Goal: Feedback & Contribution: Submit feedback/report problem

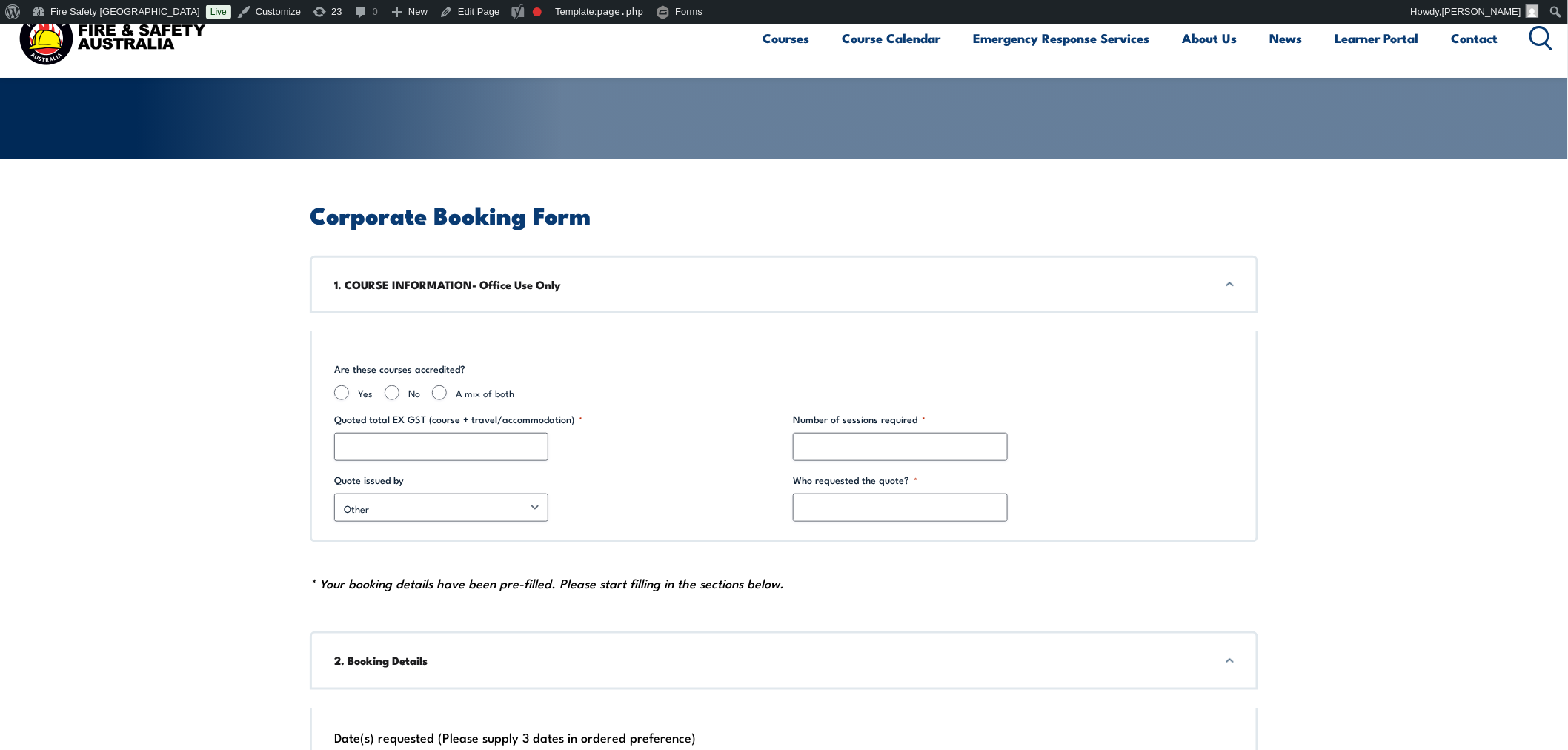
scroll to position [274, 0]
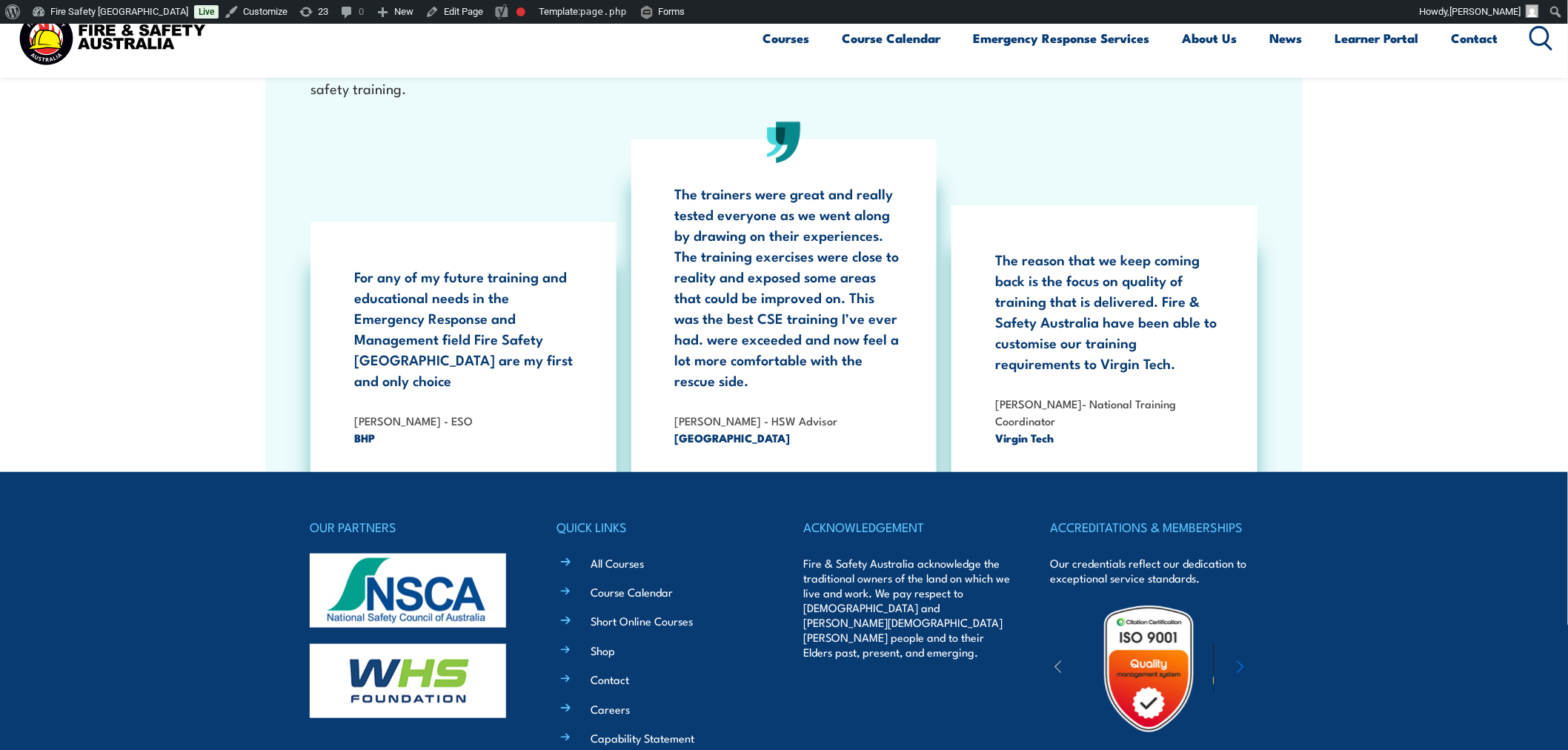
scroll to position [2749, 0]
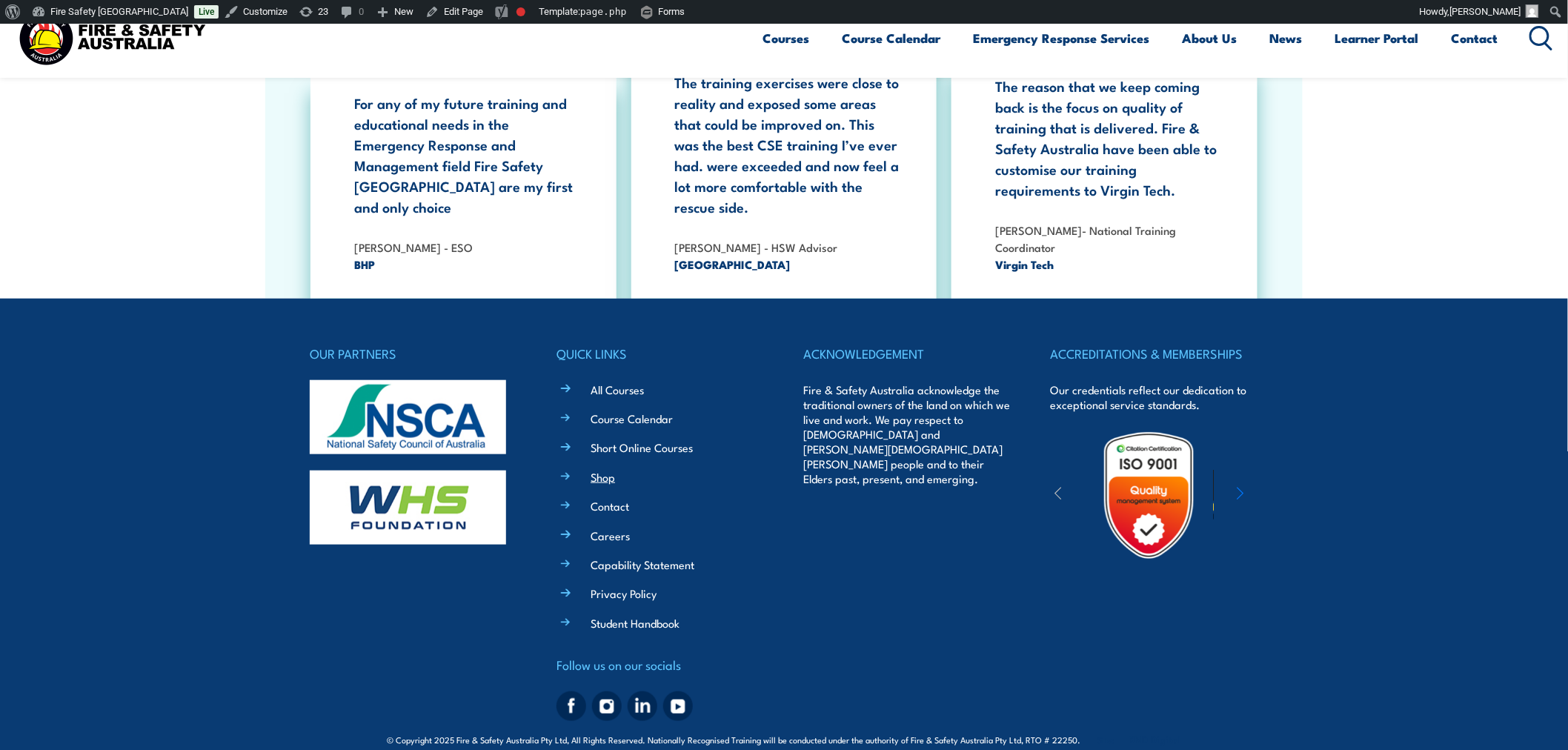
click at [603, 469] on link "Shop" at bounding box center [602, 477] width 24 height 16
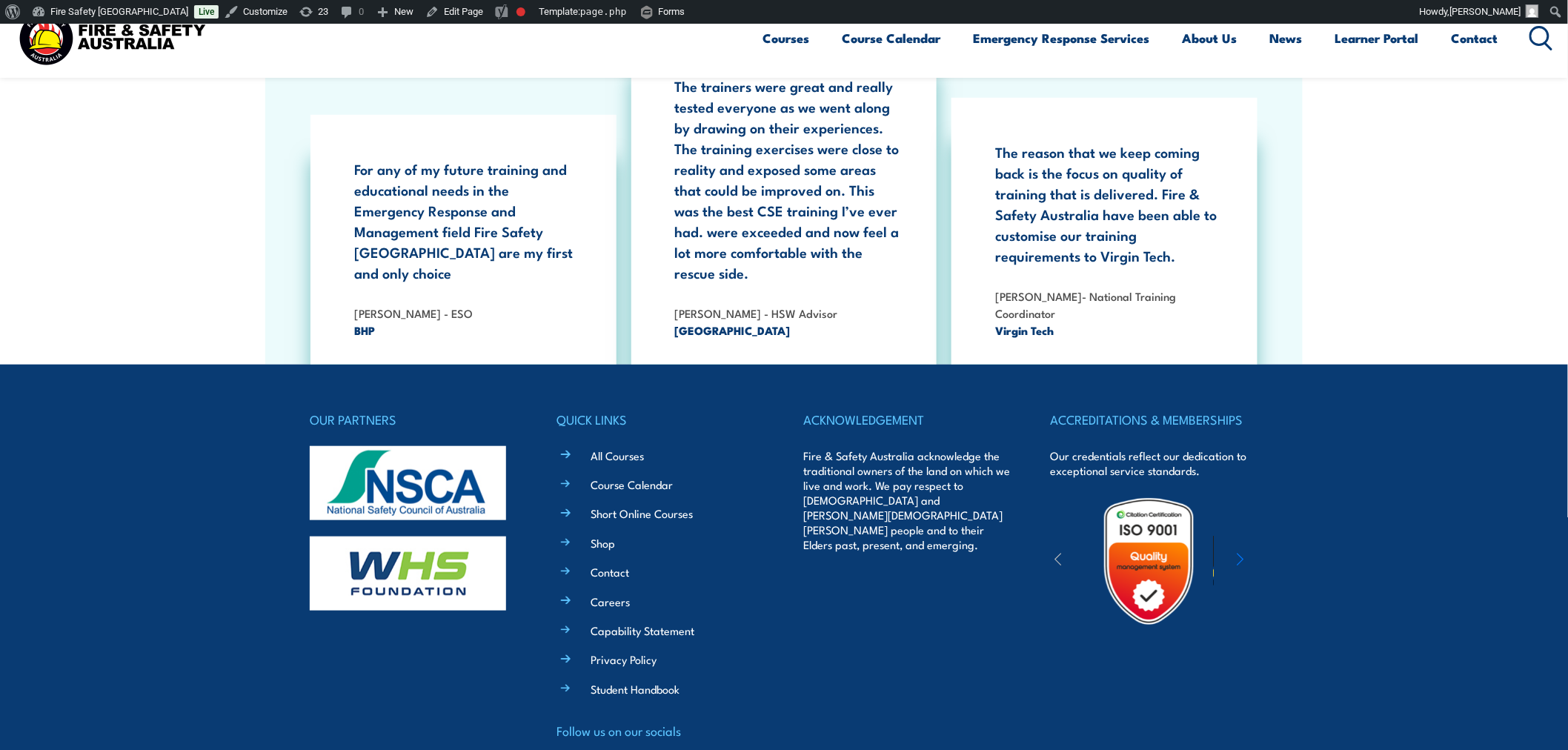
scroll to position [2749, 0]
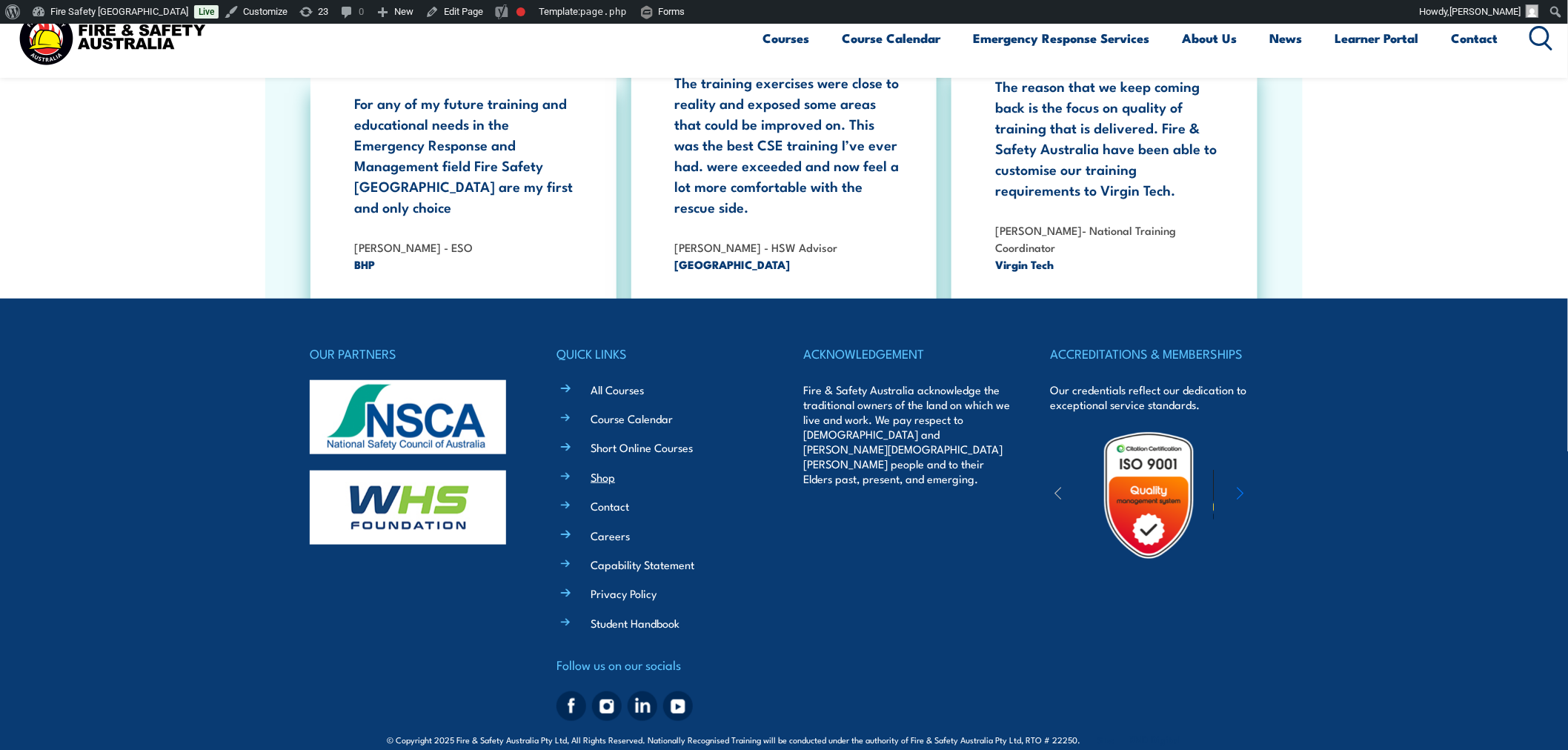
click at [614, 469] on link "Shop" at bounding box center [602, 477] width 24 height 16
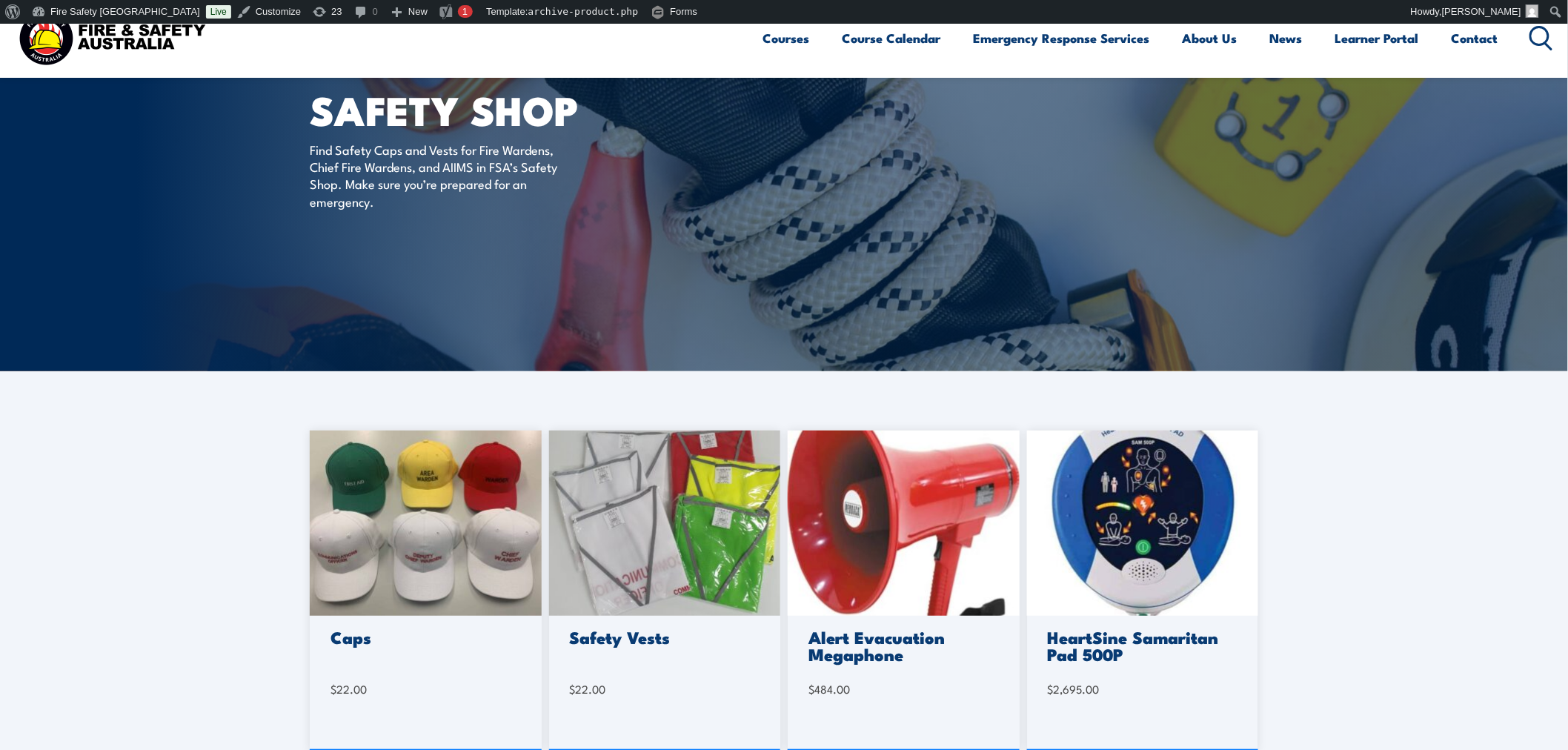
scroll to position [109, 0]
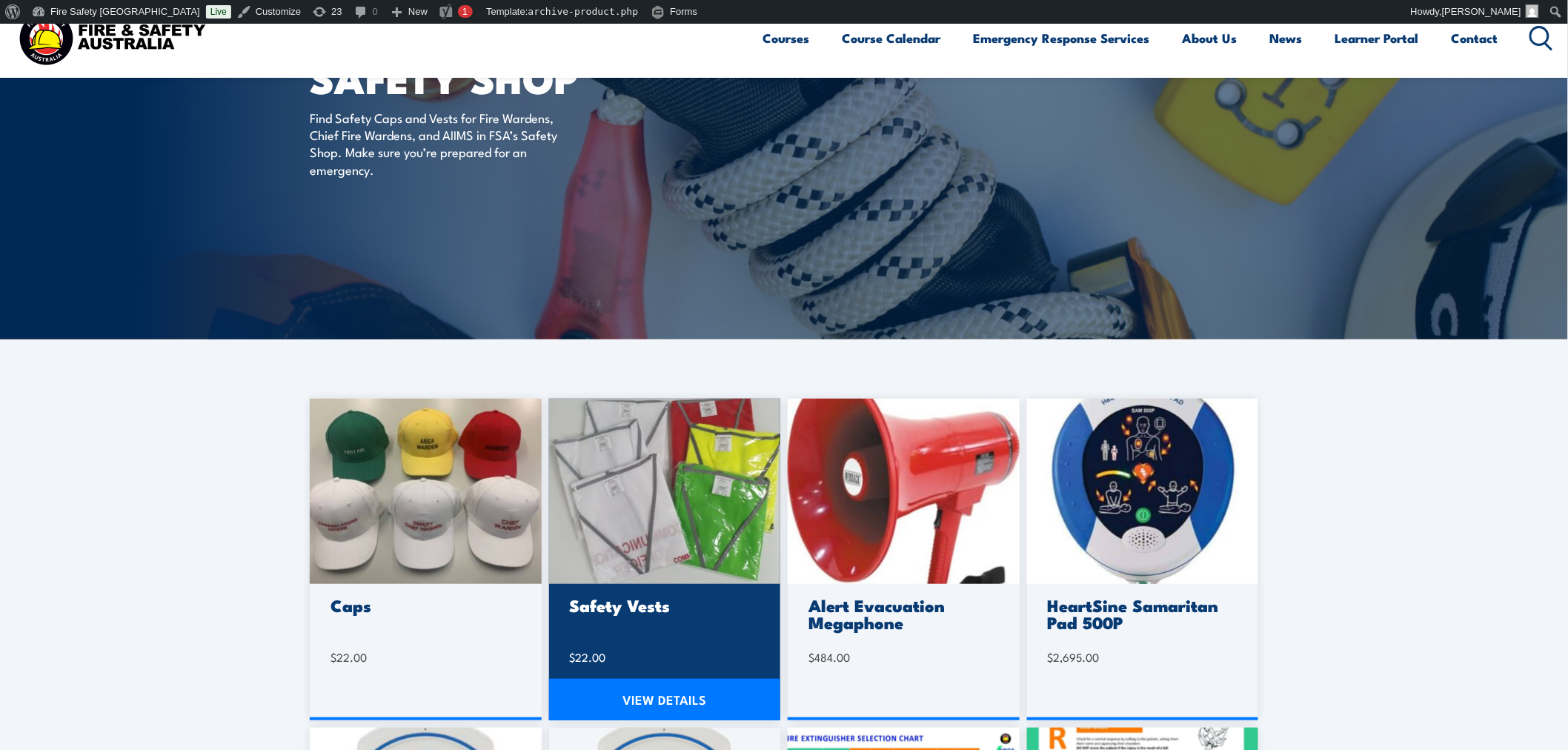
click at [693, 707] on link "VIEW DETAILS" at bounding box center [665, 700] width 232 height 42
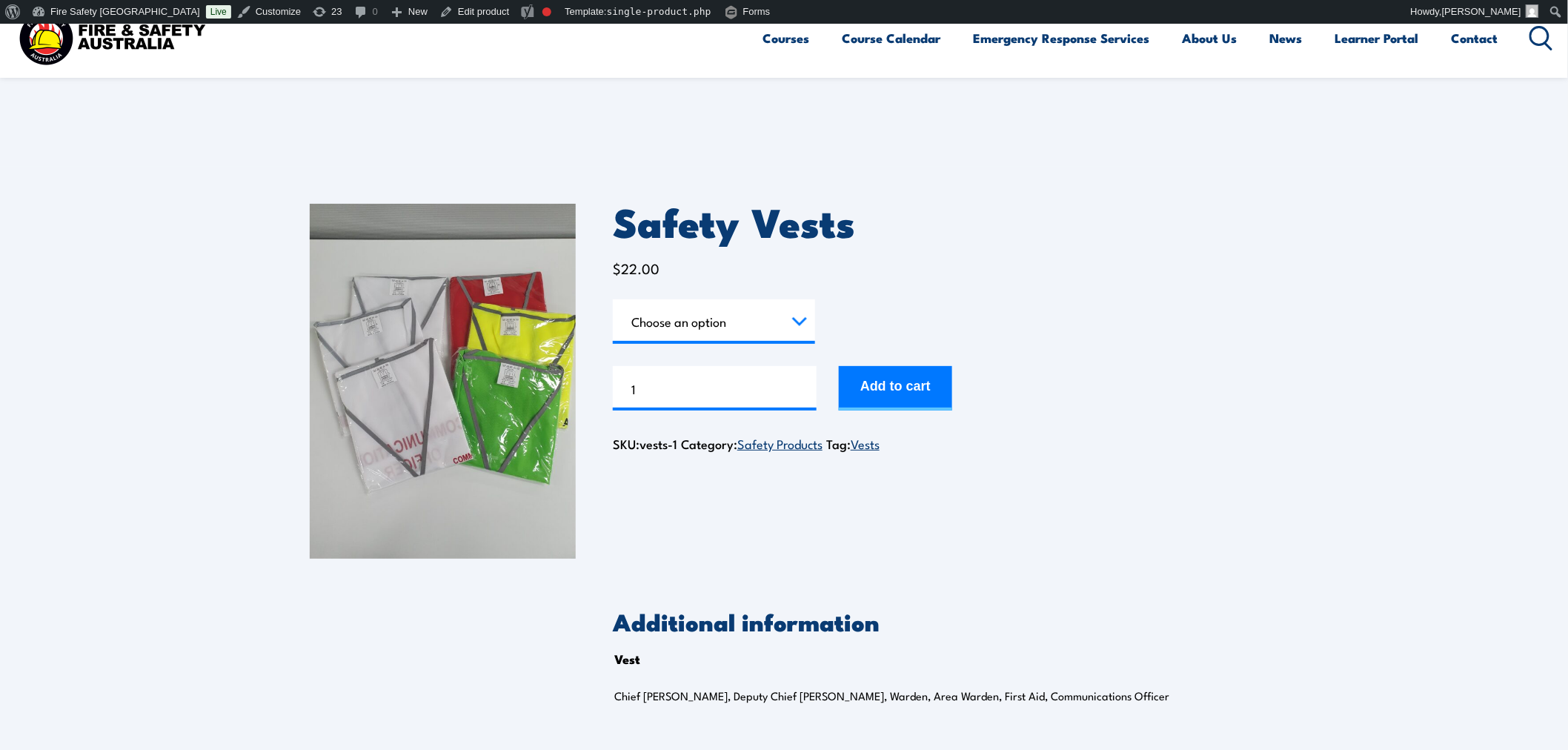
drag, startPoint x: 887, startPoint y: 385, endPoint x: 715, endPoint y: 269, distance: 207.5
click at [715, 269] on div "Safety Vests $ 22.00 Vest Choose an option Chief Warden Deputy Chief Warden War…" at bounding box center [935, 381] width 645 height 355
click at [719, 342] on td "Choose an option Chief Warden Deputy Chief Warden Warden Area Warden First Aid …" at bounding box center [714, 321] width 203 height 44
click at [721, 309] on select "Choose an option Chief Warden Deputy Chief Warden Warden Area Warden First Aid …" at bounding box center [714, 321] width 203 height 44
click at [613, 299] on select "Choose an option Chief Warden Deputy Chief Warden Warden Area Warden First Aid …" at bounding box center [714, 321] width 203 height 44
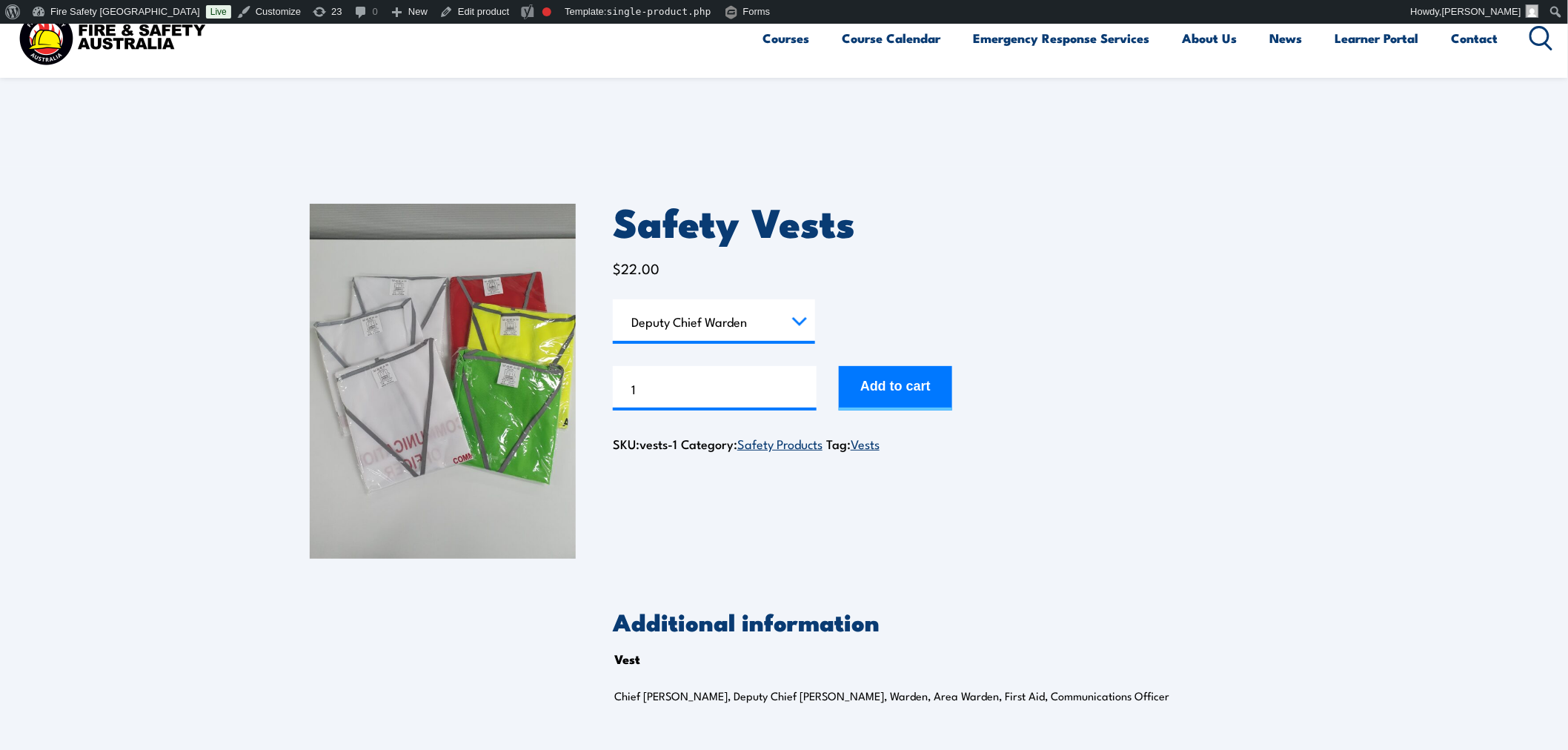
select select "Deputy Chief Warden"
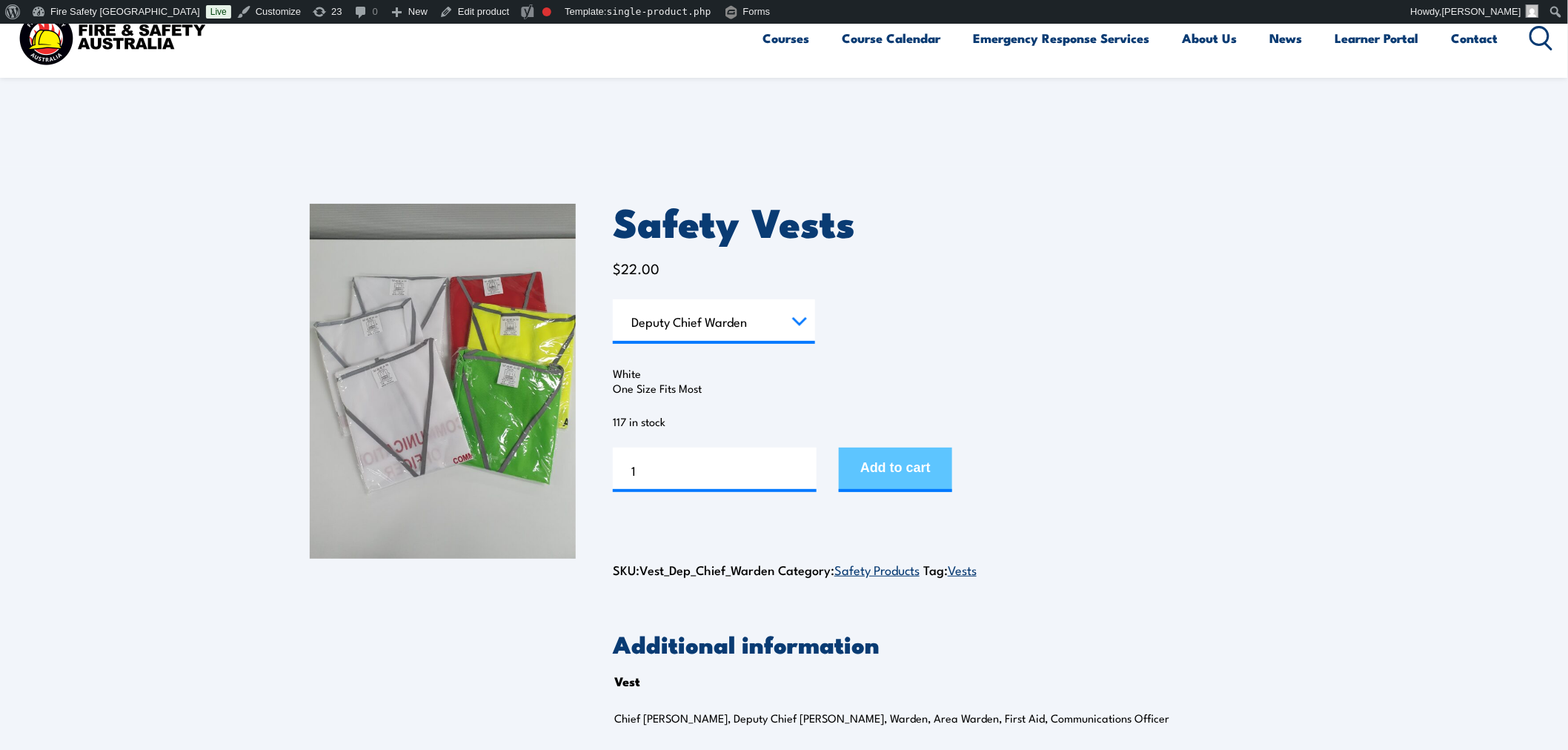
drag, startPoint x: 894, startPoint y: 472, endPoint x: 914, endPoint y: 455, distance: 26.2
click at [895, 470] on button "Add to cart" at bounding box center [895, 469] width 113 height 44
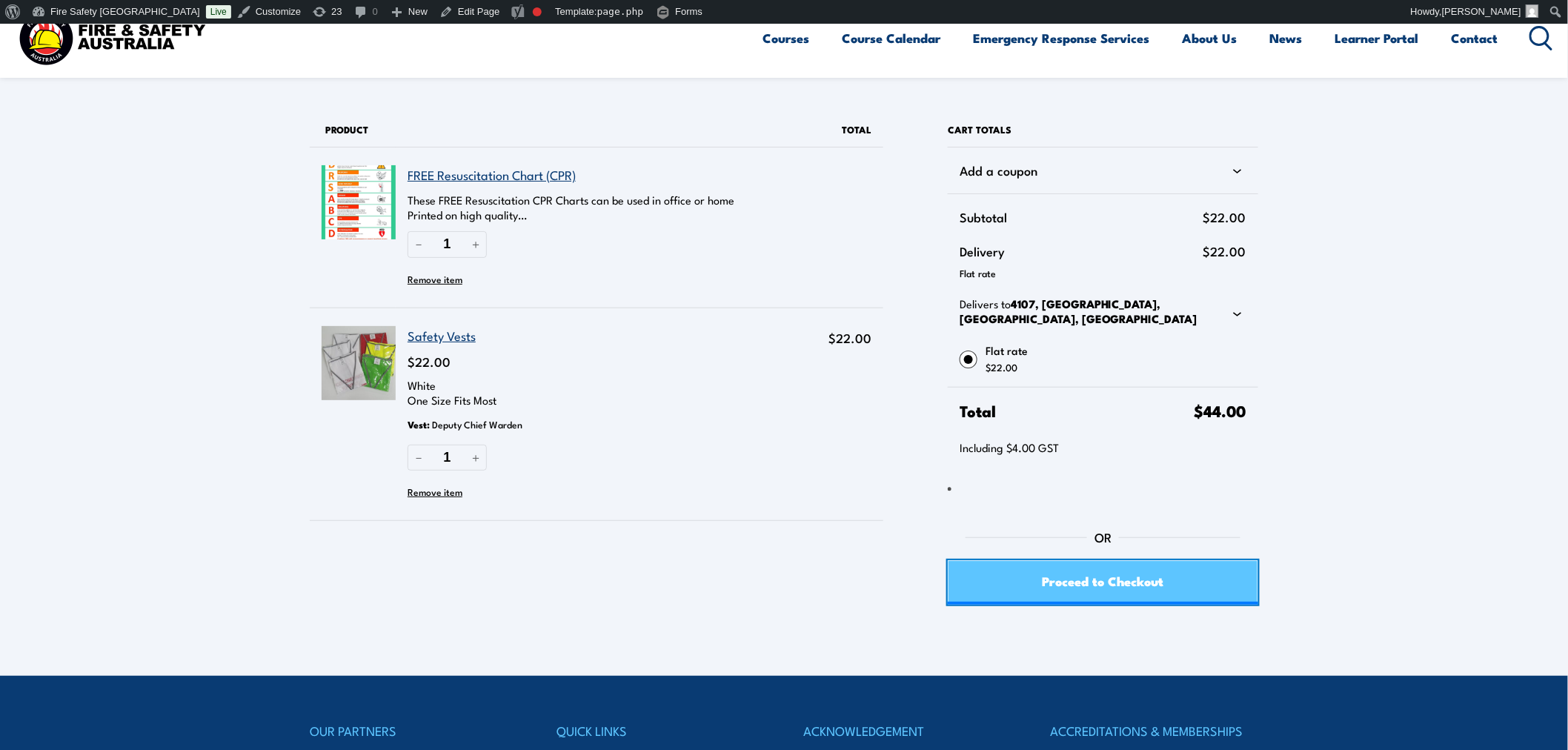
click at [1054, 581] on span "Proceed to Checkout" at bounding box center [1103, 580] width 122 height 39
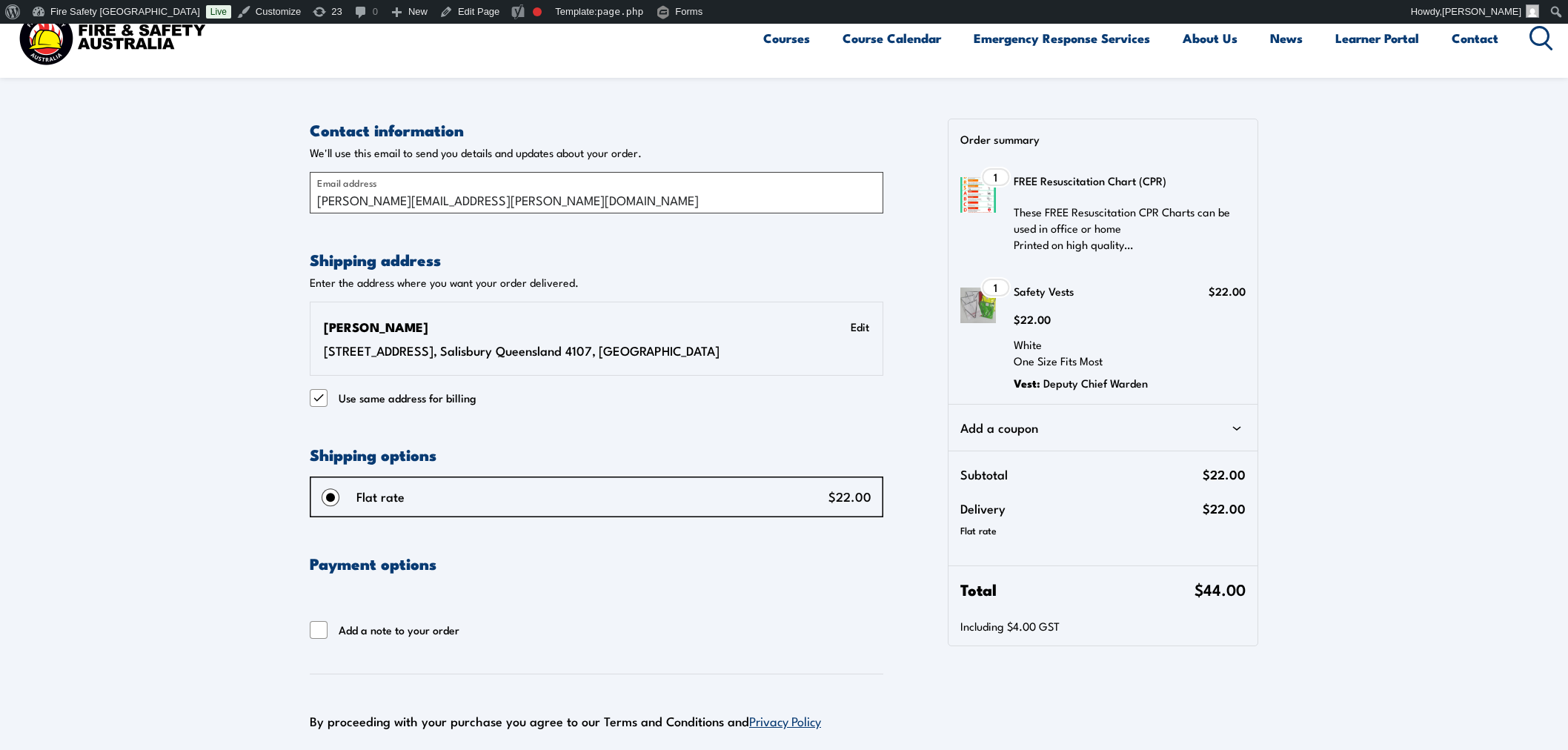
select select "QLD"
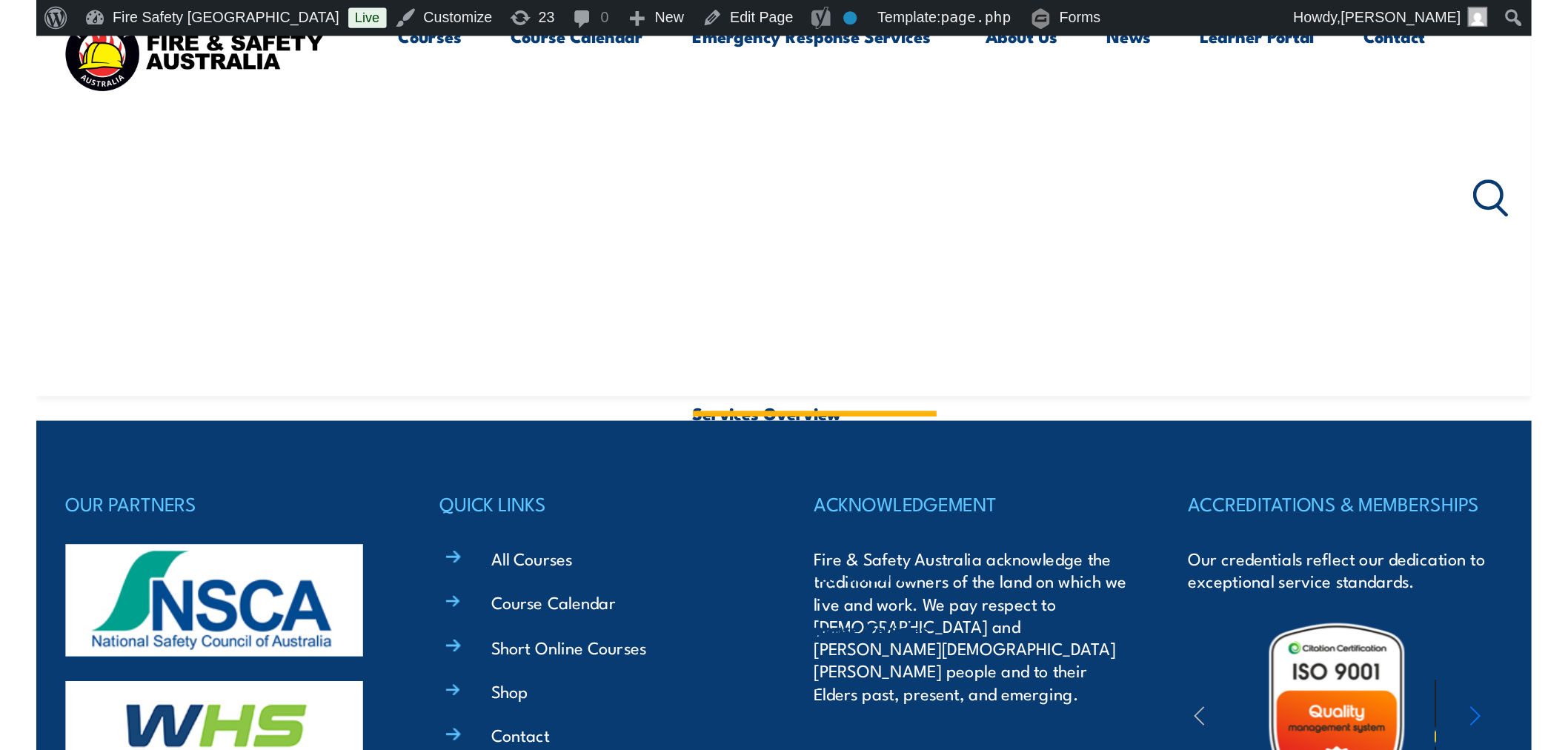
scroll to position [1205, 0]
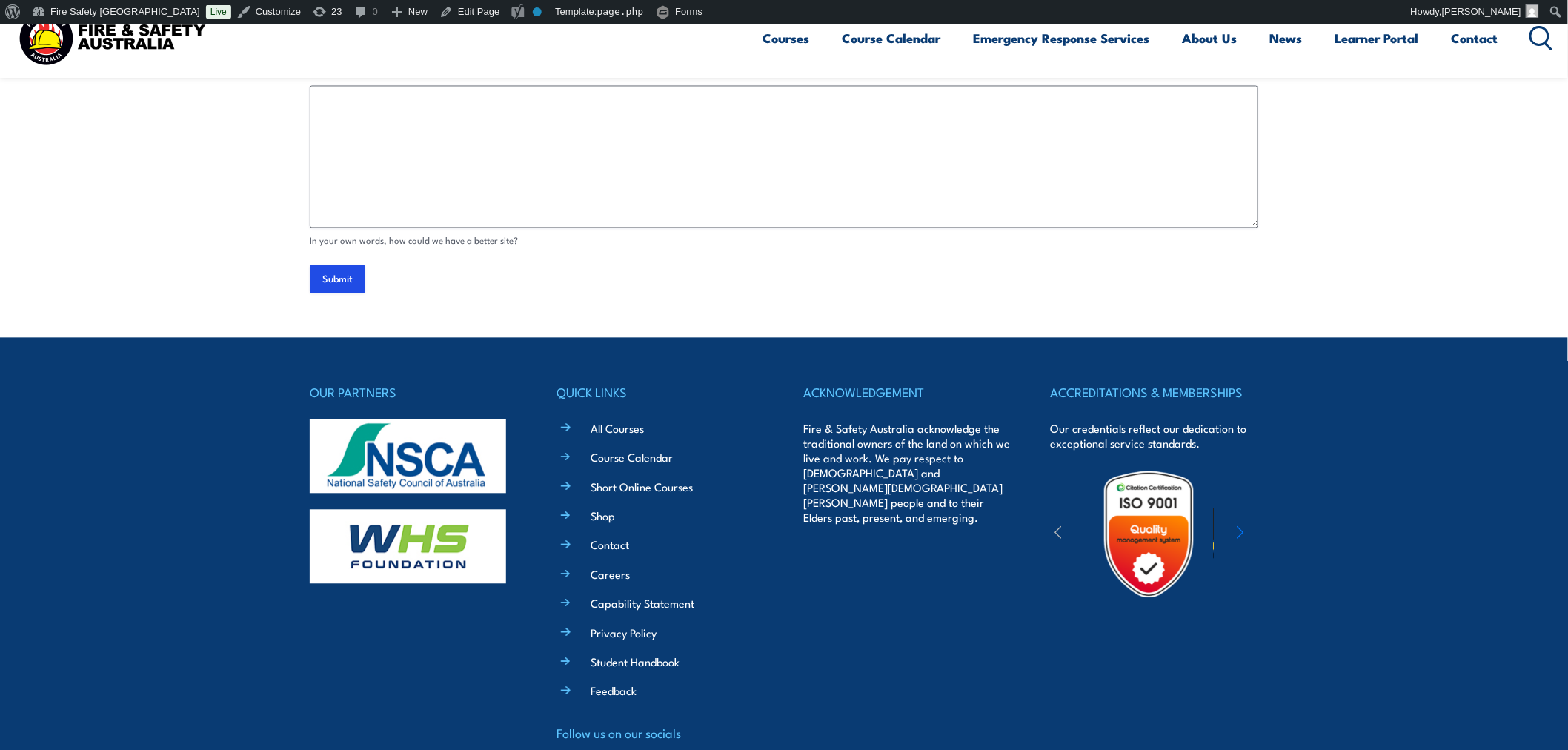
scroll to position [1205, 0]
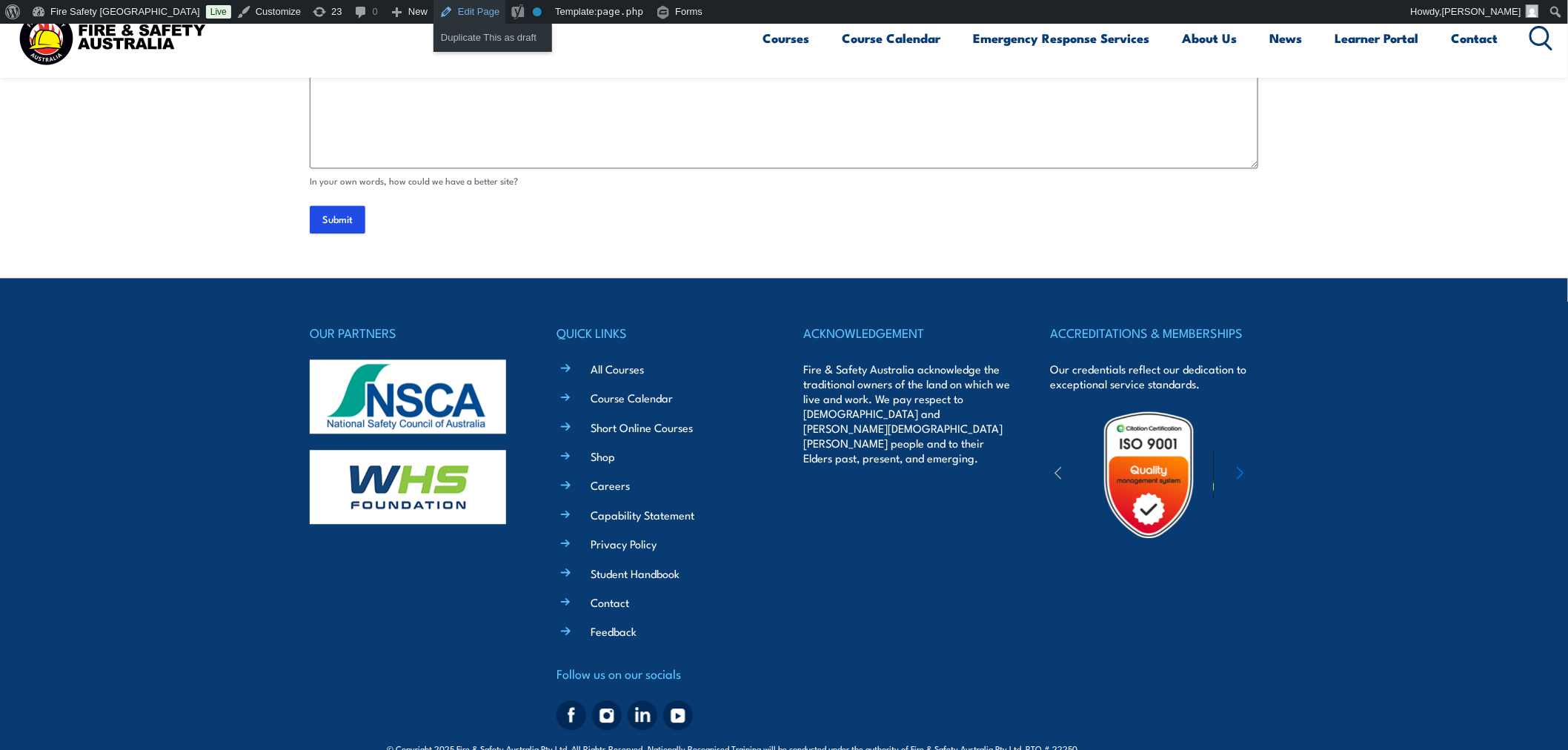
click at [434, 3] on link "Edit Page" at bounding box center [469, 11] width 72 height 23
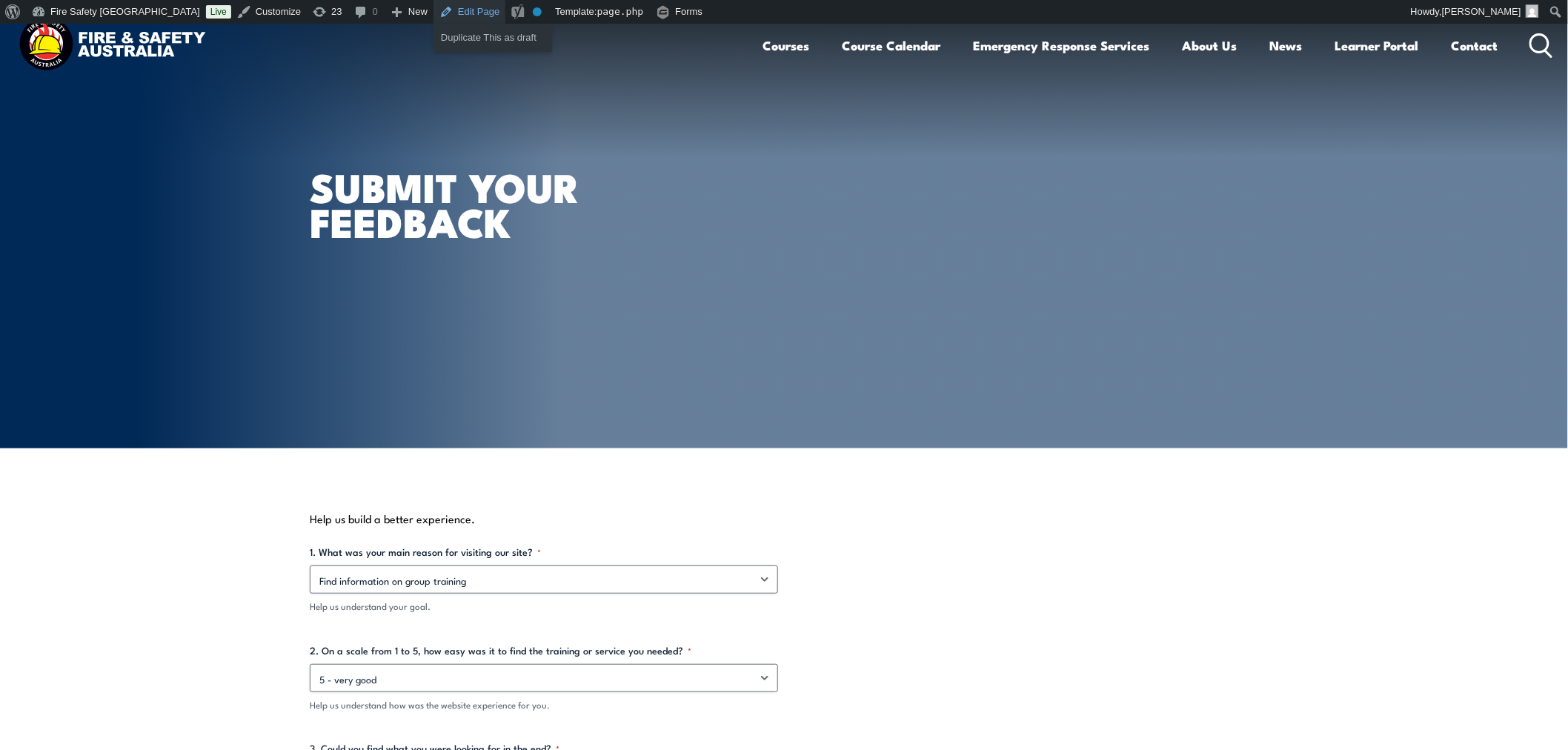
click at [434, 17] on link "Edit Page" at bounding box center [469, 11] width 72 height 23
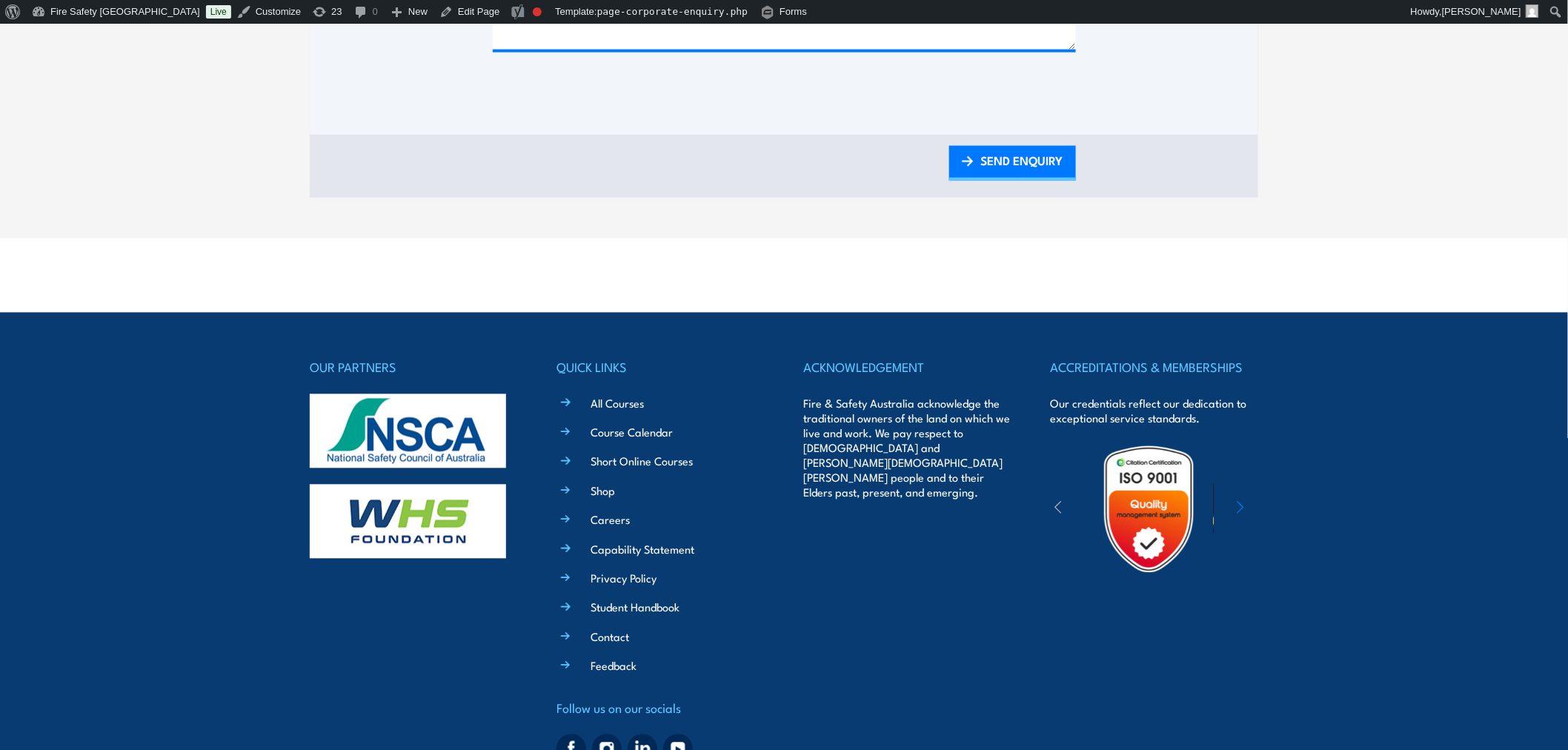
scroll to position [1132, 0]
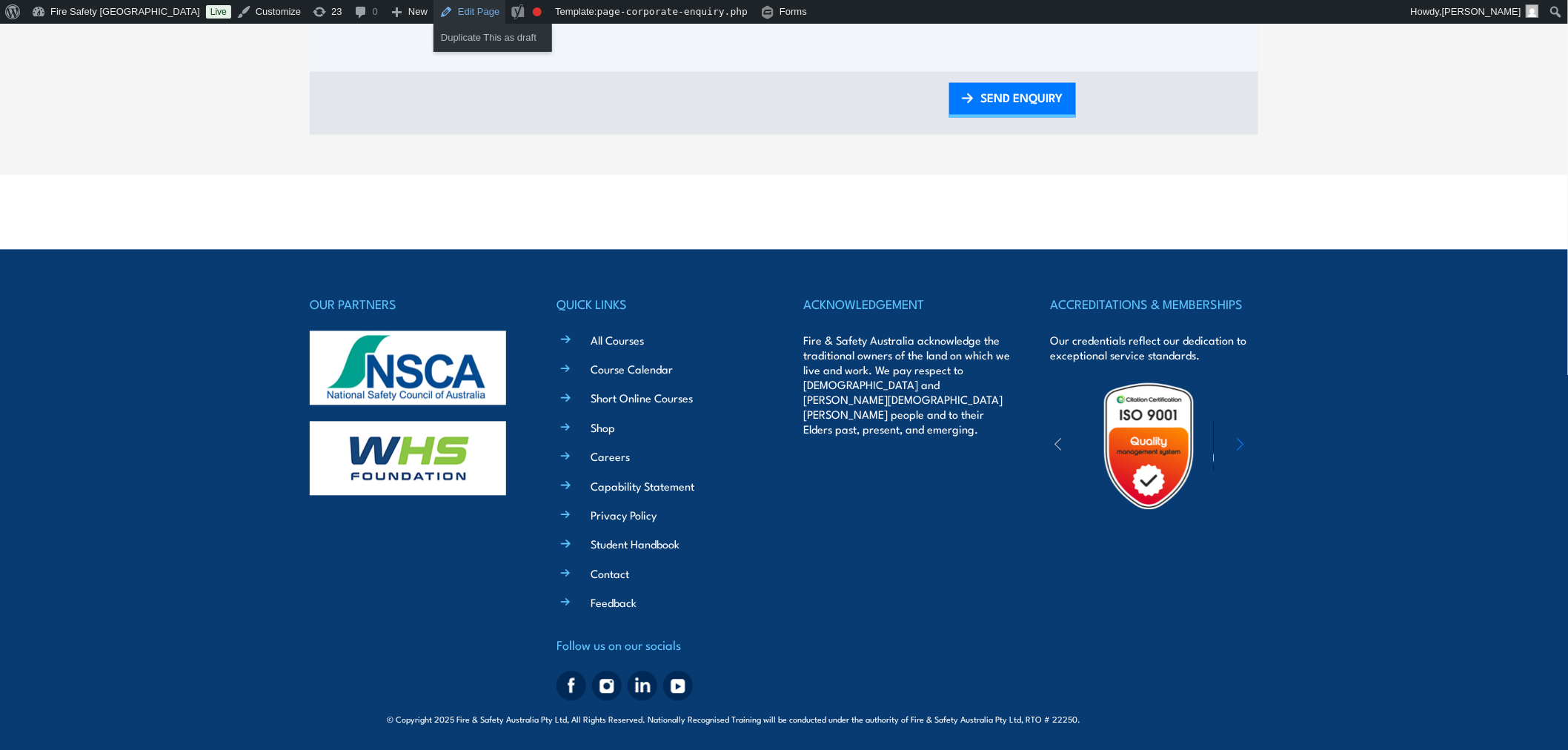
click at [434, 17] on link "Edit Page" at bounding box center [469, 11] width 72 height 23
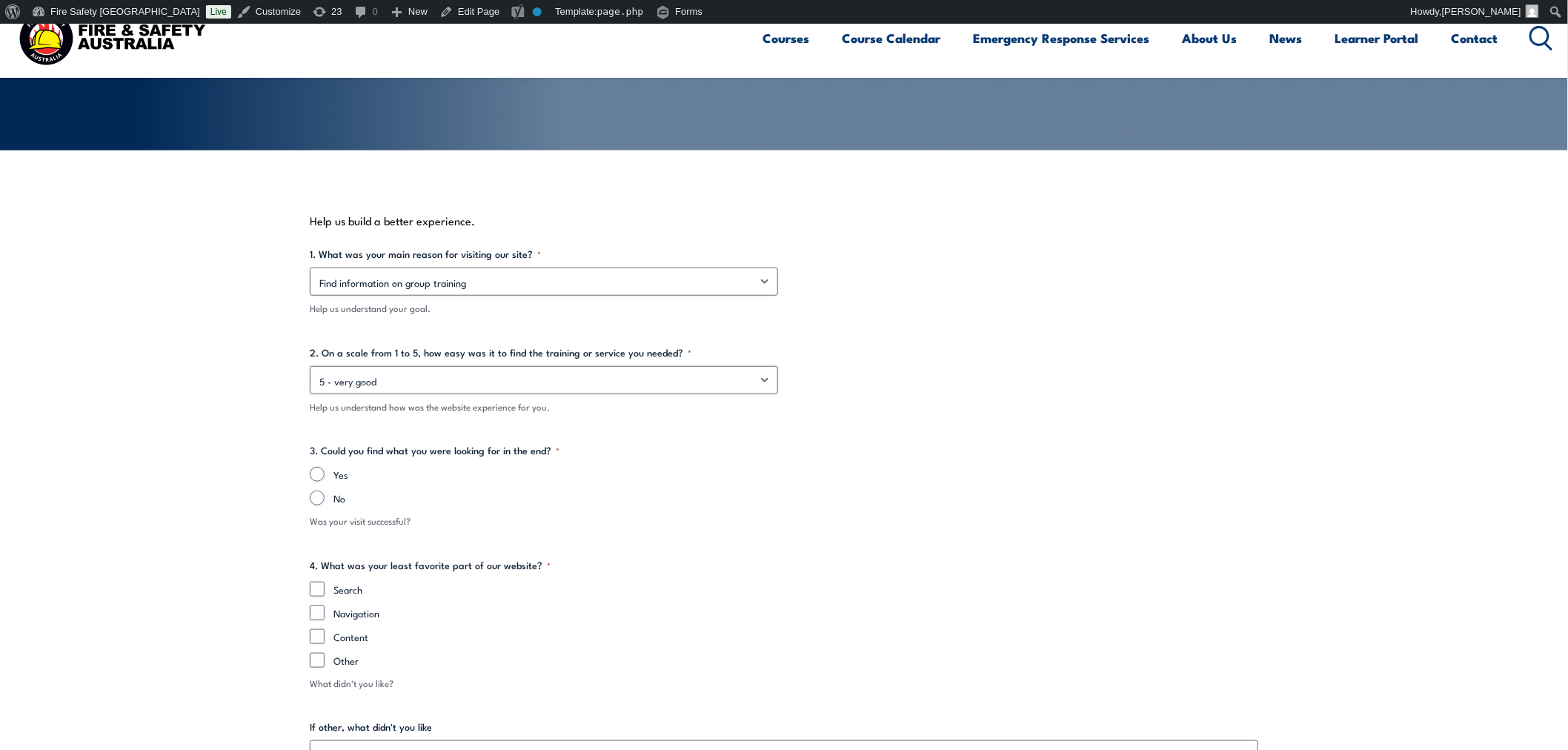
scroll to position [302, 0]
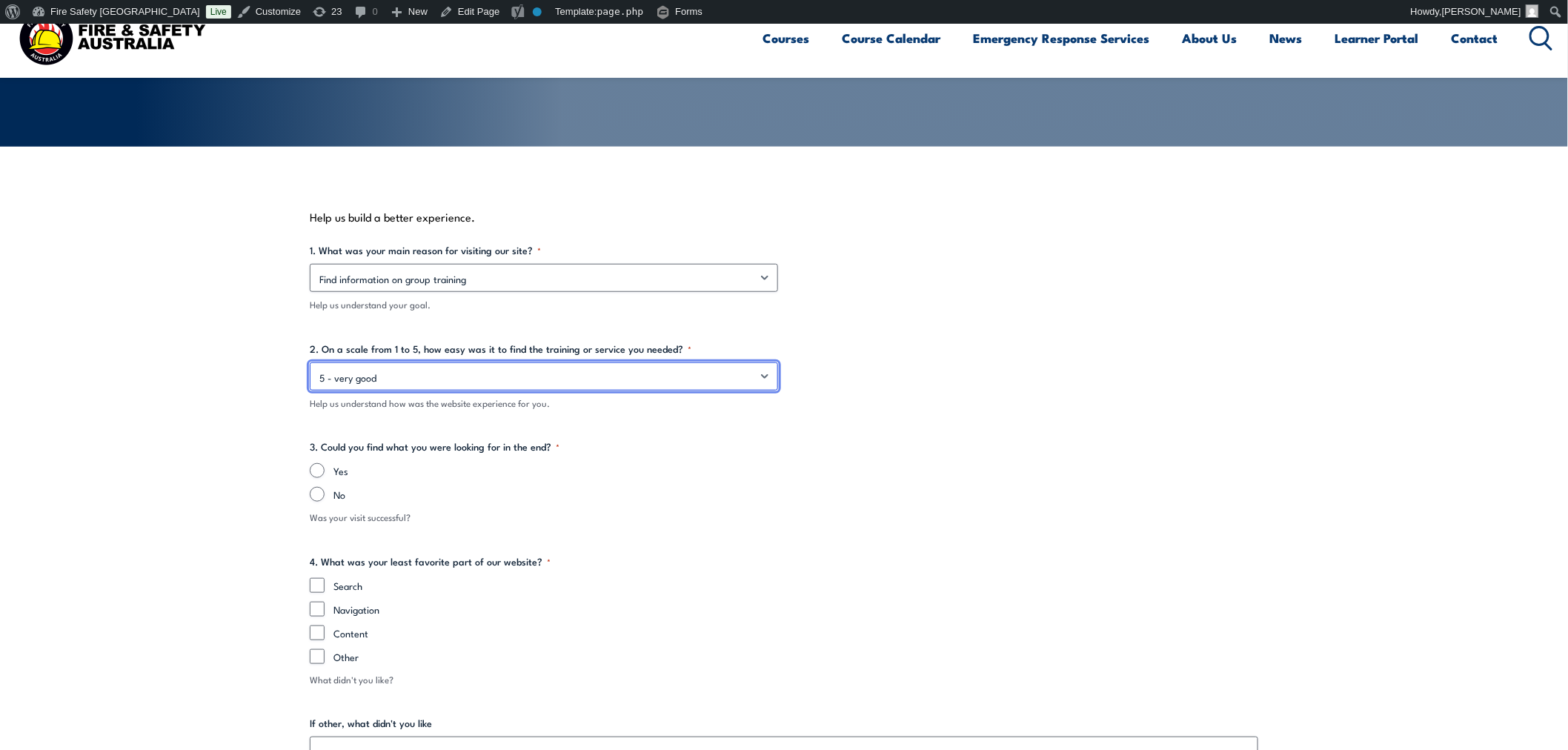
click at [728, 371] on select "5 - very good 4 - good 3 - ok 2 - not good 1 - poor" at bounding box center [543, 376] width 468 height 28
click at [1121, 422] on div "1. What was your main reason for visiting our site? * Find information on group…" at bounding box center [783, 667] width 948 height 848
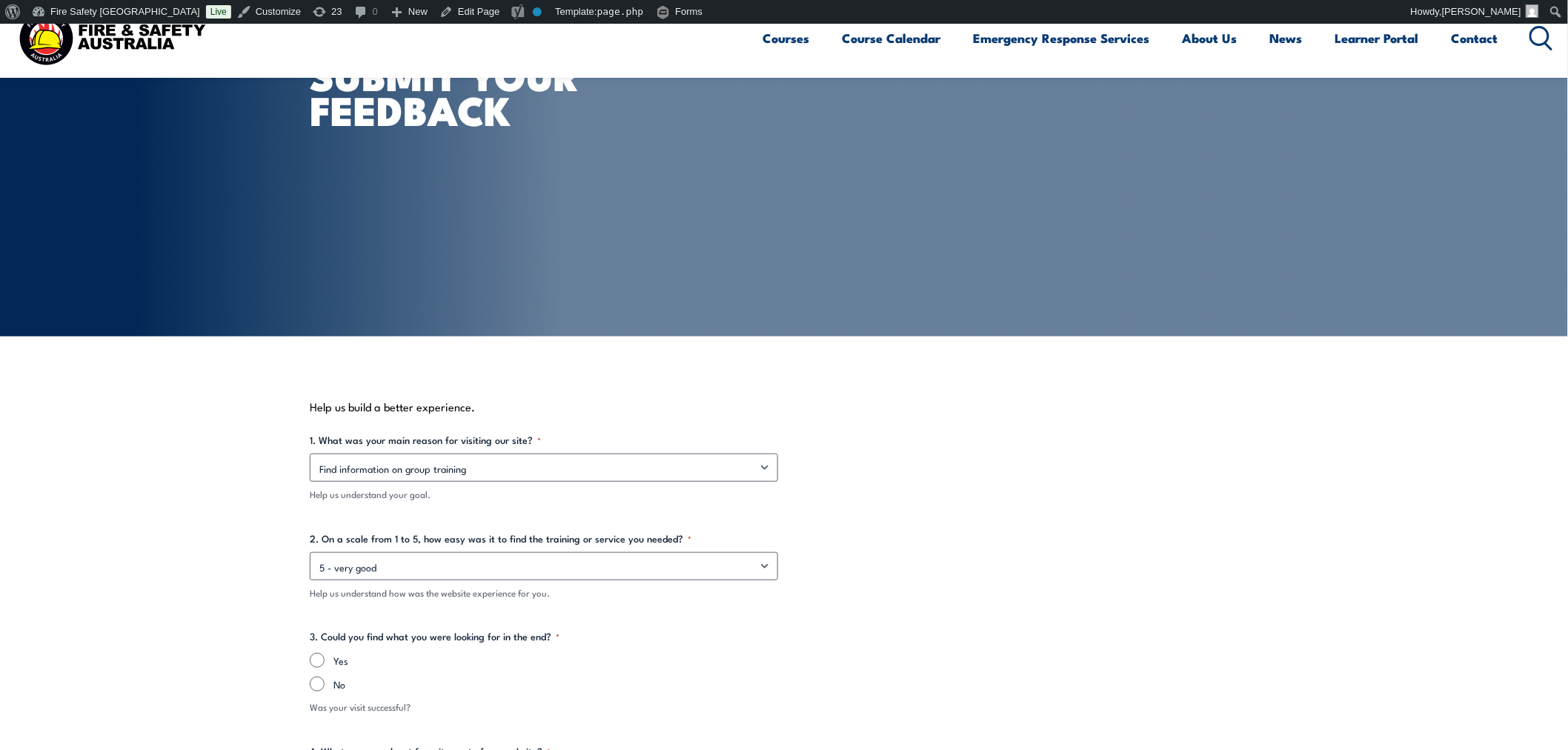
scroll to position [109, 0]
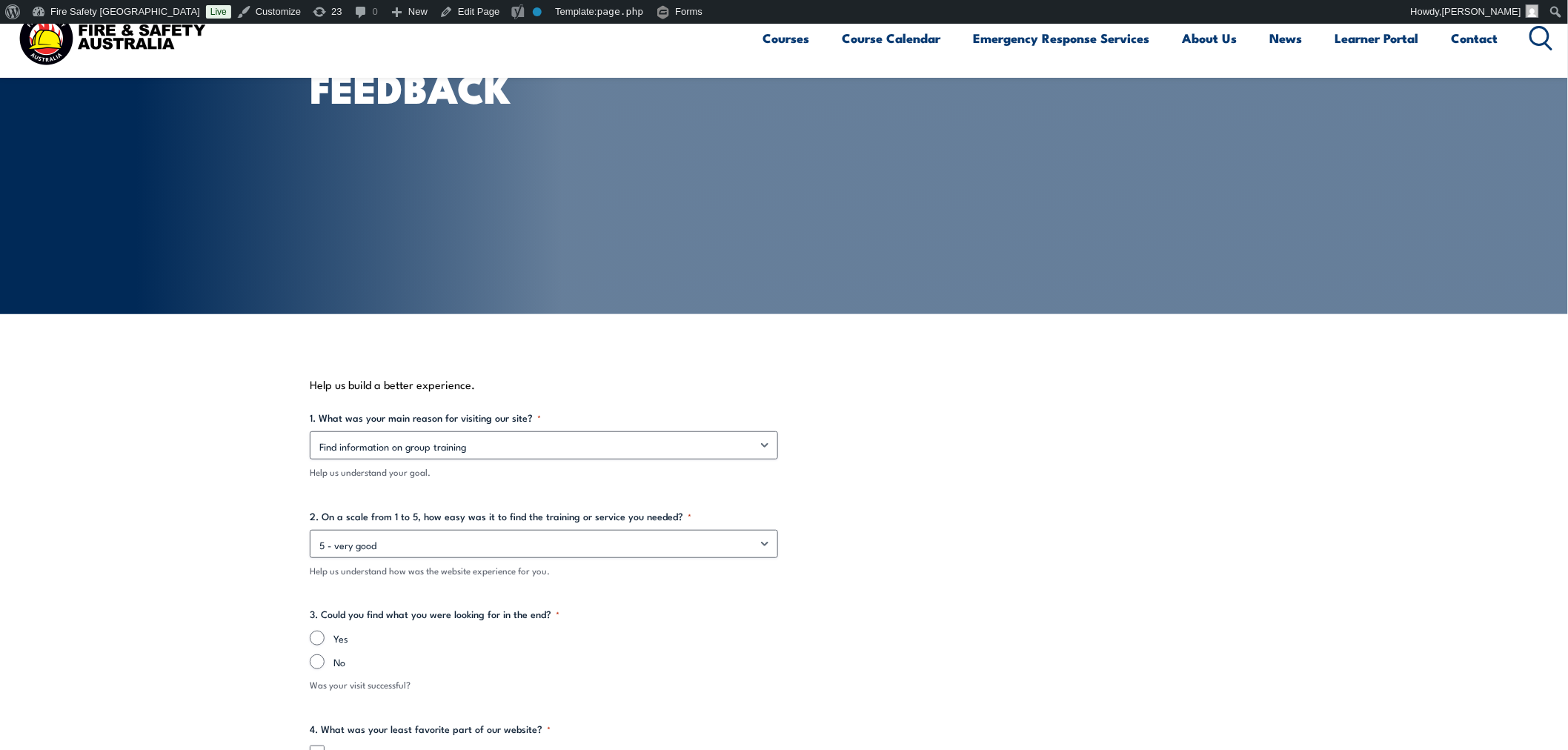
scroll to position [218, 0]
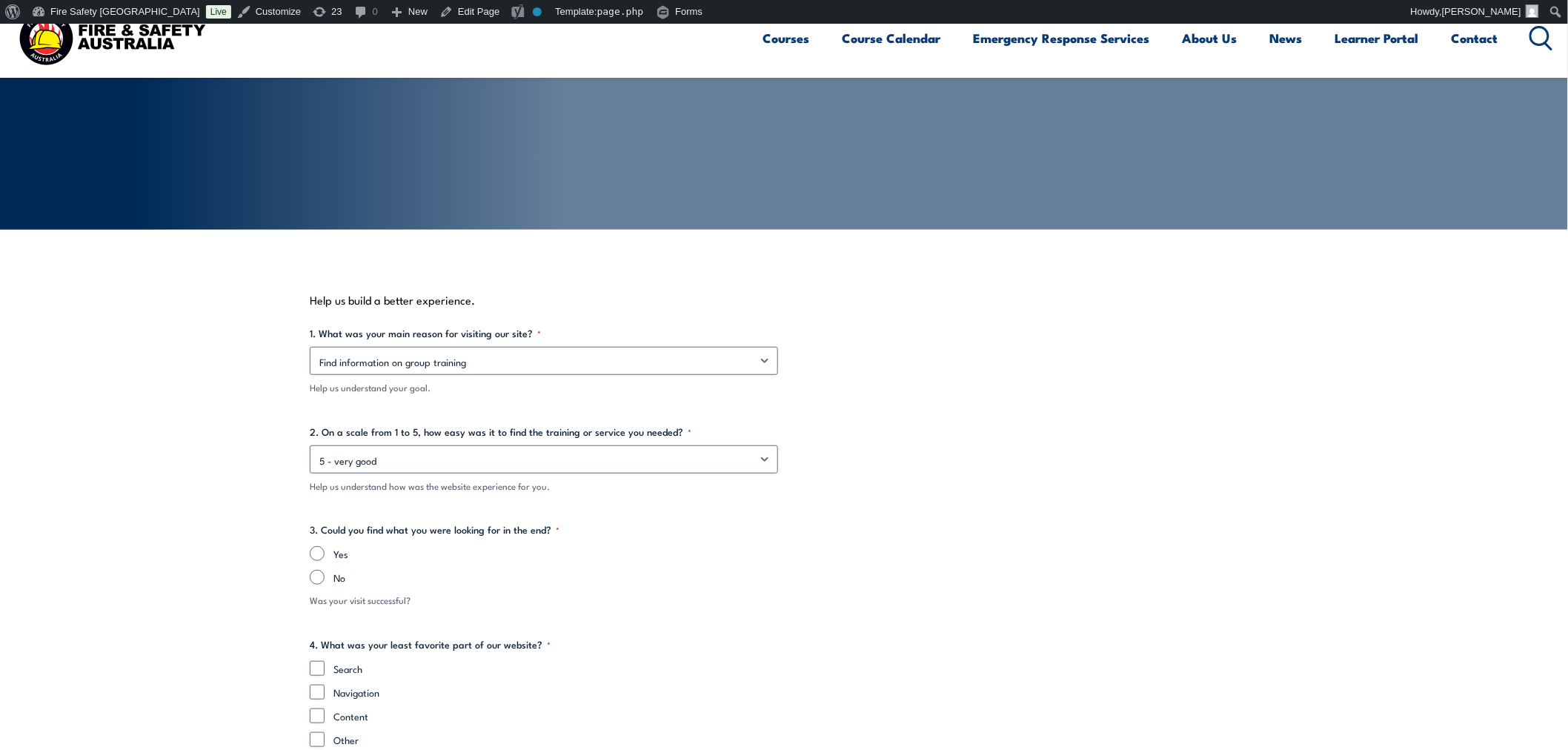
click at [334, 546] on label "Yes" at bounding box center [796, 553] width 925 height 15
click at [324, 546] on input "Yes" at bounding box center [316, 553] width 15 height 15
radio input "true"
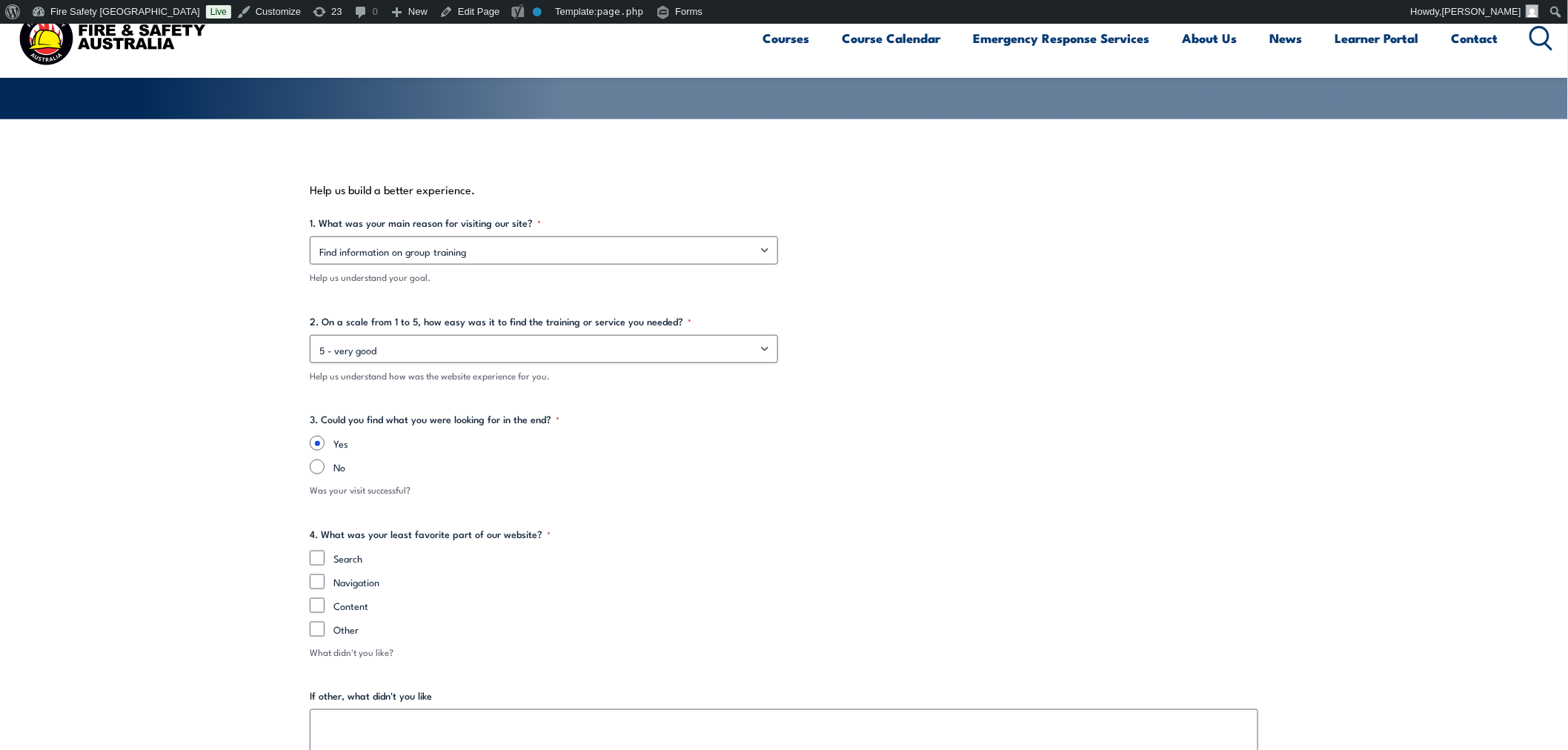
click at [276, 565] on section "Help us build a better experience. 1. What was your main reason for visiting ou…" at bounding box center [784, 636] width 1568 height 1035
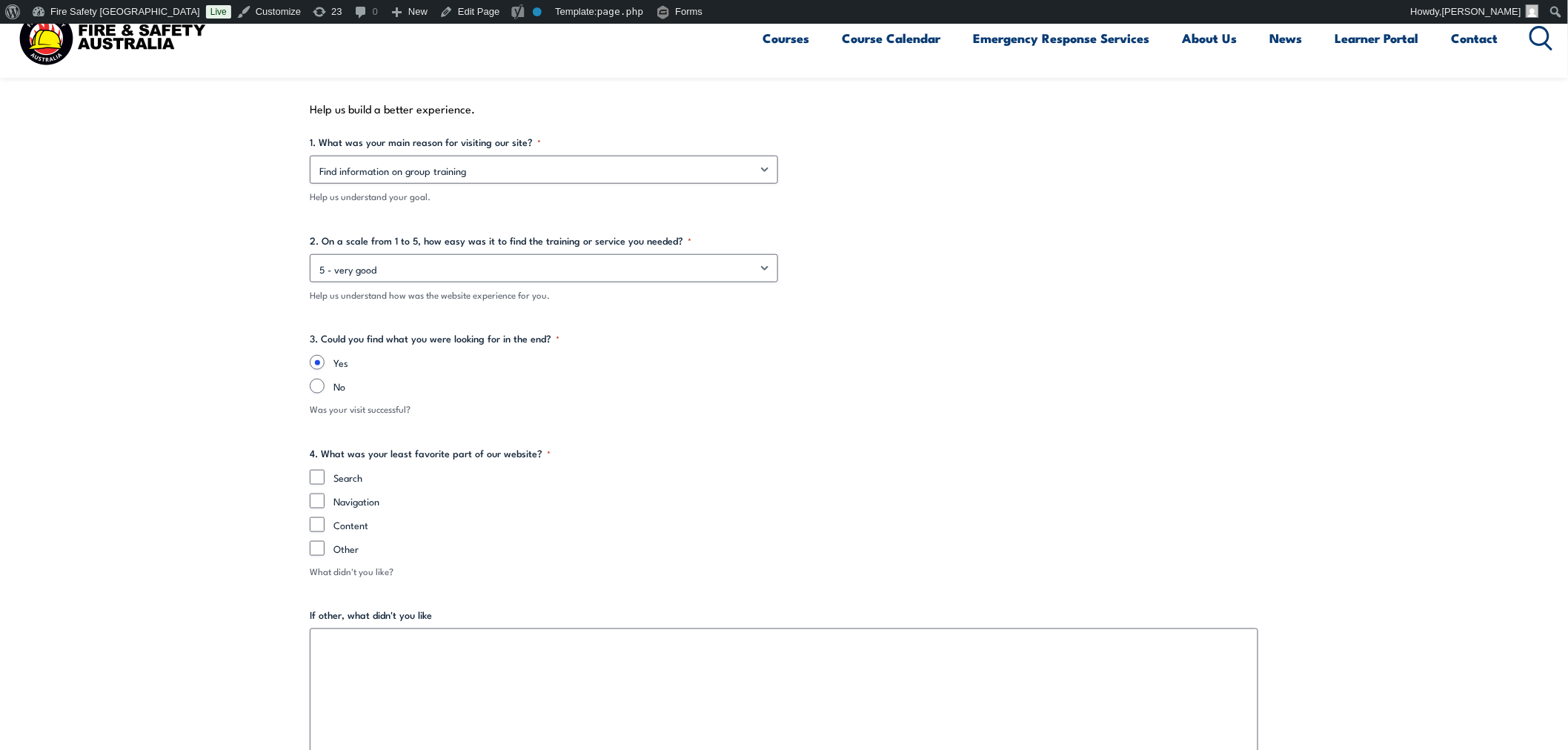
scroll to position [411, 0]
click at [322, 496] on input "Navigation" at bounding box center [316, 499] width 15 height 15
checkbox input "true"
click at [322, 475] on input "Search" at bounding box center [316, 475] width 15 height 15
checkbox input "true"
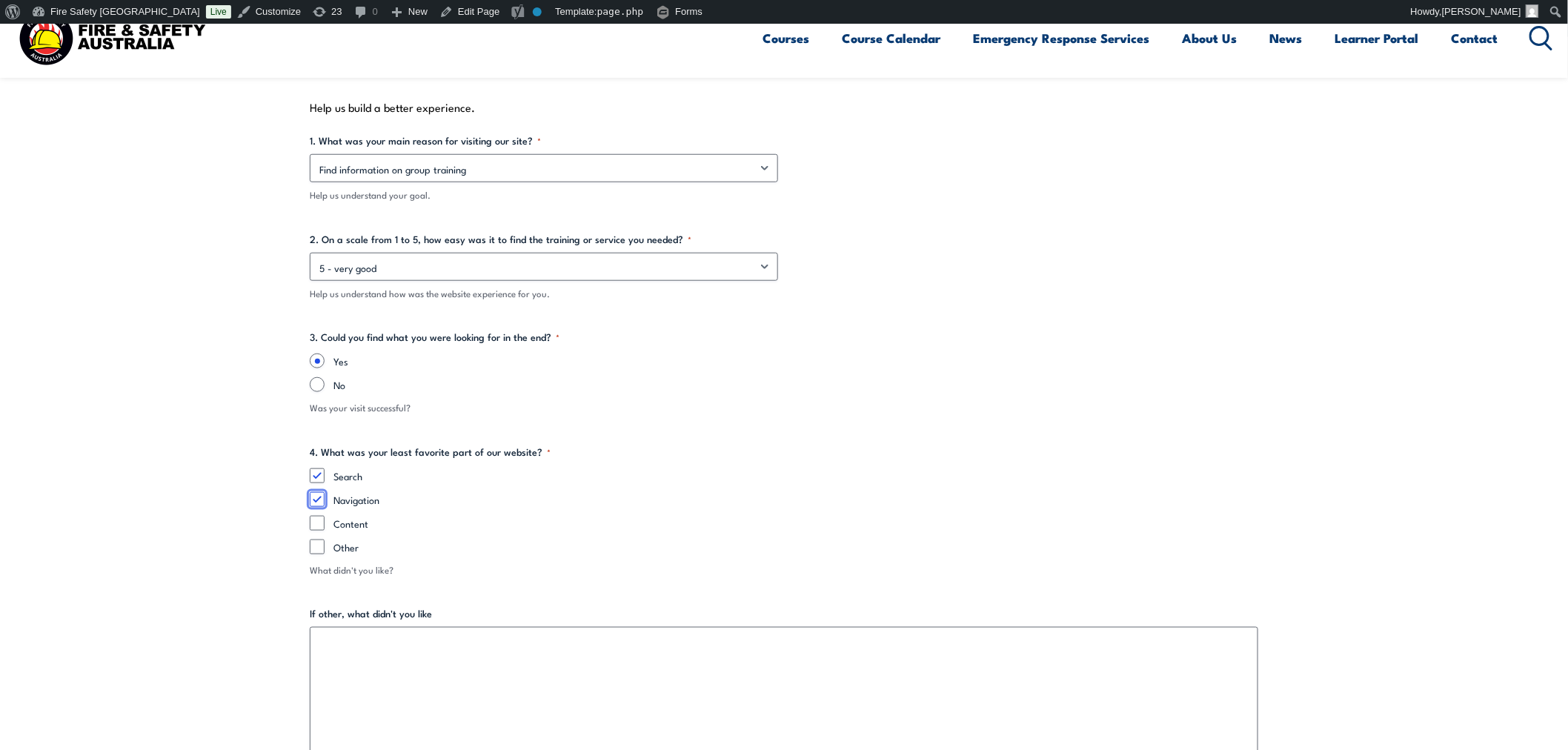
click at [322, 500] on input "Navigation" at bounding box center [316, 499] width 15 height 15
checkbox input "false"
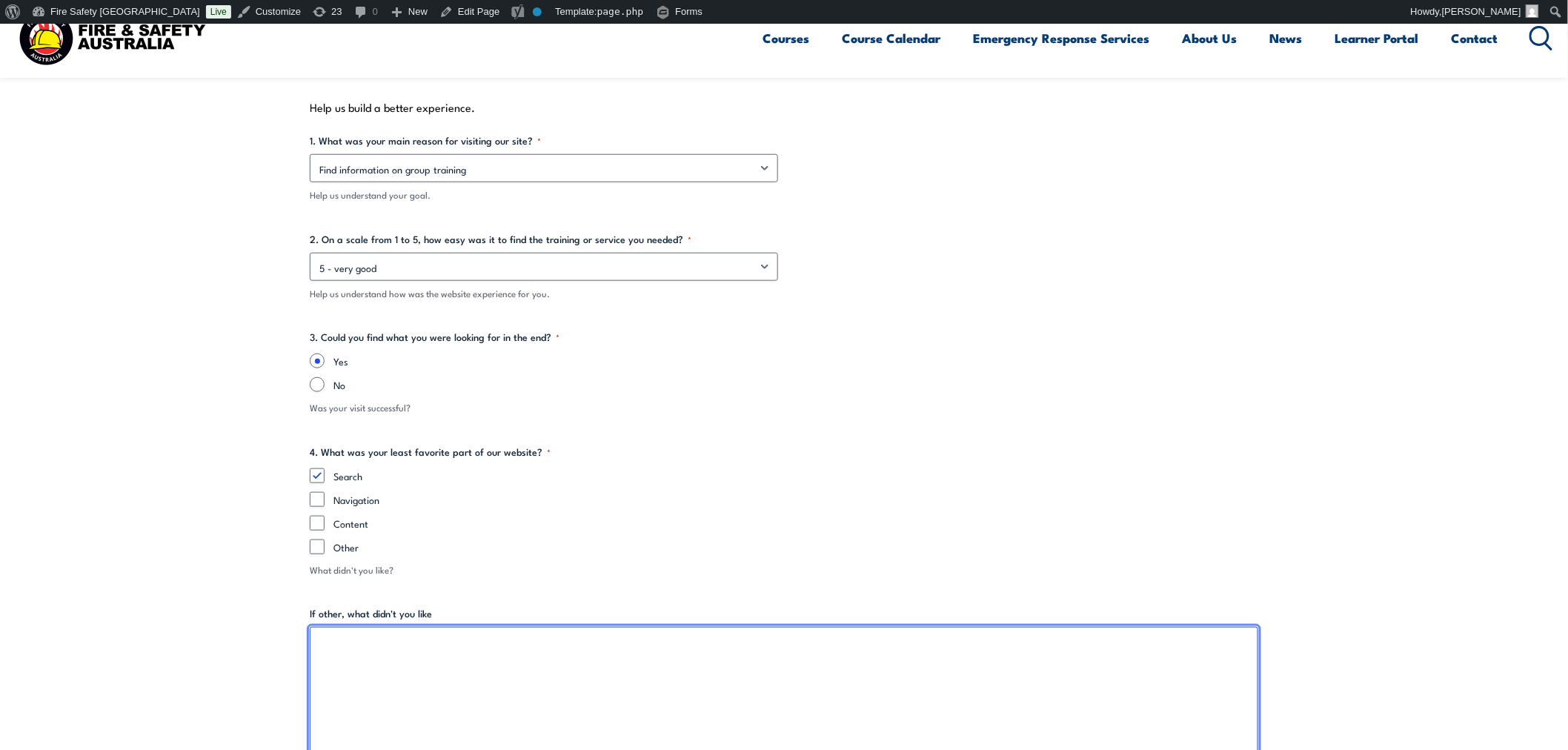
click at [485, 650] on textarea "If other, what didn't you like" at bounding box center [783, 698] width 948 height 143
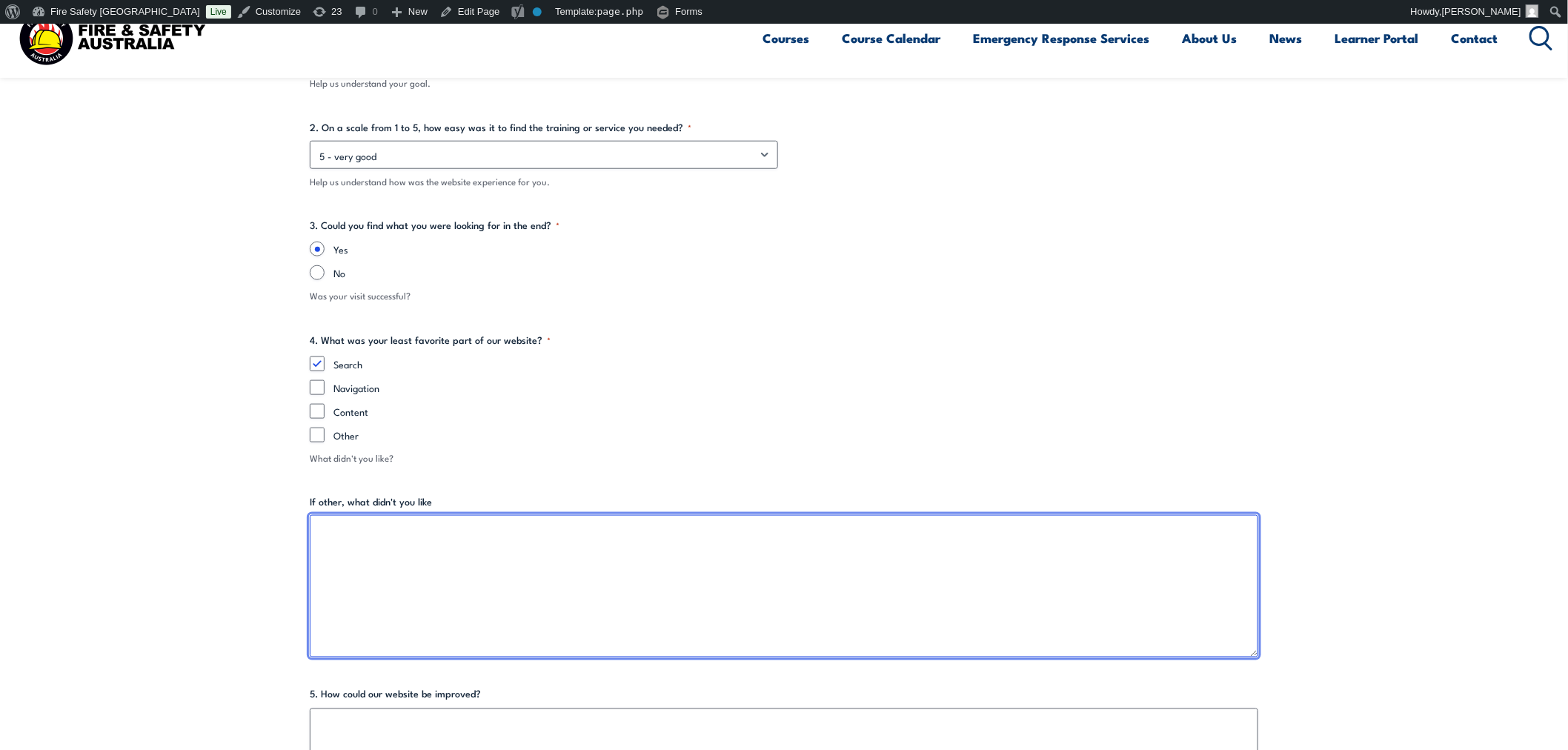
scroll to position [548, 0]
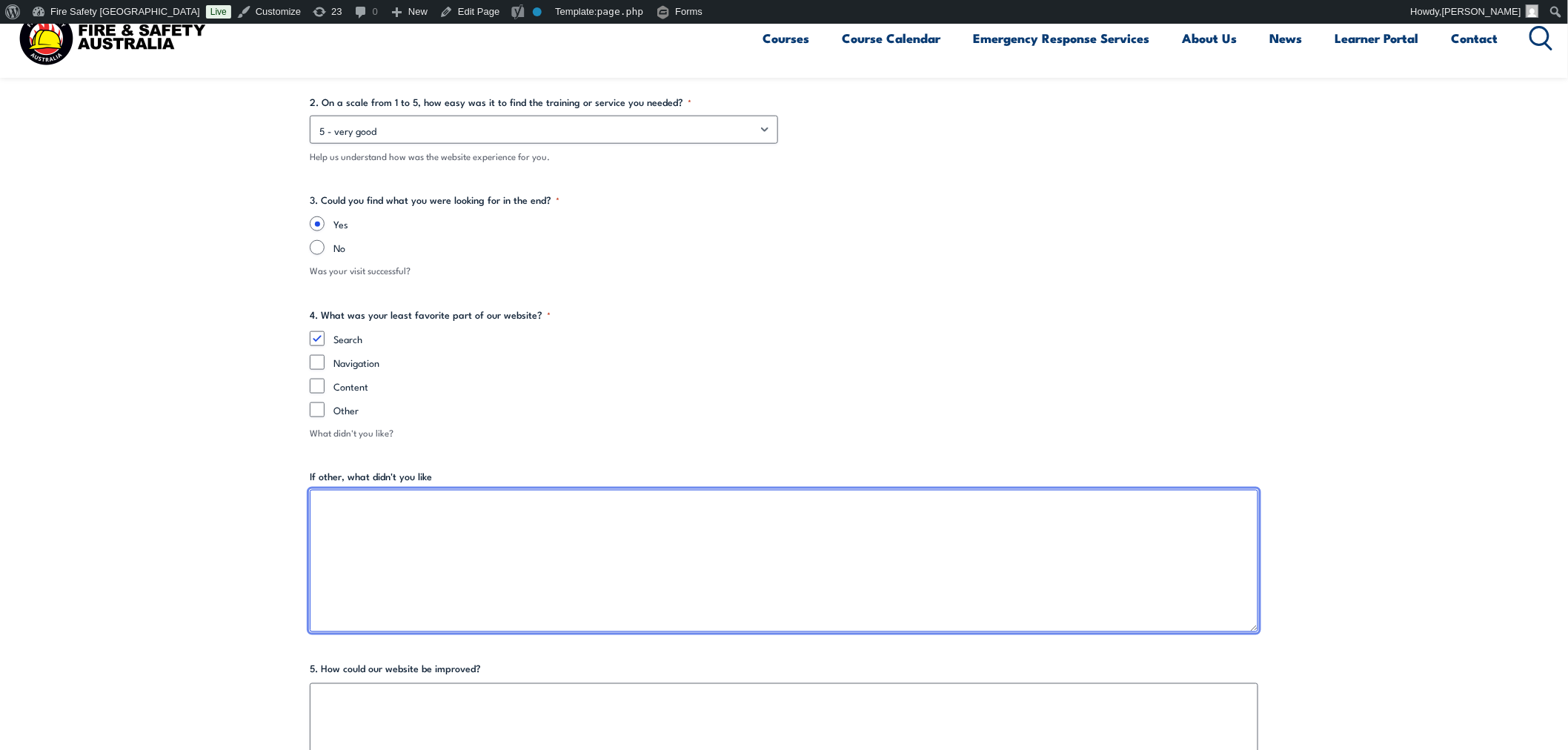
type textarea "t"
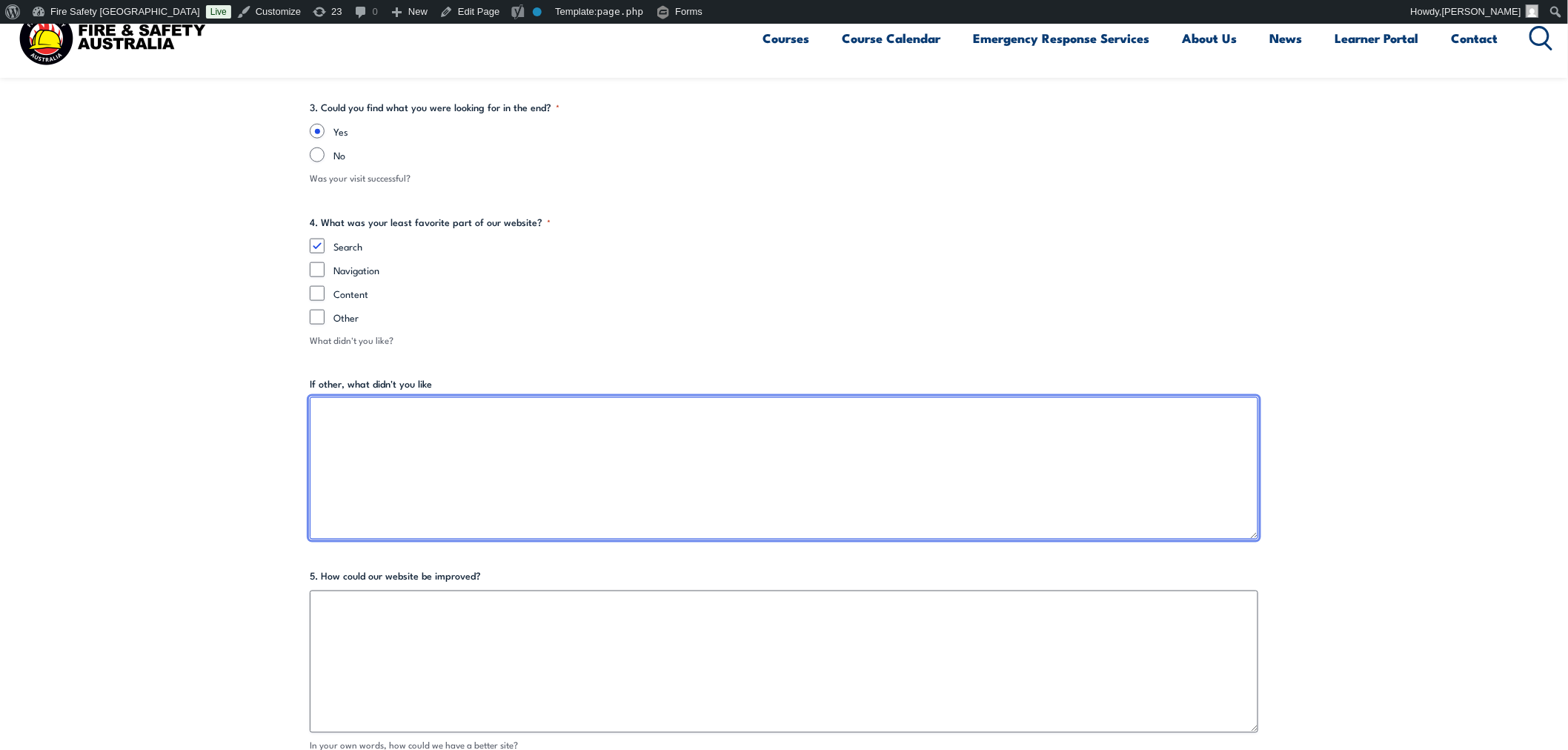
scroll to position [658, 0]
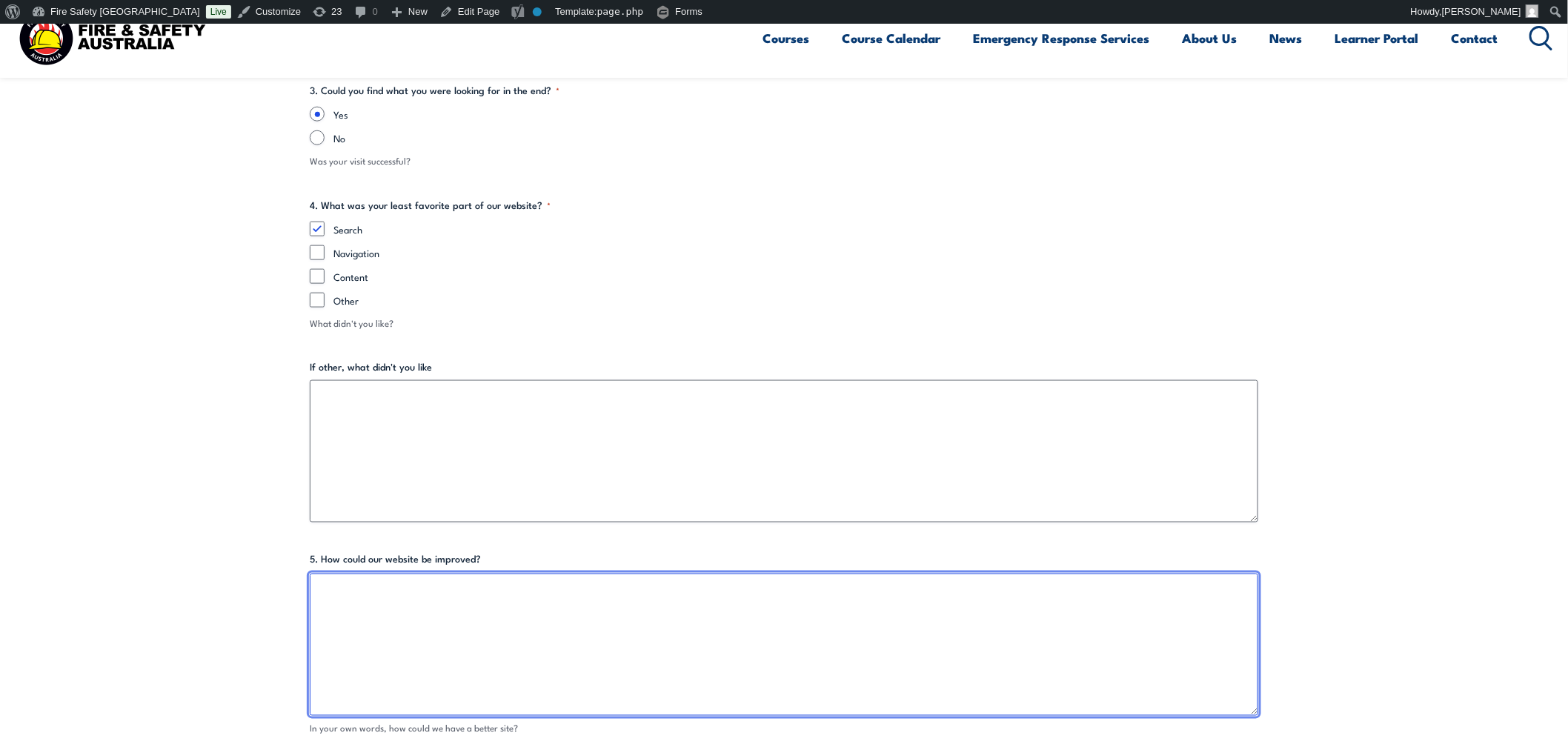
click at [686, 624] on textarea "5. How could our website be improved?" at bounding box center [783, 645] width 948 height 143
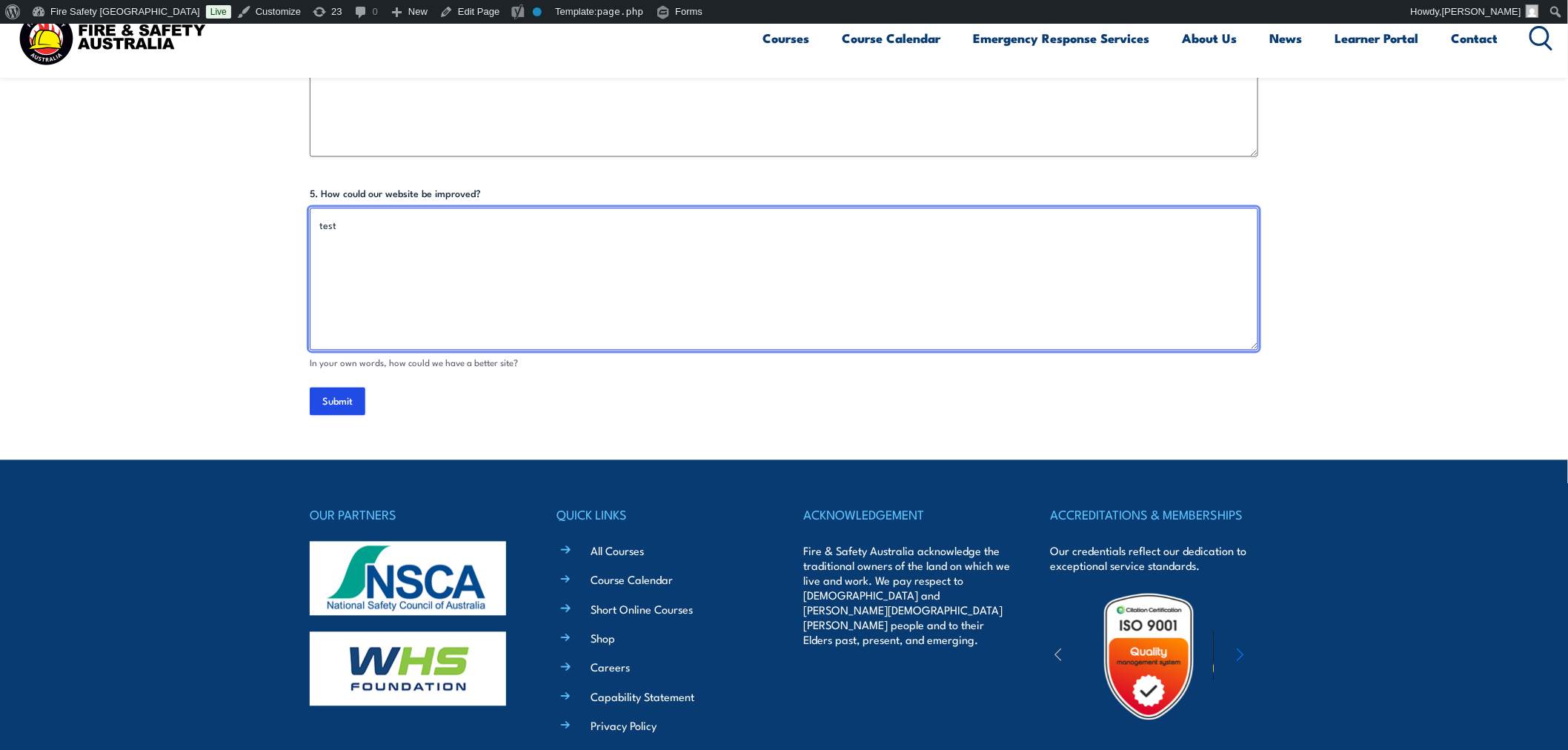
scroll to position [1042, 0]
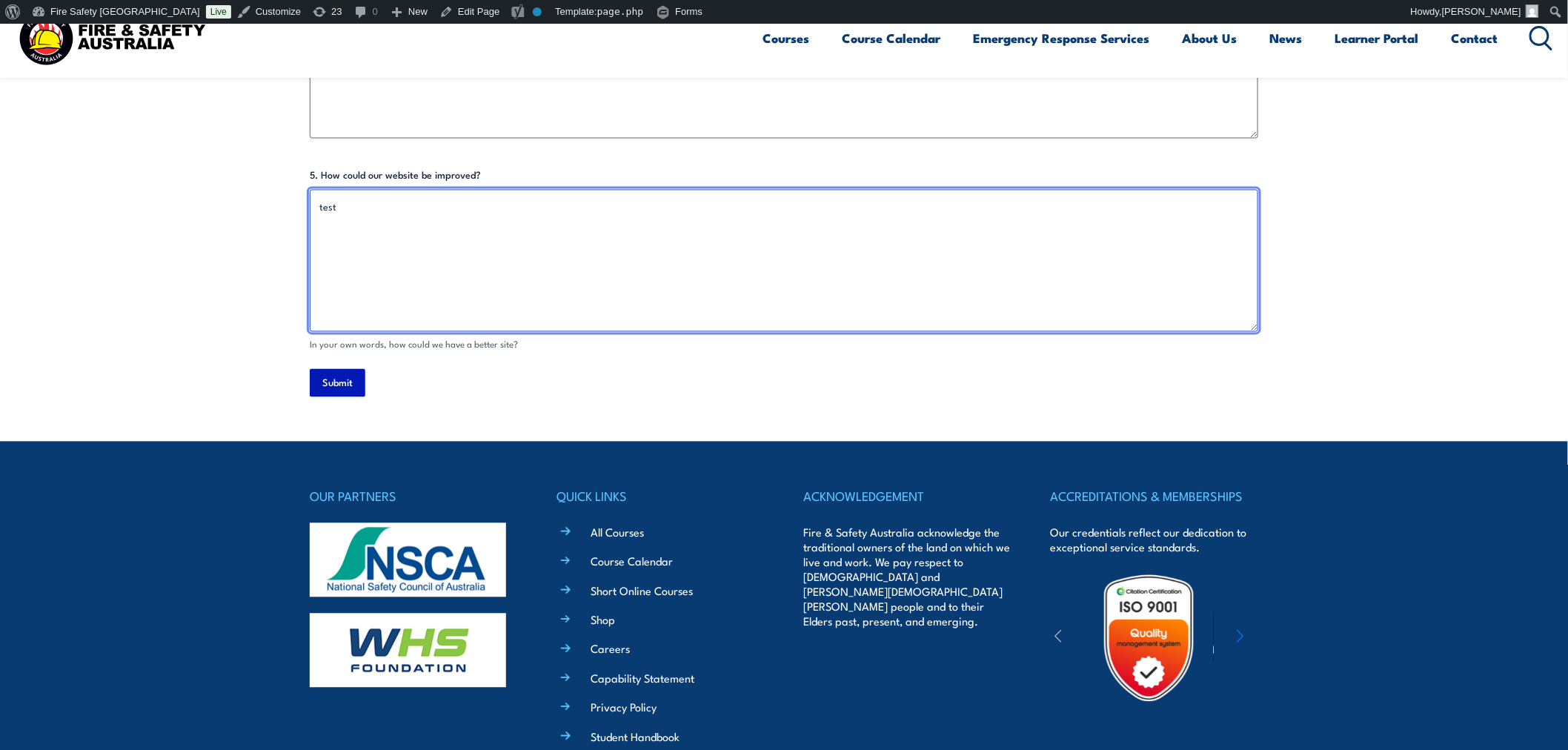
type textarea "test"
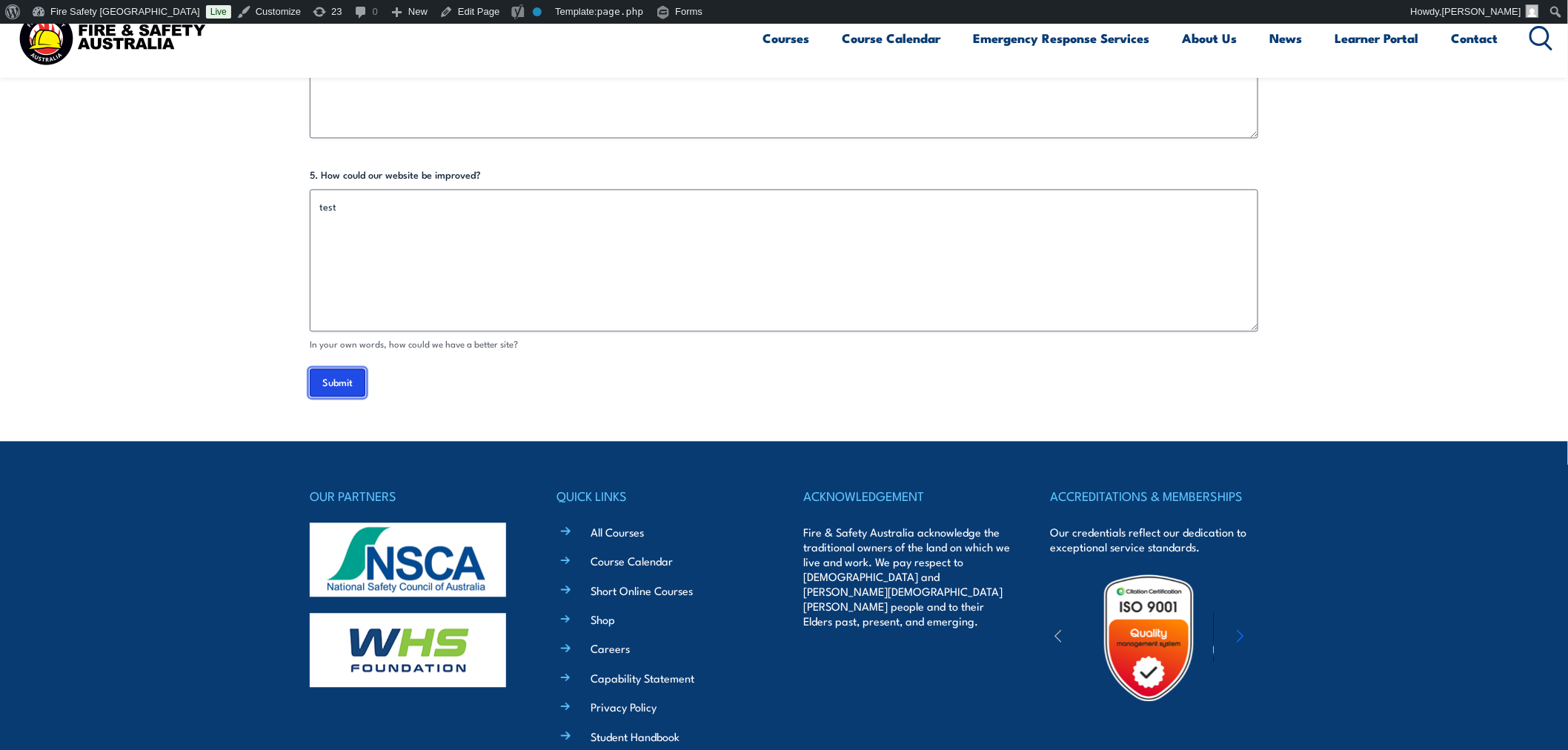
click at [334, 382] on input "Submit" at bounding box center [337, 383] width 56 height 28
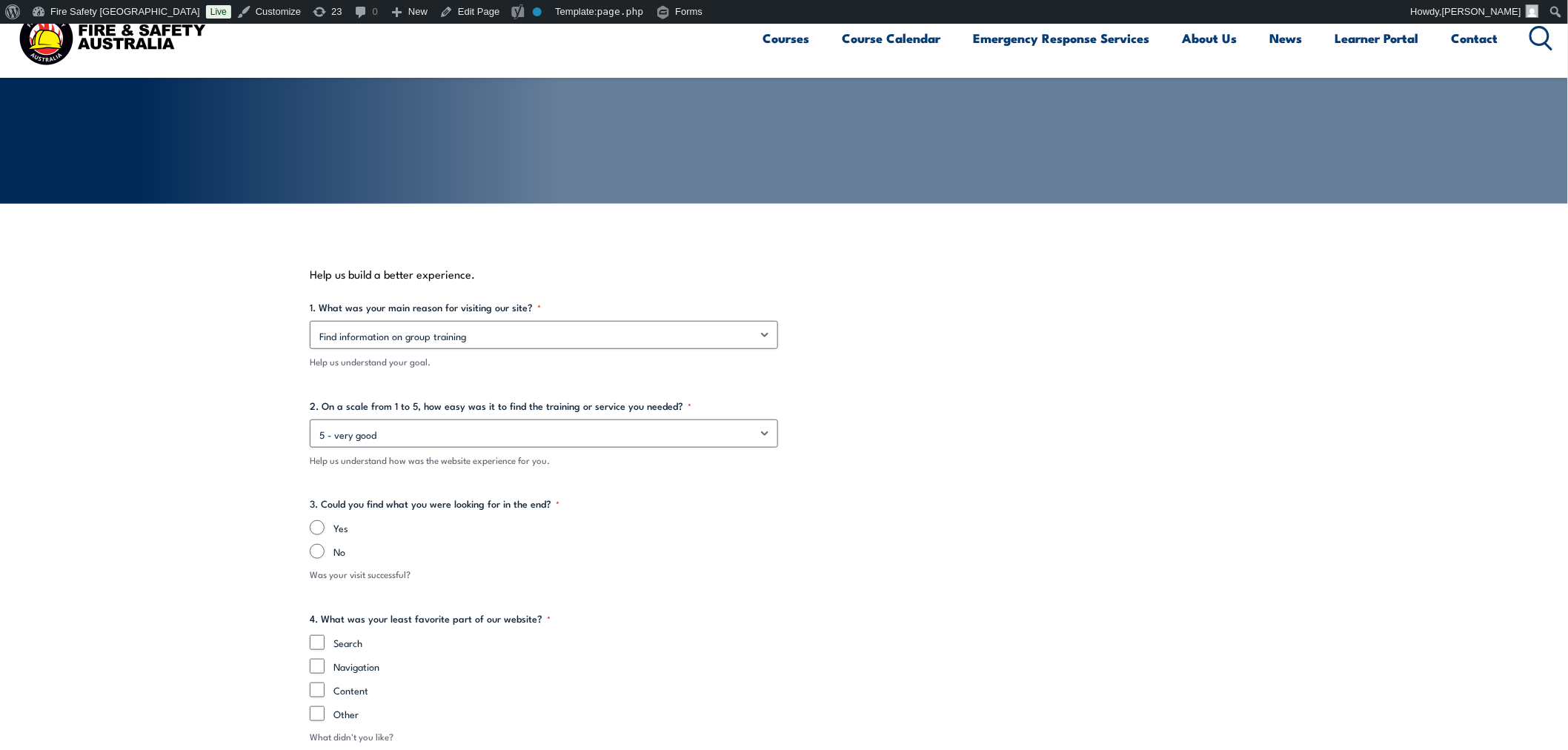
scroll to position [302, 0]
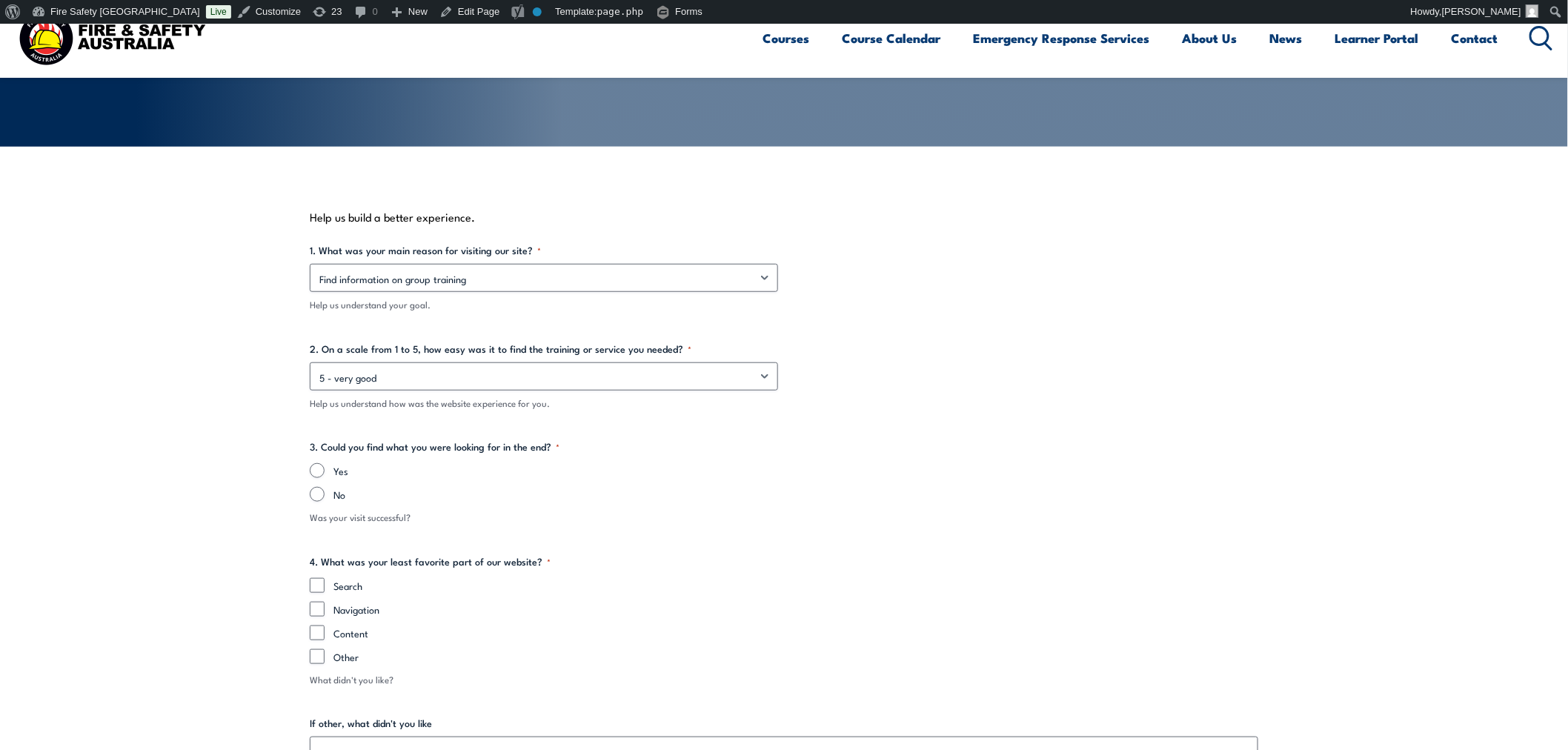
click at [341, 480] on div "Yes No" at bounding box center [783, 482] width 948 height 38
click at [322, 467] on input "Yes" at bounding box center [316, 470] width 15 height 15
radio input "true"
click at [329, 641] on div "Search Navigation Content Other" at bounding box center [783, 621] width 948 height 86
click at [320, 627] on input "Content" at bounding box center [316, 632] width 15 height 15
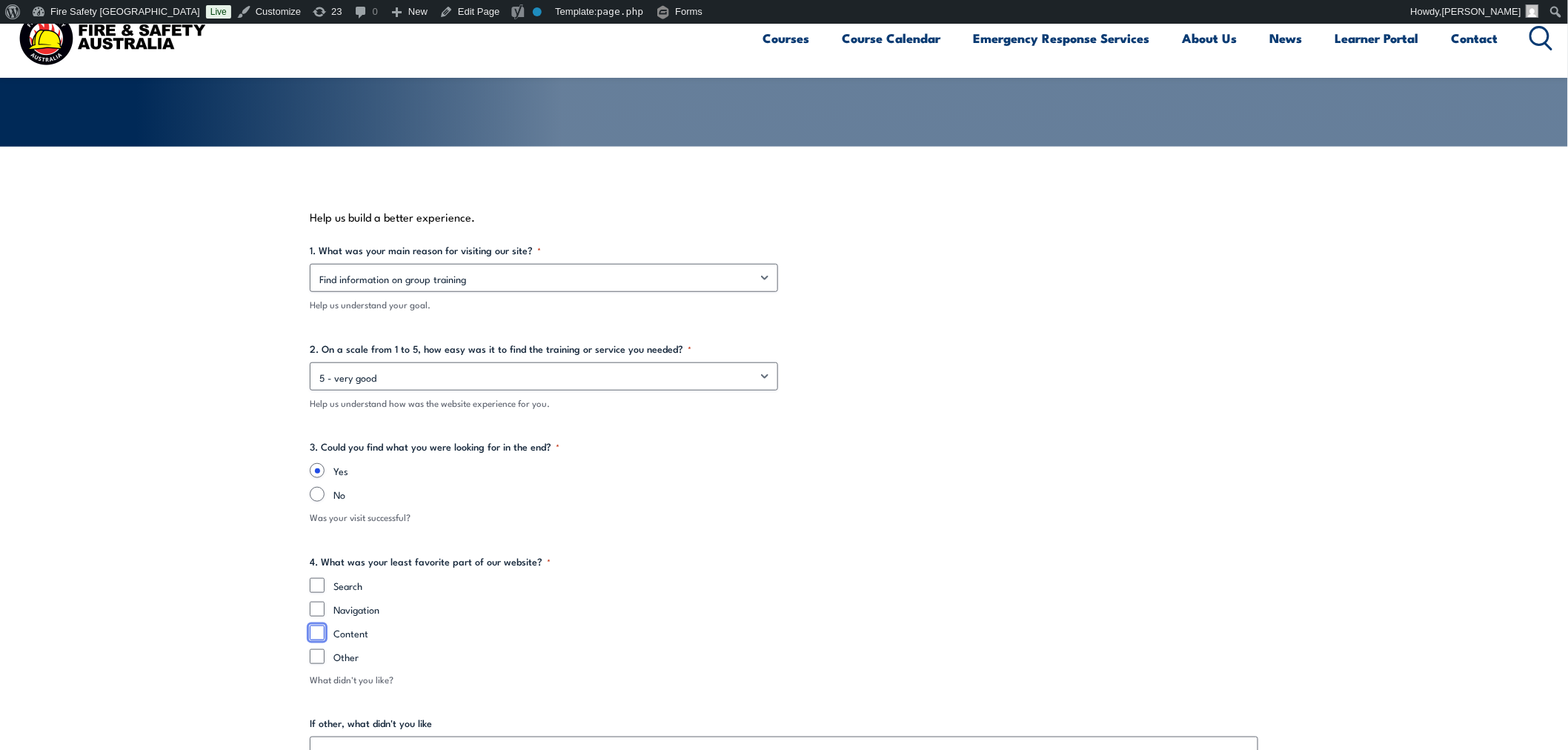
checkbox input "true"
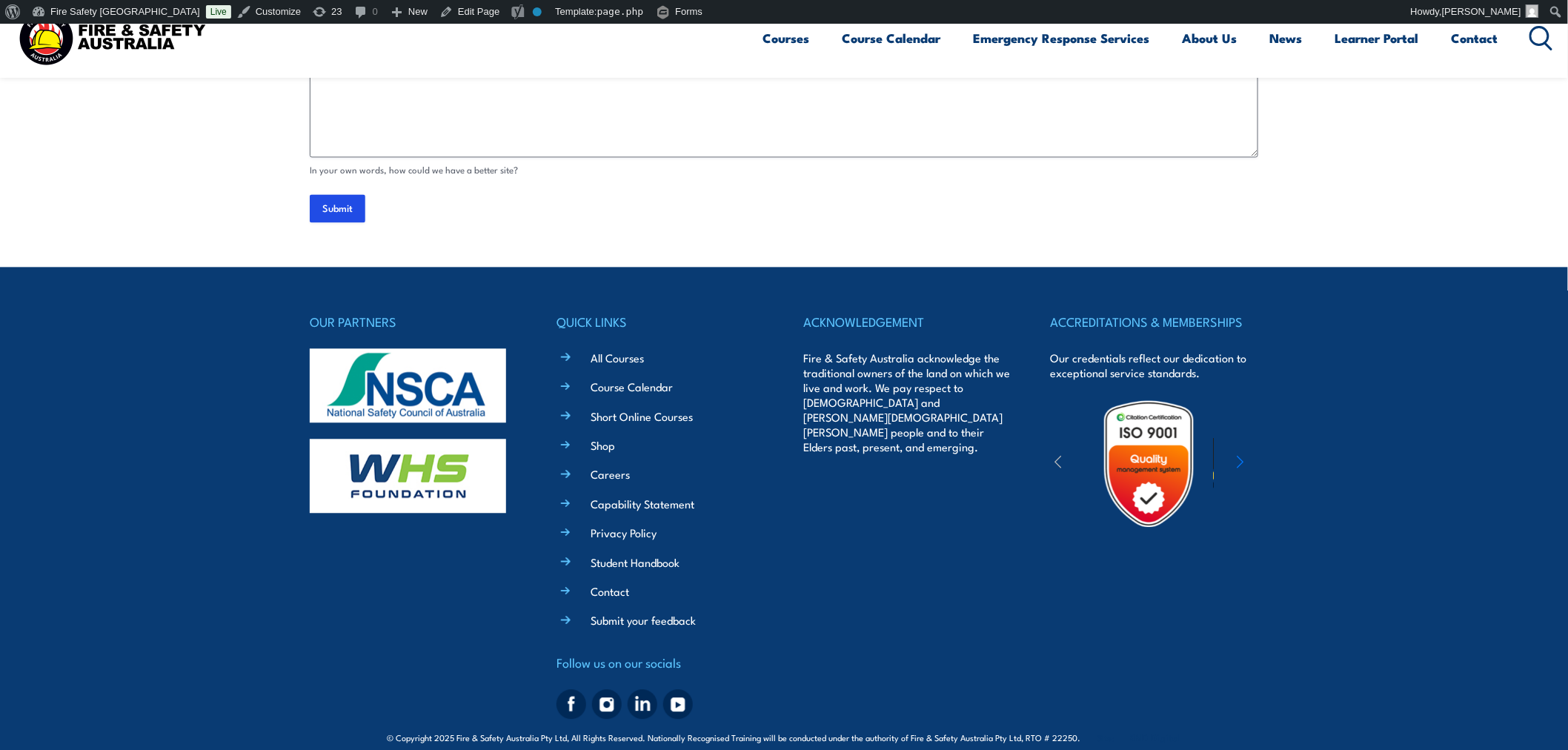
scroll to position [1234, 0]
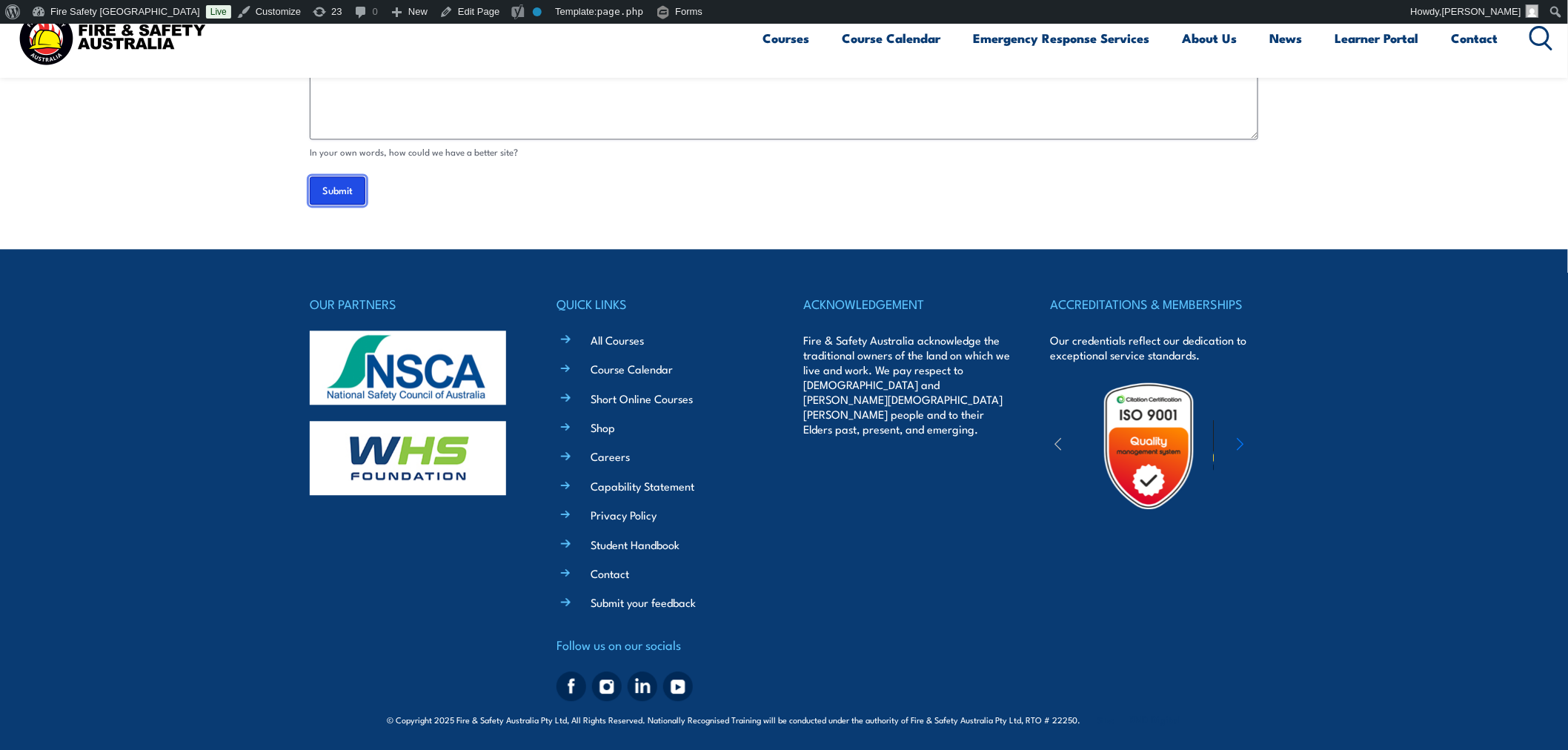
click at [339, 185] on input "Submit" at bounding box center [337, 190] width 56 height 28
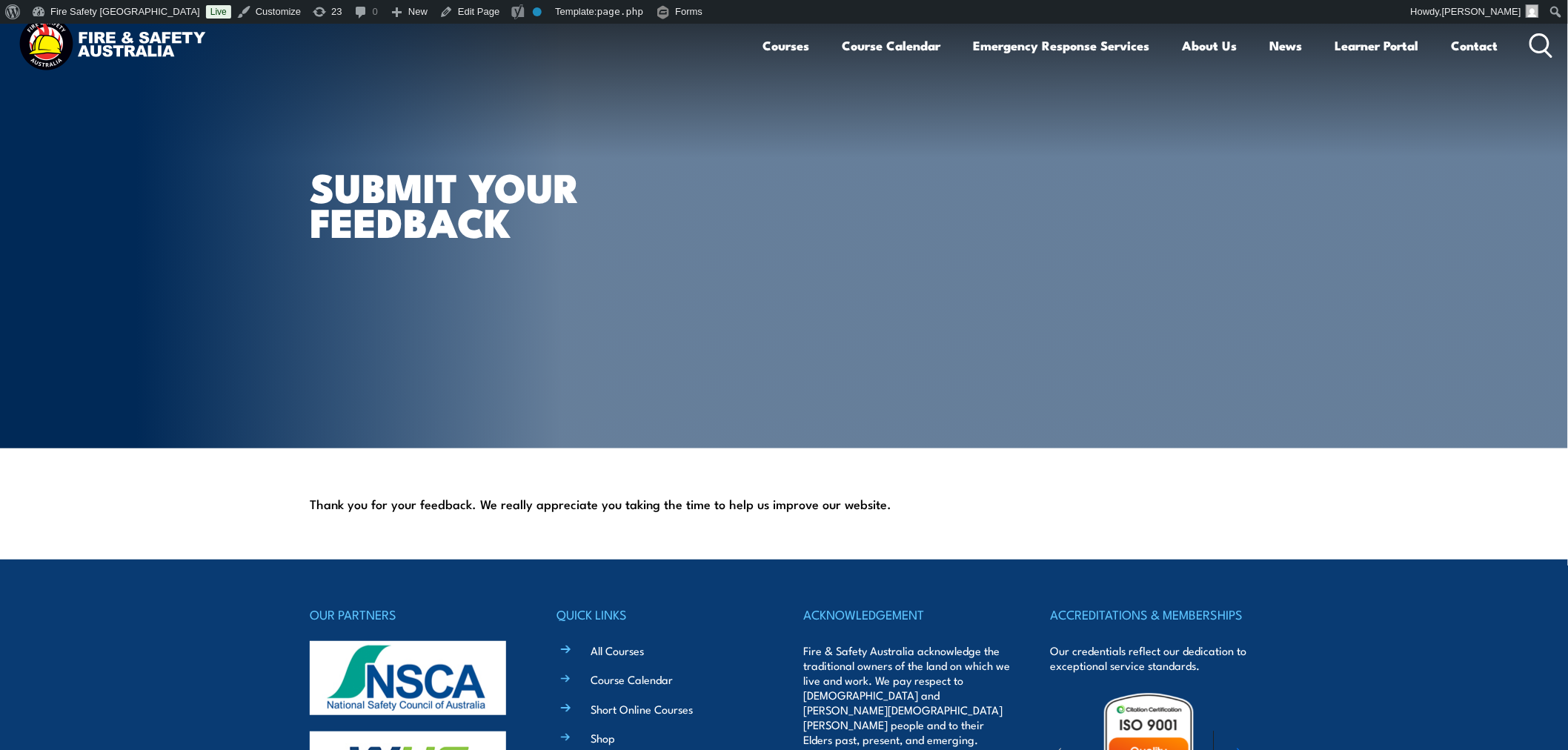
click at [1141, 277] on article "Submit your feedback" at bounding box center [783, 236] width 948 height 424
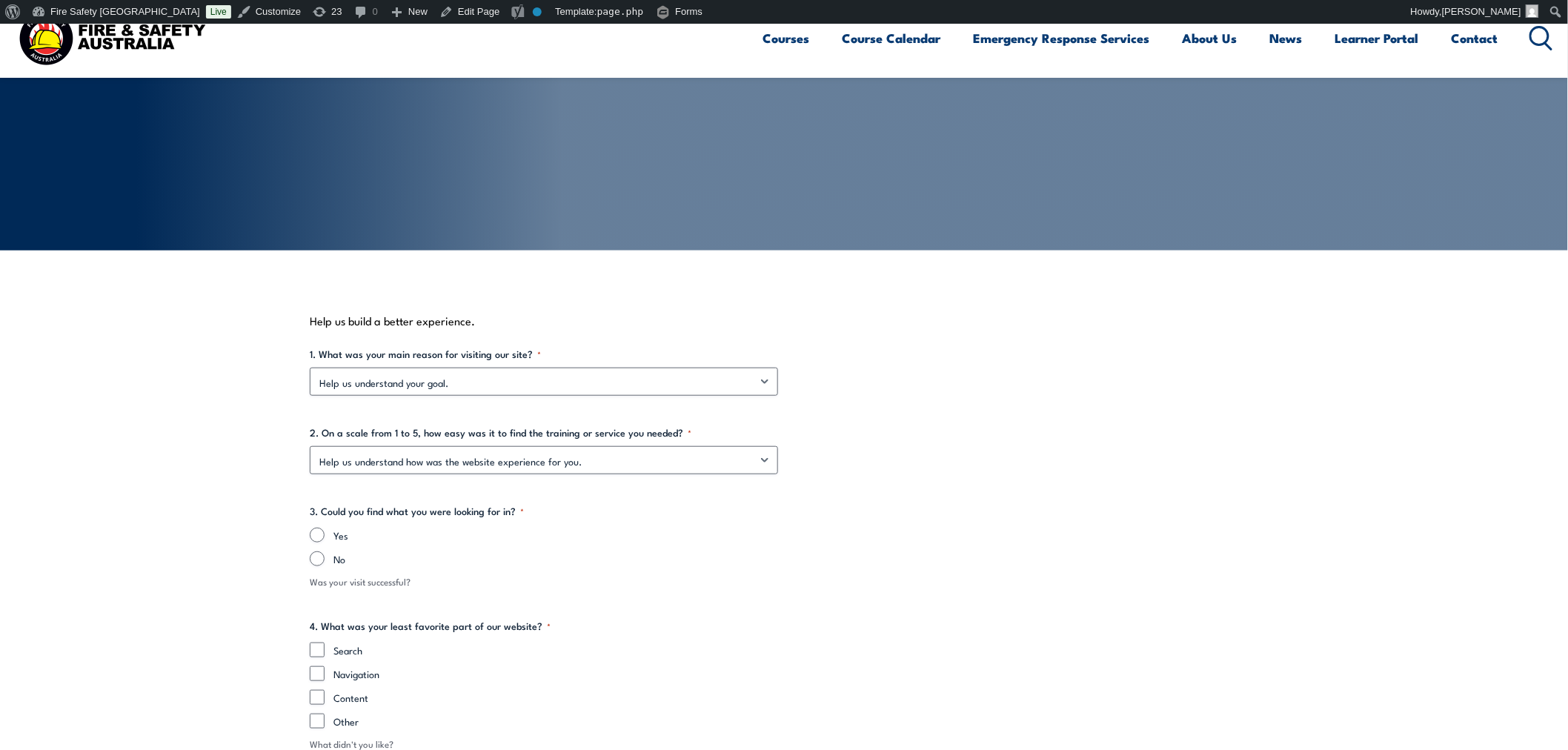
scroll to position [219, 0]
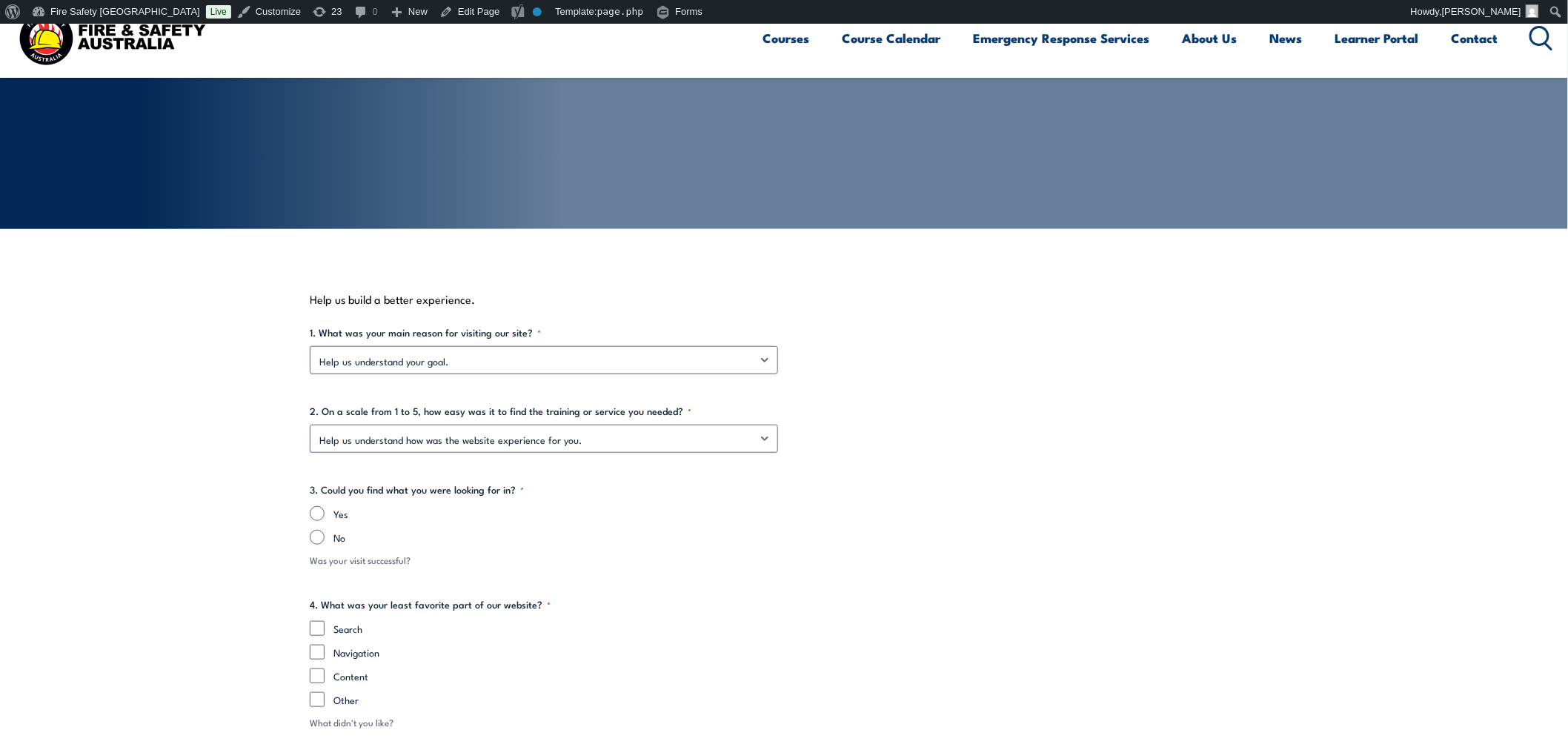
click at [563, 419] on div "2. On a scale from 1 to 5, how easy was it to find the training or service you …" at bounding box center [783, 428] width 948 height 49
click at [570, 439] on select "Help us understand how was the website experience for you. 5 - very good 4 - go…" at bounding box center [543, 438] width 468 height 28
click at [1031, 478] on div "1. What was your main reason for visiting our site? * Help us understand your g…" at bounding box center [783, 729] width 948 height 809
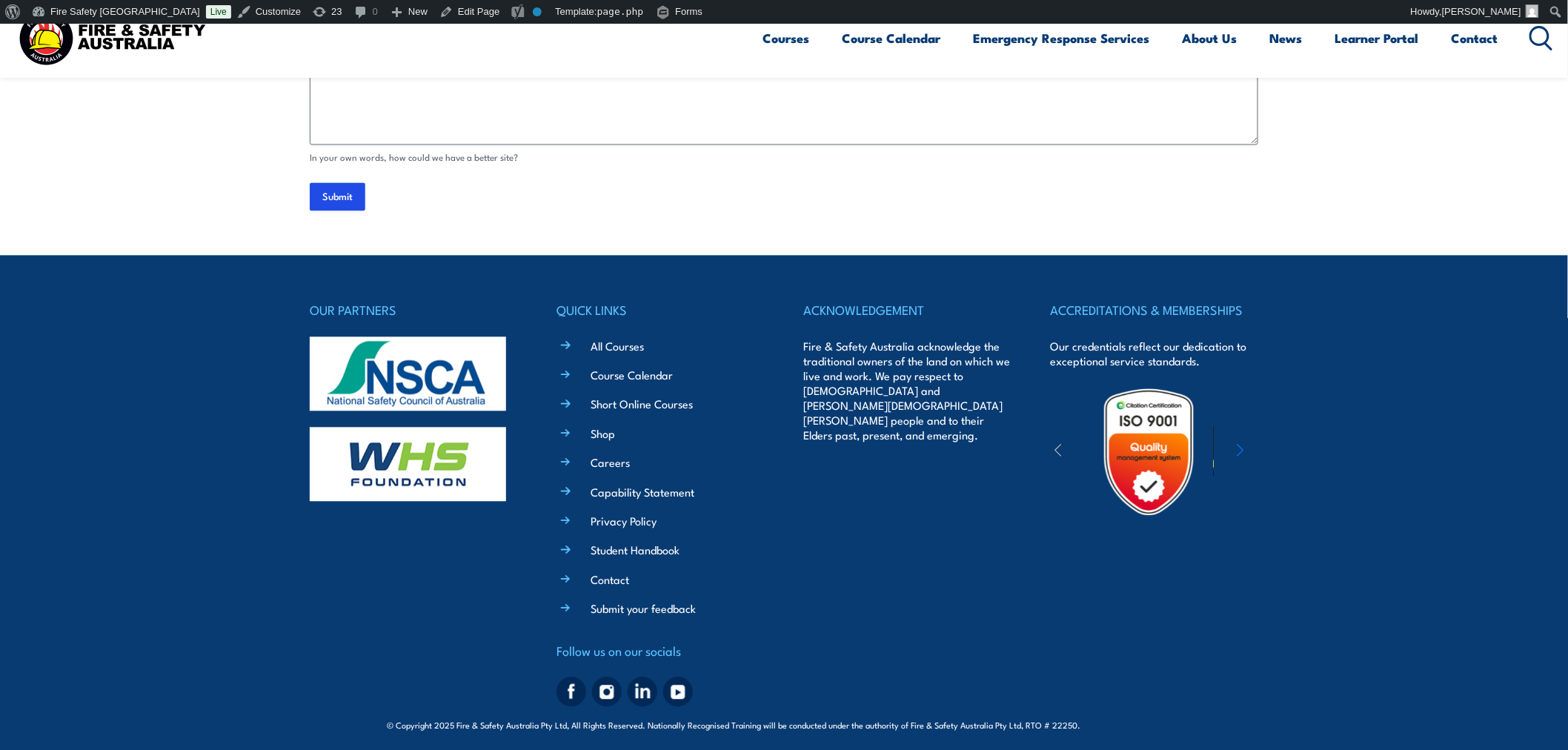
scroll to position [1195, 0]
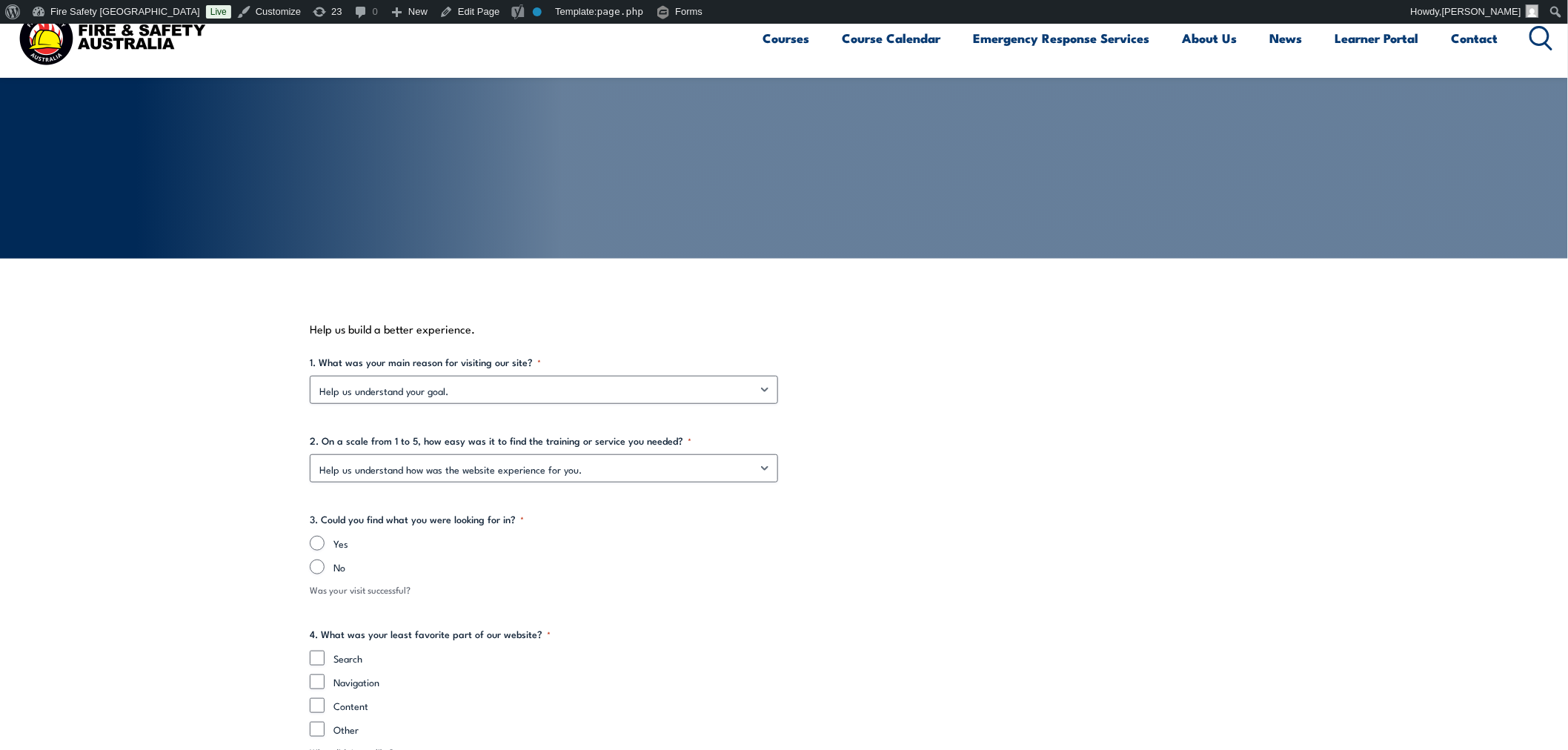
scroll to position [179, 0]
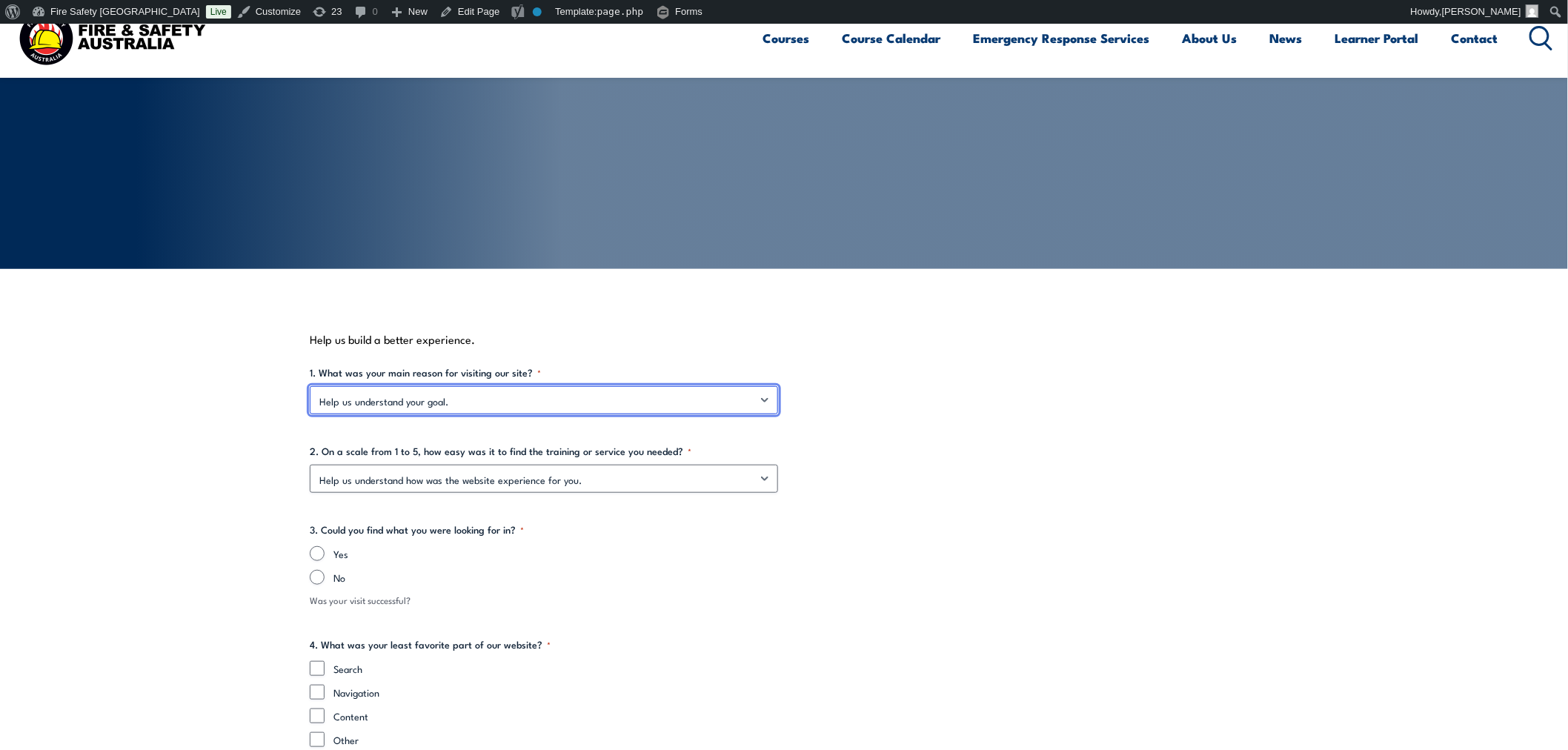
click at [648, 404] on select "Help us understand your goal. Find information on group training Find informati…" at bounding box center [543, 400] width 468 height 28
select select "Contact FSA"
click at [309, 386] on select "Help us understand your goal. Find information on group training Find informati…" at bounding box center [543, 400] width 468 height 28
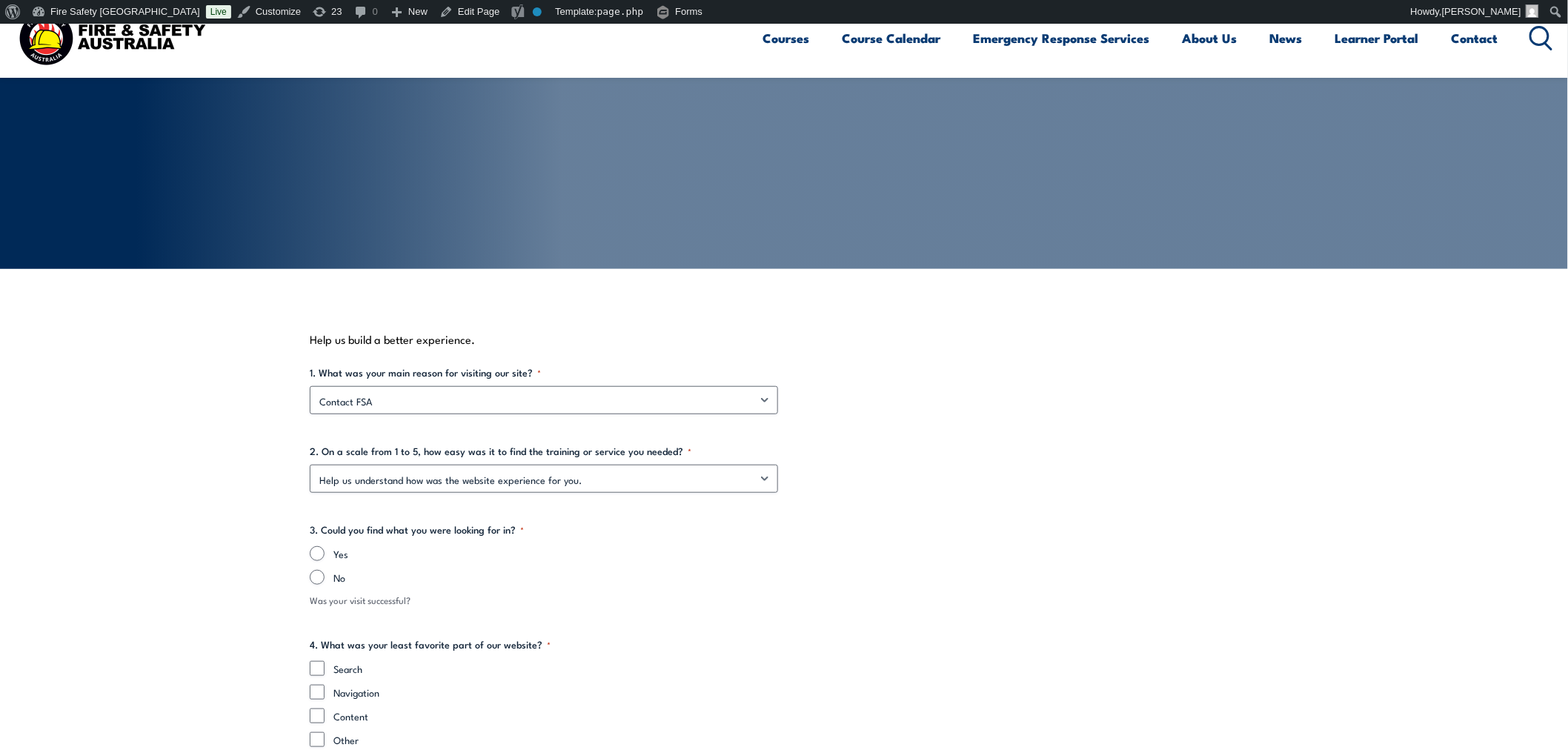
click at [496, 455] on label "2. On a scale from 1 to 5, how easy was it to find the training or service you …" at bounding box center [783, 451] width 948 height 15
click at [496, 464] on select "Help us understand how was the website experience for you. 5 - very good 4 - go…" at bounding box center [543, 478] width 468 height 28
click at [477, 470] on select "Help us understand how was the website experience for you. 5 - very good 4 - go…" at bounding box center [543, 478] width 468 height 28
select select "4 - good"
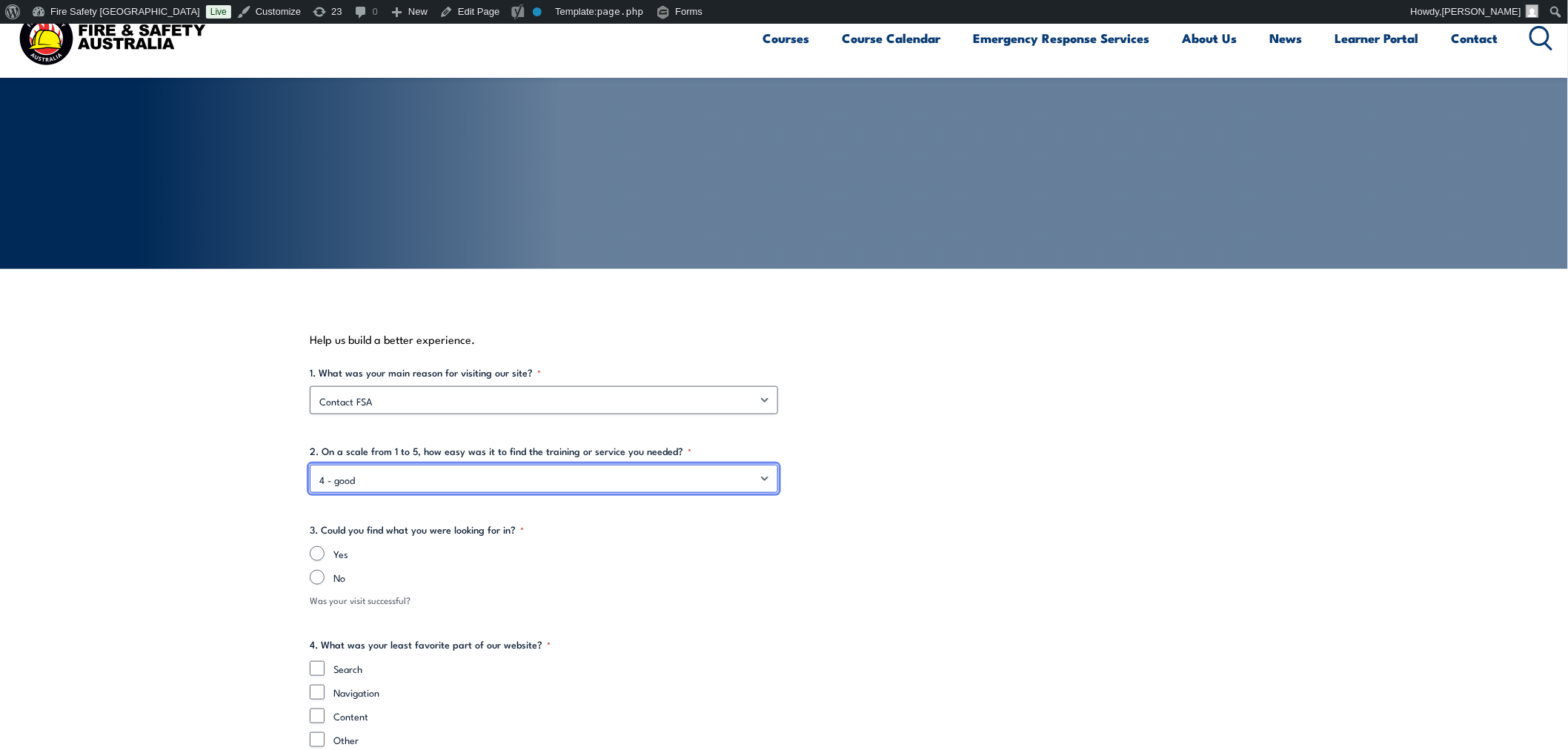
click at [309, 464] on select "Help us understand how was the website experience for you. 5 - very good 4 - go…" at bounding box center [543, 478] width 468 height 28
click at [339, 587] on fieldset "3. Could you find what you were looking for in? * Yes No Was your visit success…" at bounding box center [783, 565] width 948 height 85
click at [334, 578] on label "No" at bounding box center [796, 577] width 925 height 15
click at [324, 578] on input "No" at bounding box center [316, 577] width 15 height 15
radio input "true"
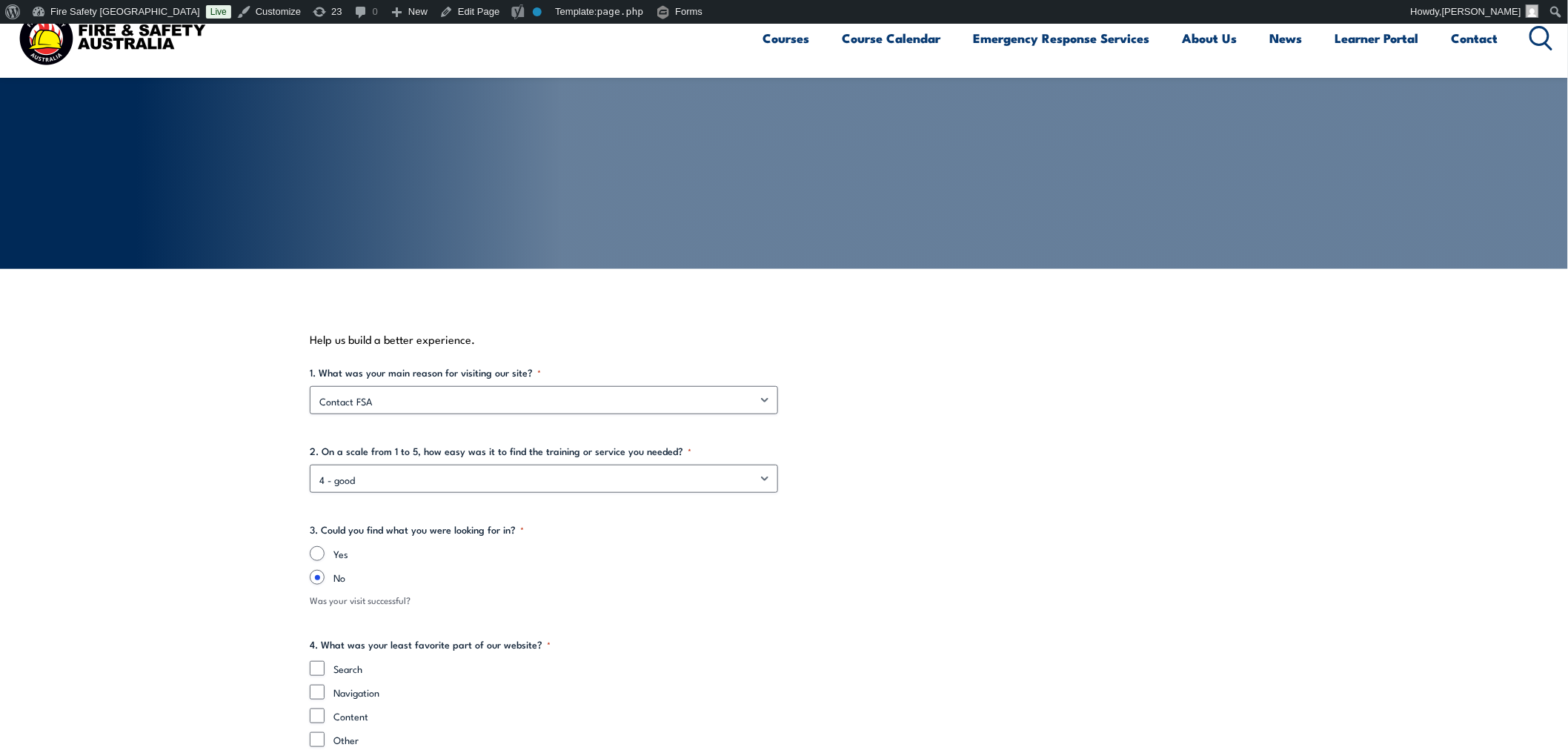
drag, startPoint x: 283, startPoint y: 581, endPoint x: 316, endPoint y: 575, distance: 33.5
click at [284, 581] on section "Help us build a better experience. 1. What was your main reason for visiting ou…" at bounding box center [784, 720] width 1568 height 904
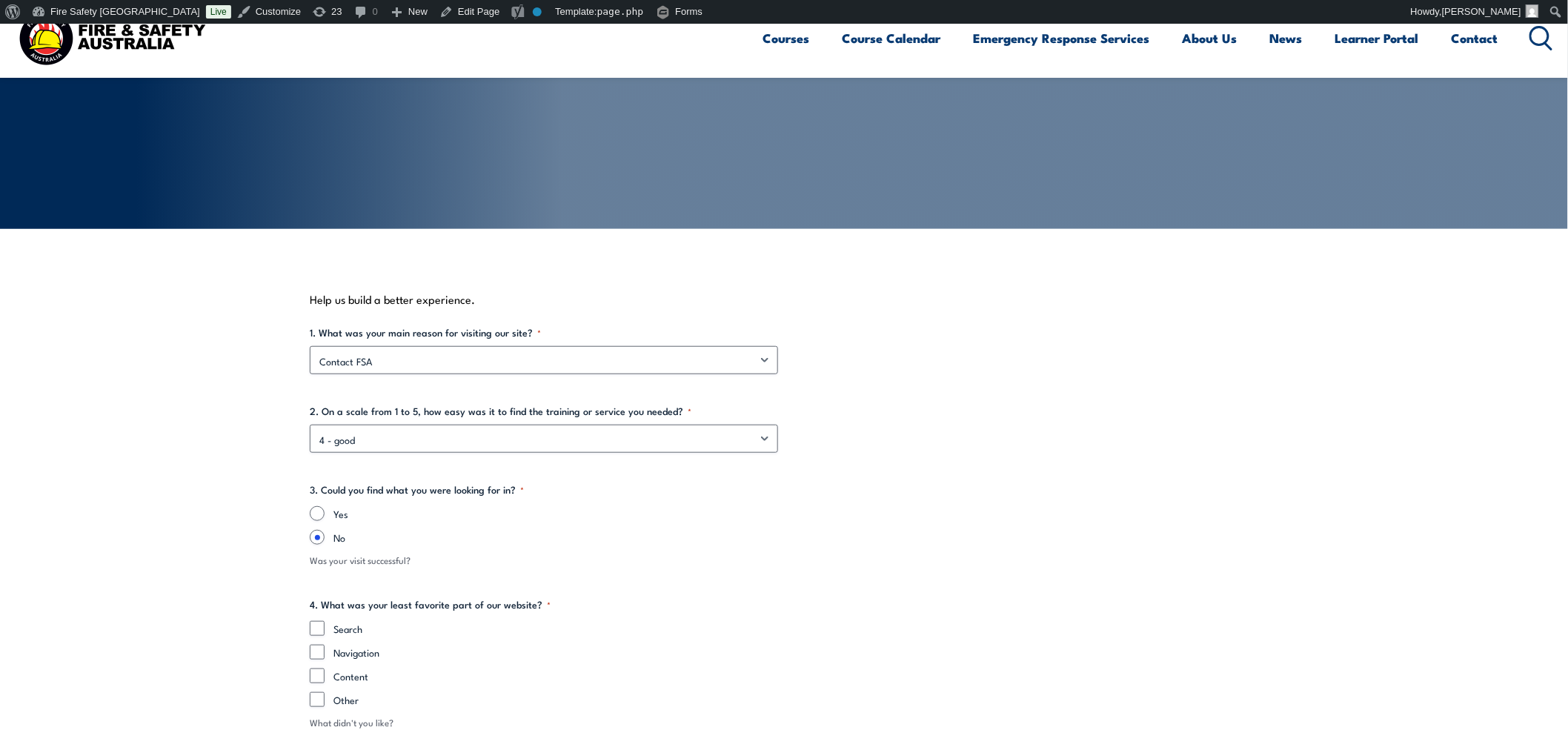
scroll to position [234, 0]
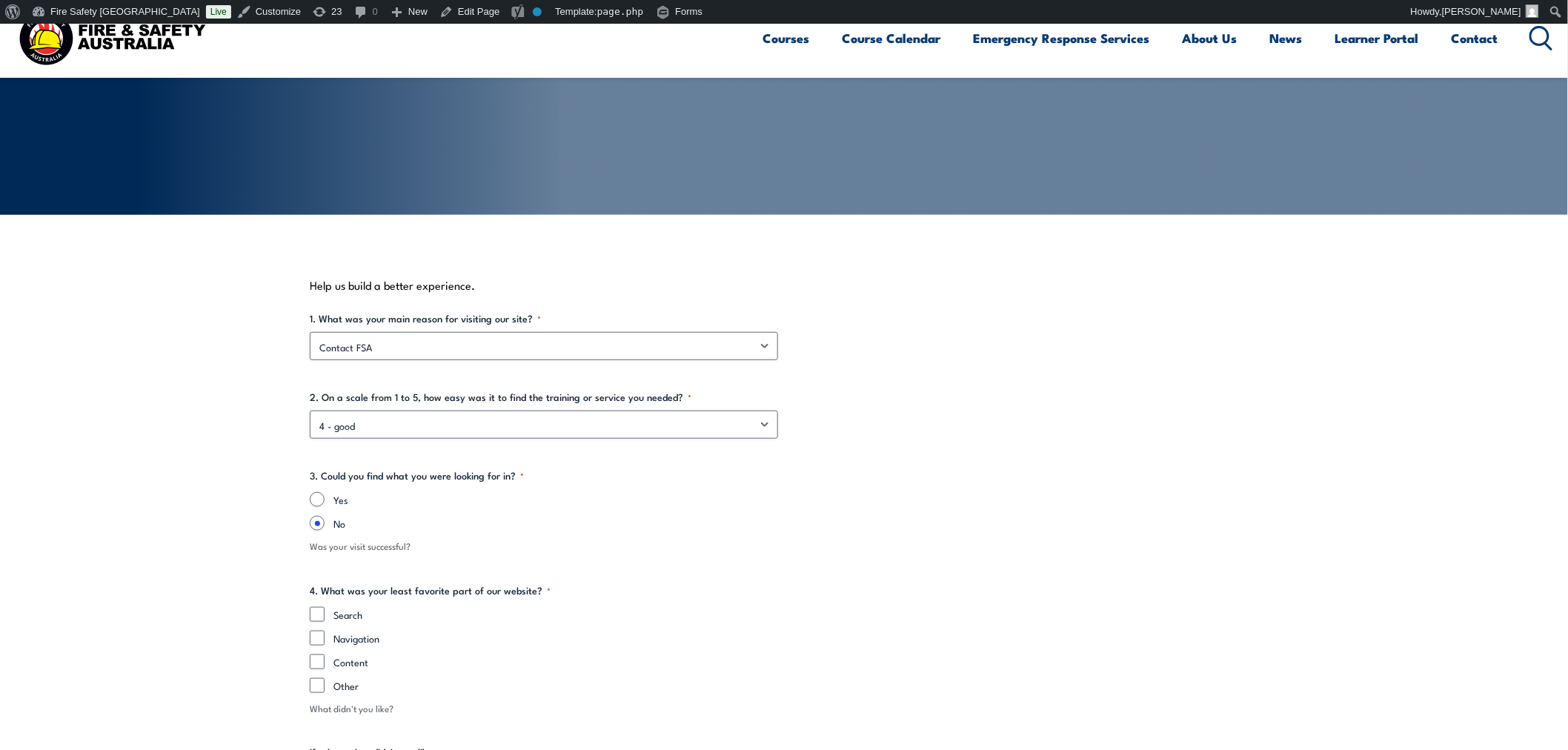
click at [334, 624] on div "Search Navigation Content Other" at bounding box center [783, 649] width 948 height 86
click at [322, 610] on input "Search" at bounding box center [316, 614] width 15 height 15
checkbox input "true"
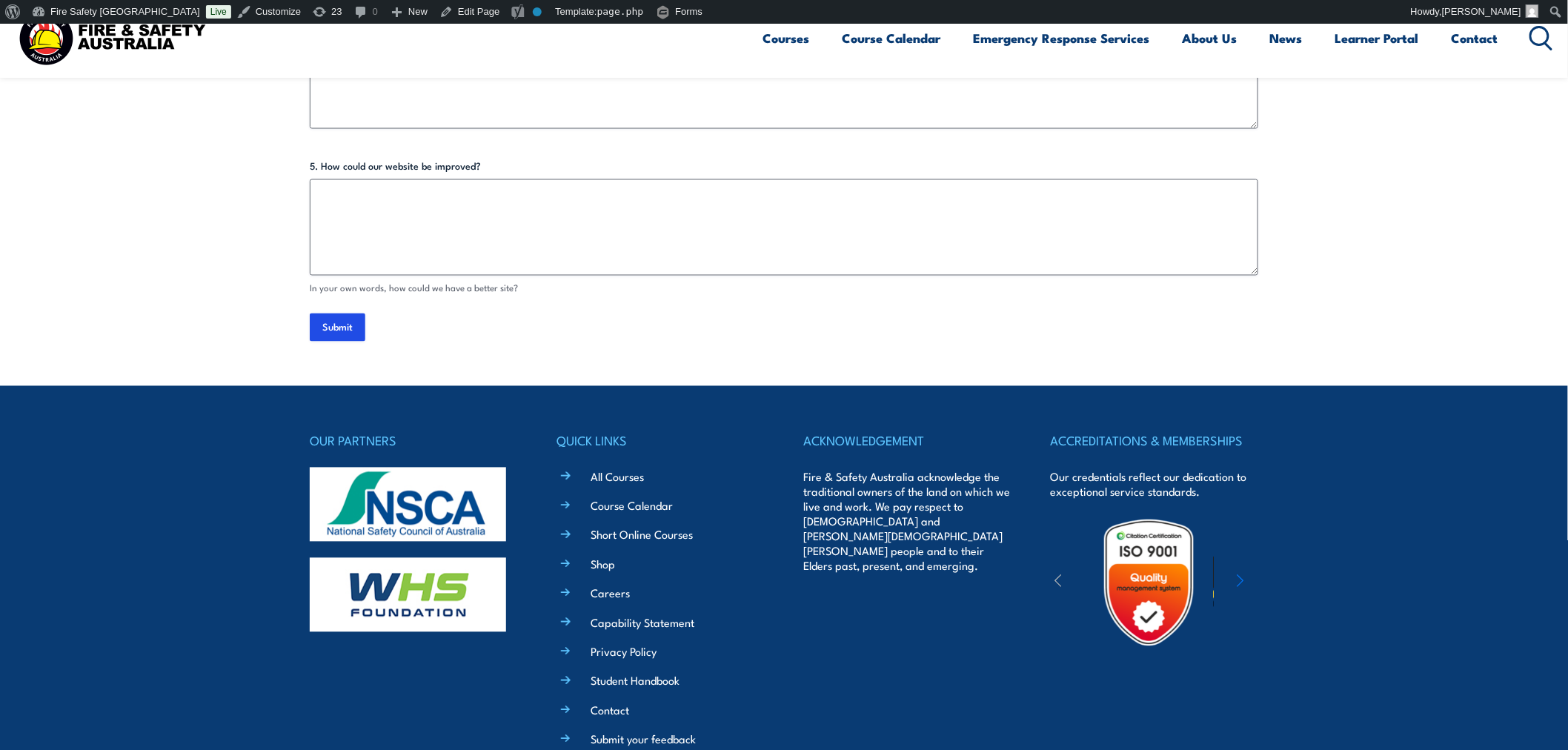
scroll to position [939, 0]
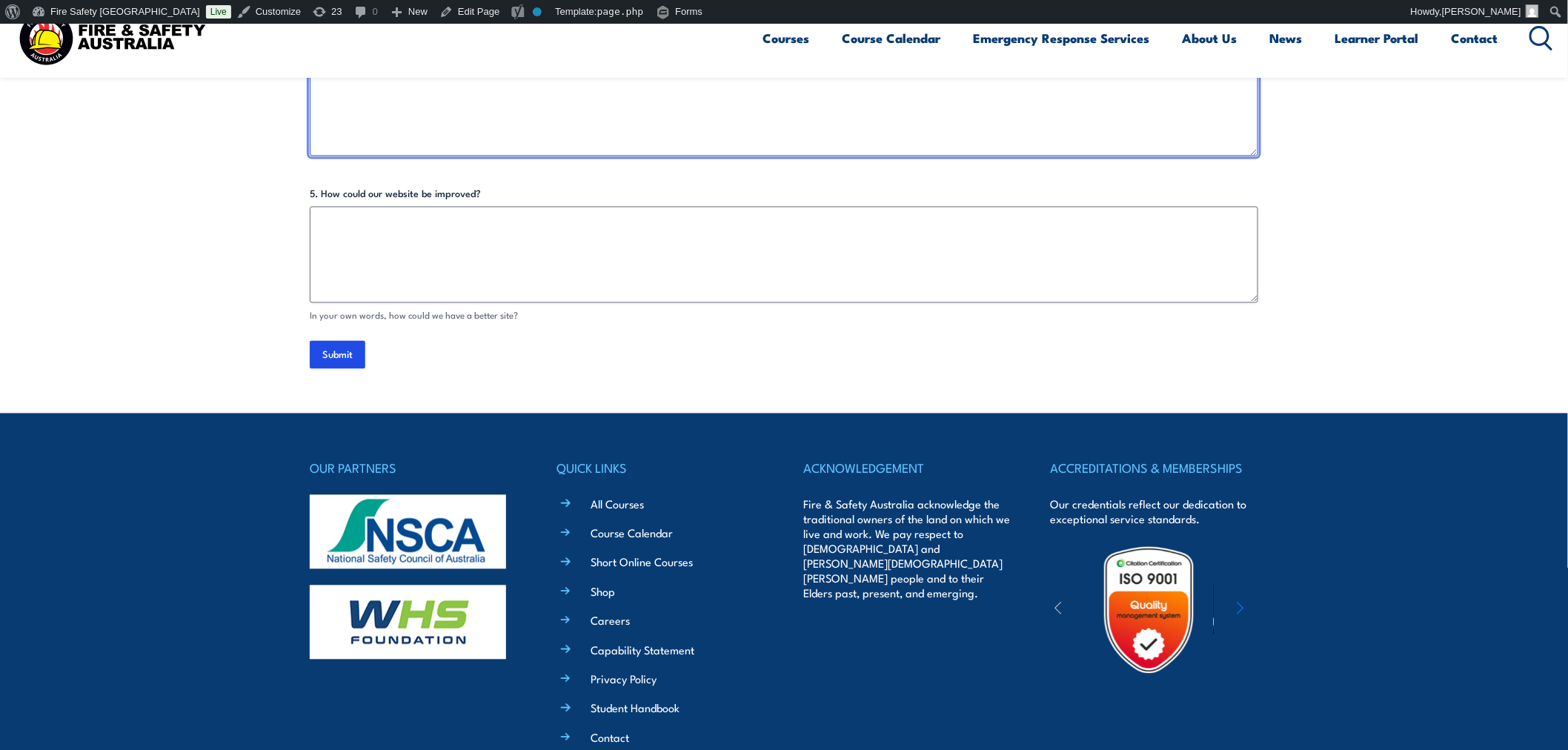
click at [539, 115] on textarea "If other, what didn't you like" at bounding box center [783, 108] width 948 height 96
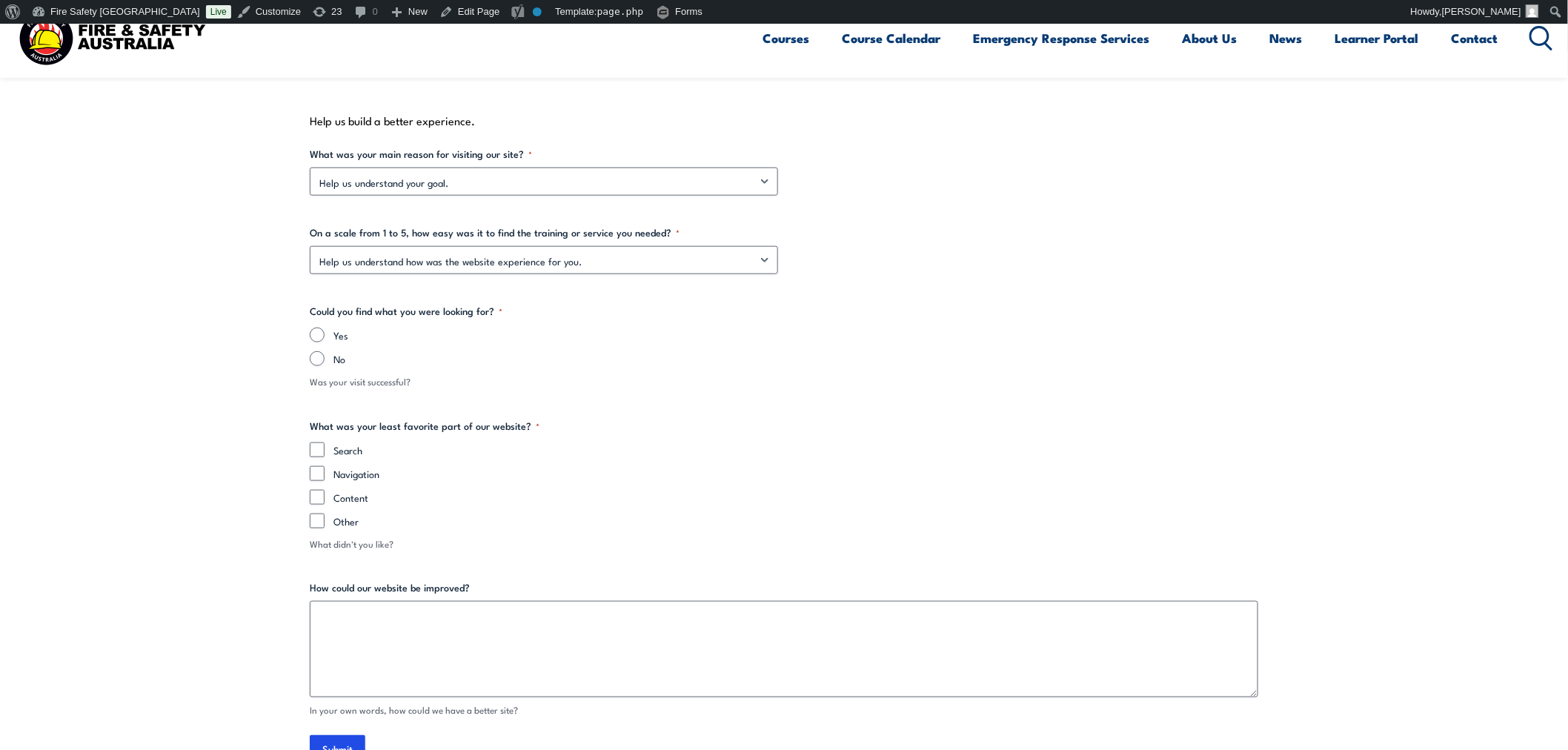
scroll to position [363, 0]
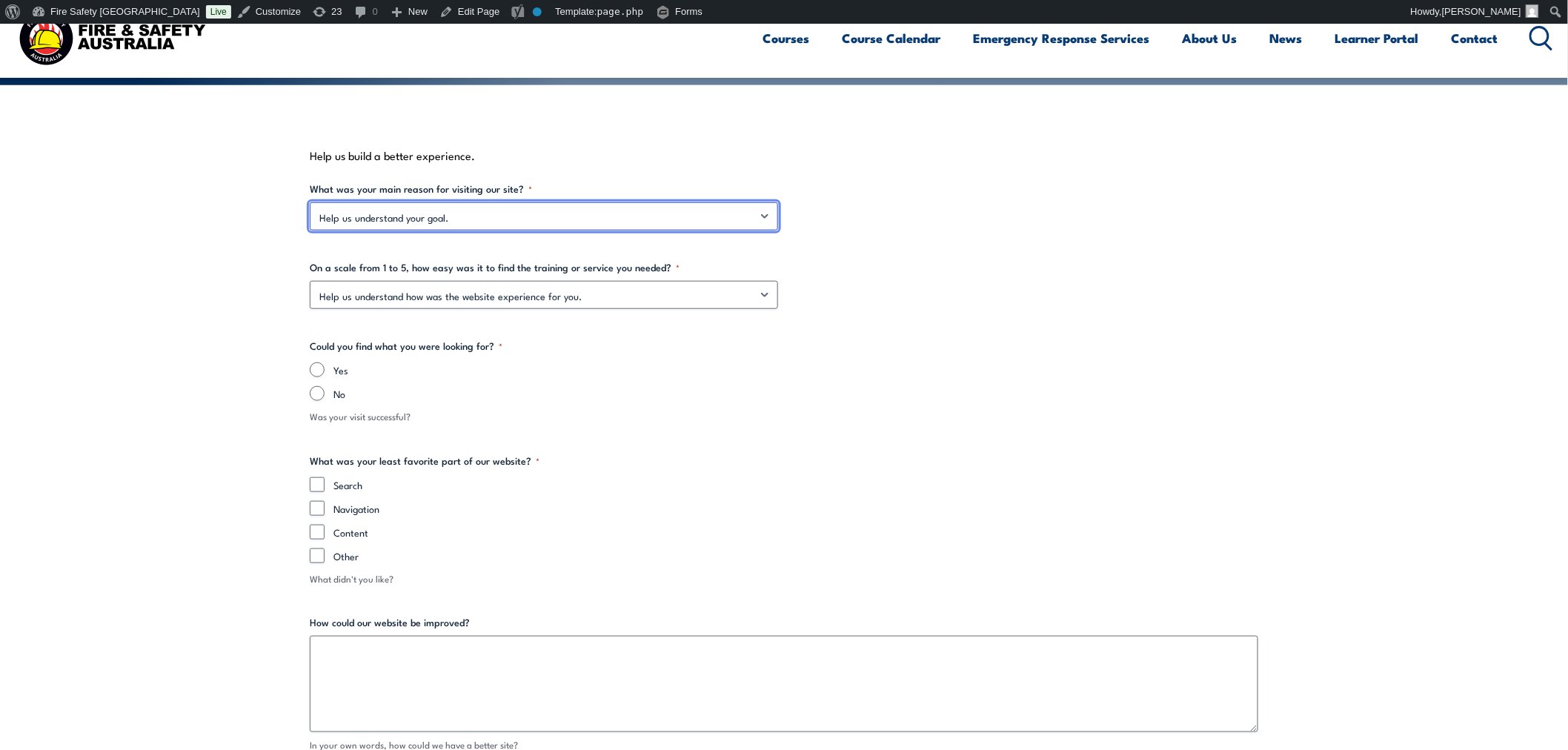
click at [492, 223] on select "Help us understand your goal. Find information on group training Find informati…" at bounding box center [543, 216] width 468 height 28
select select "Find information on group training"
click at [309, 202] on select "Help us understand your goal. Find information on group training Find informati…" at bounding box center [543, 216] width 468 height 28
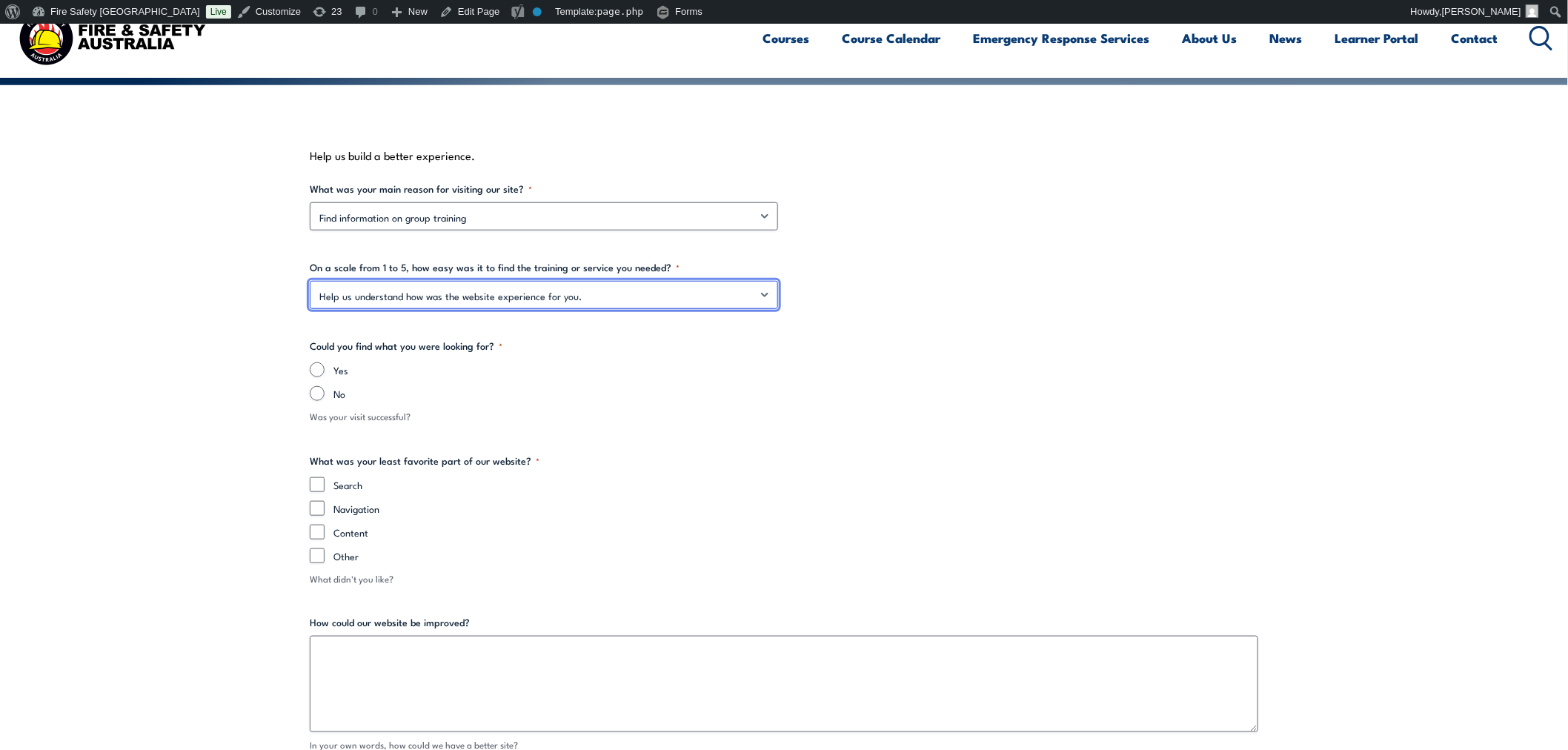
click at [490, 300] on select "Help us understand how was the website experience for you. 5 - very good 4 - go…" at bounding box center [543, 295] width 468 height 28
select select "3 - ok"
click at [309, 281] on select "Help us understand how was the website experience for you. 5 - very good 4 - go…" at bounding box center [543, 295] width 468 height 28
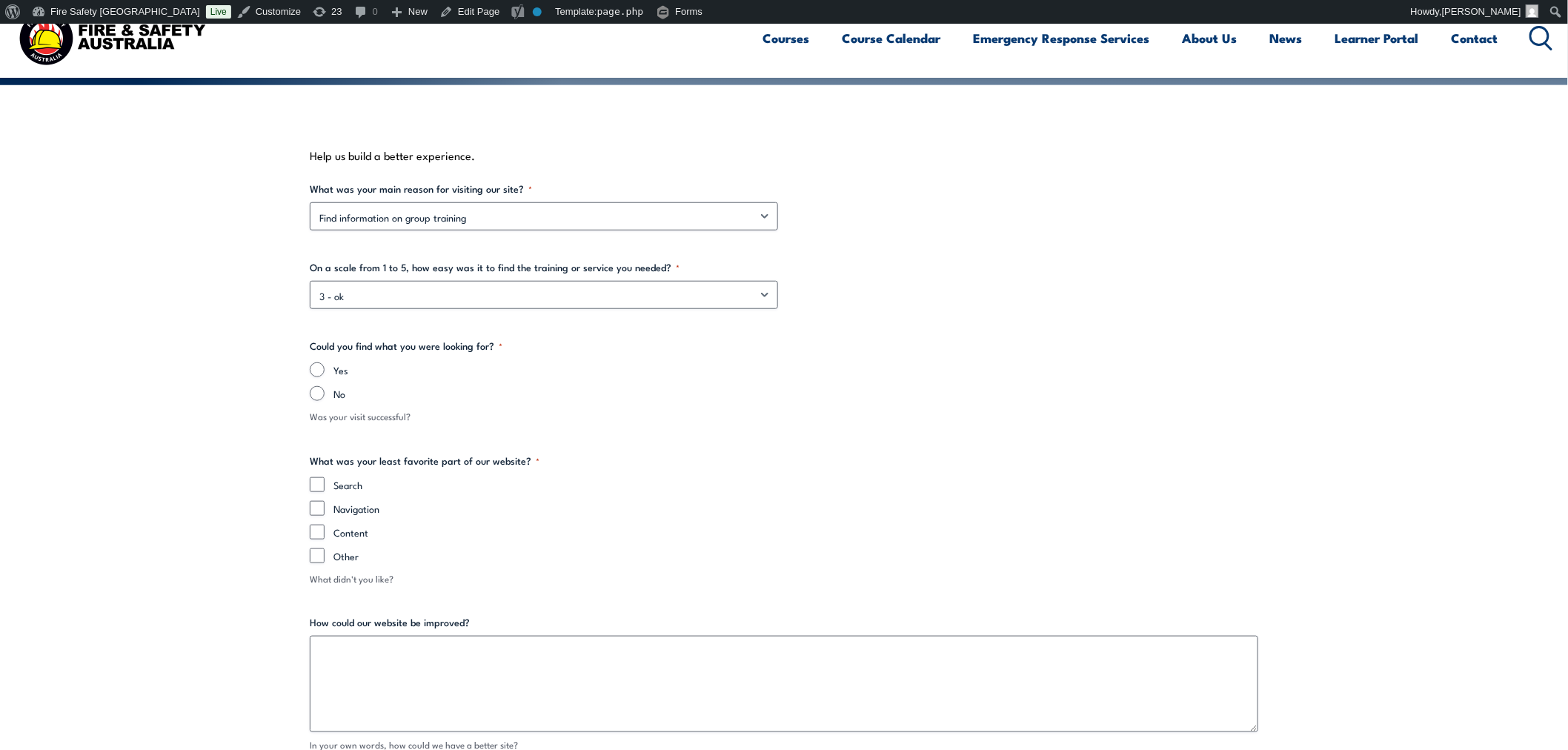
click at [309, 395] on section "Help us build a better experience. What was your main reason for visiting our s…" at bounding box center [784, 463] width 1568 height 757
click at [315, 396] on input "No" at bounding box center [316, 393] width 15 height 15
radio input "true"
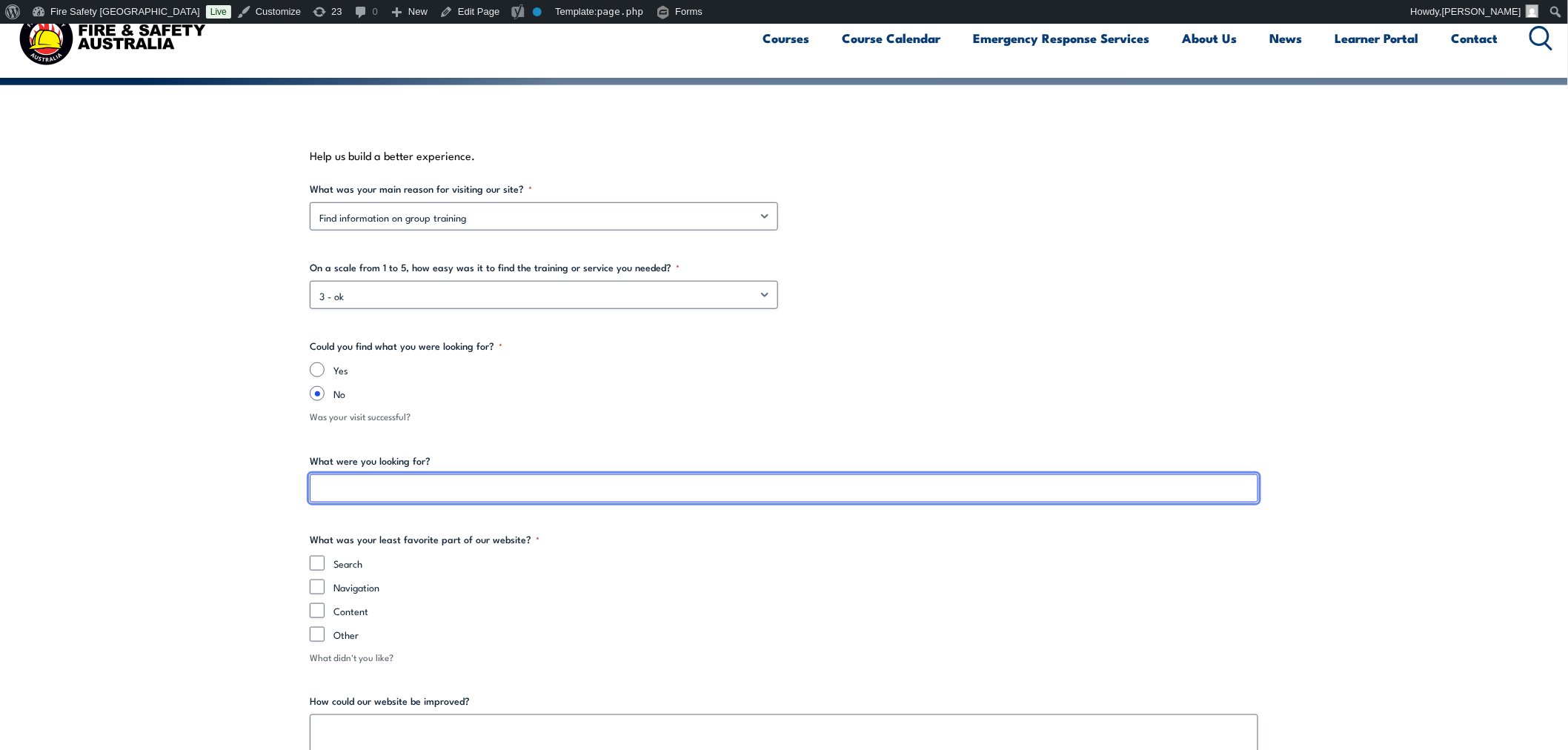
click at [478, 493] on input "What were you looking for?" at bounding box center [783, 488] width 948 height 28
type input "test"
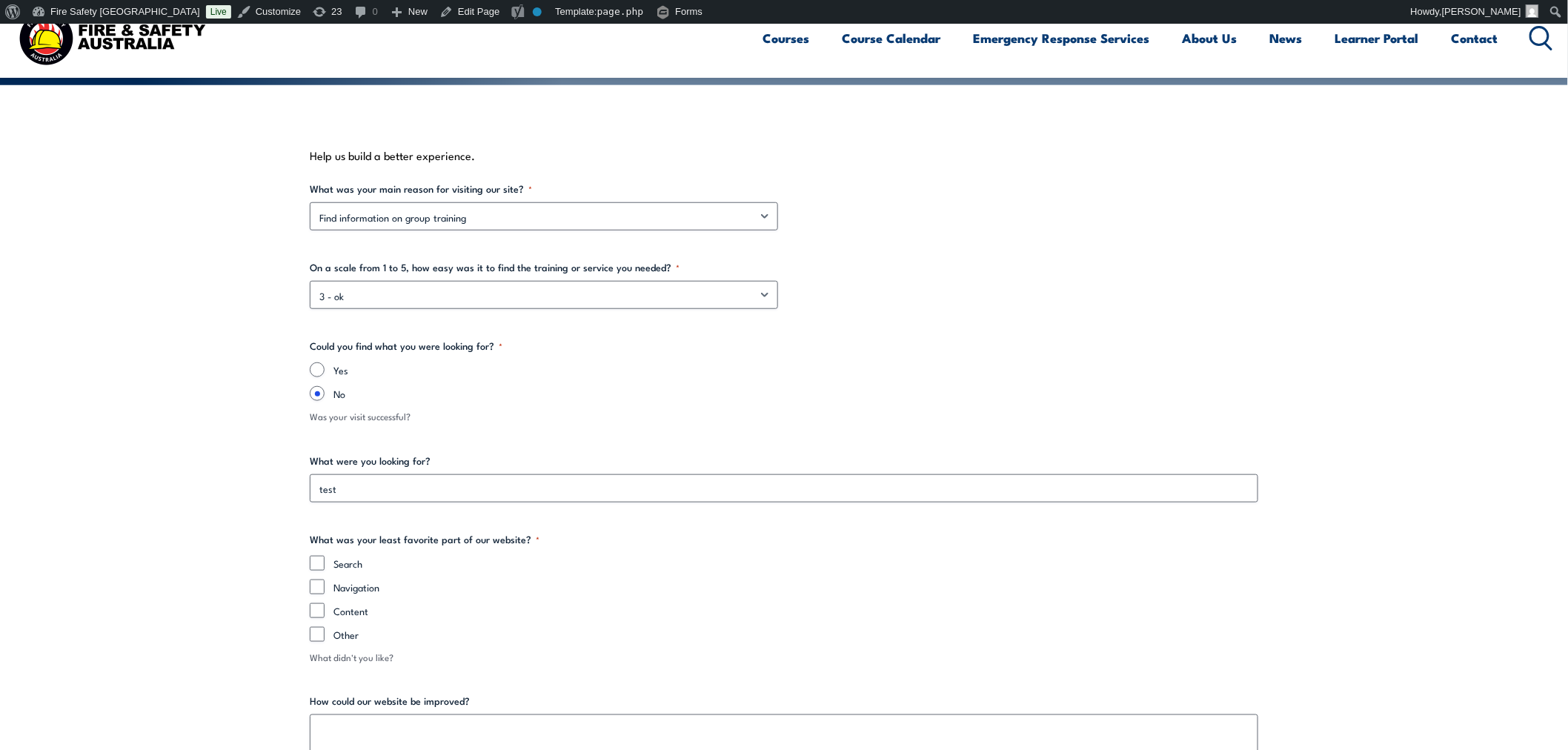
click at [332, 634] on div "Other" at bounding box center [783, 634] width 948 height 15
click at [322, 634] on input "Other" at bounding box center [316, 634] width 15 height 15
checkbox input "true"
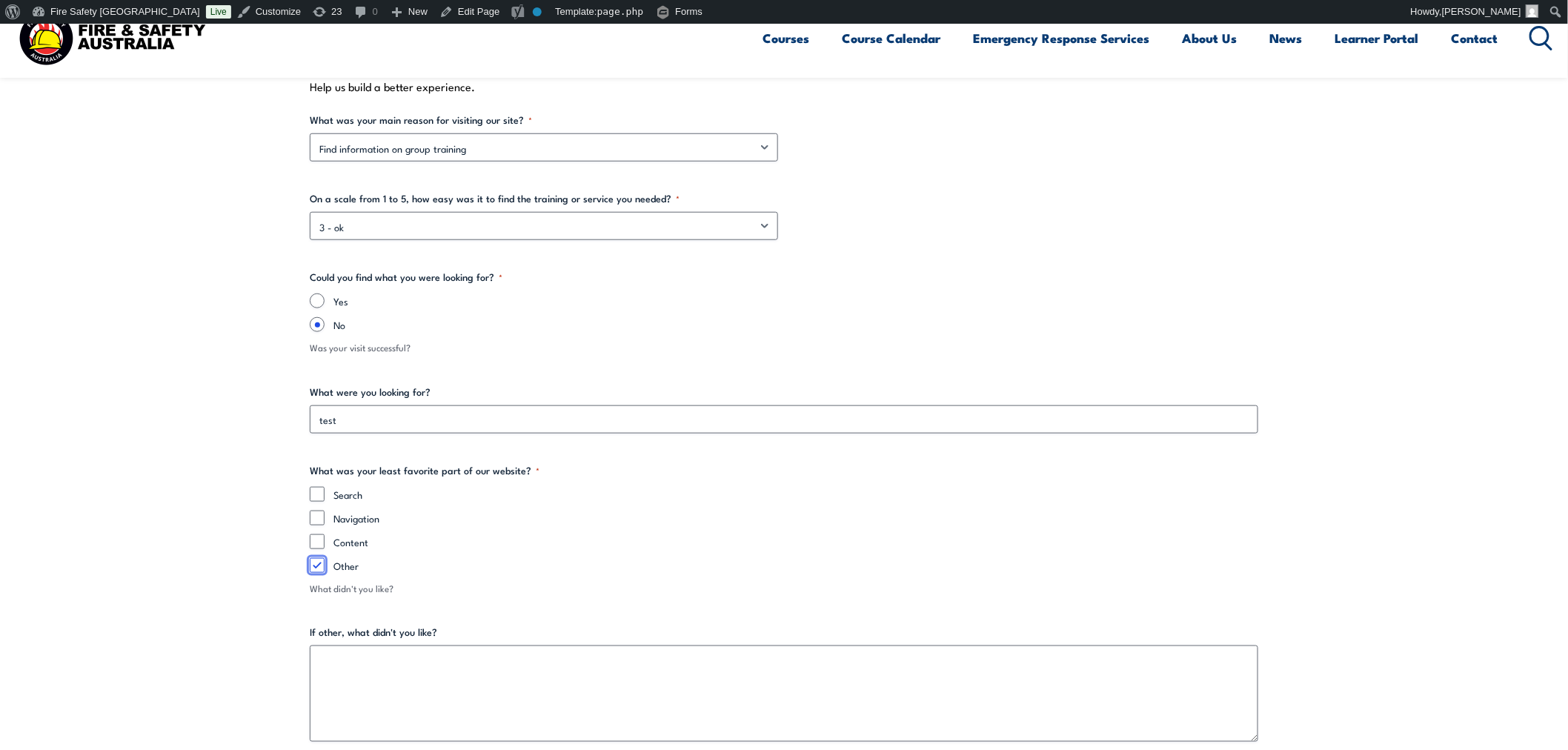
scroll to position [445, 0]
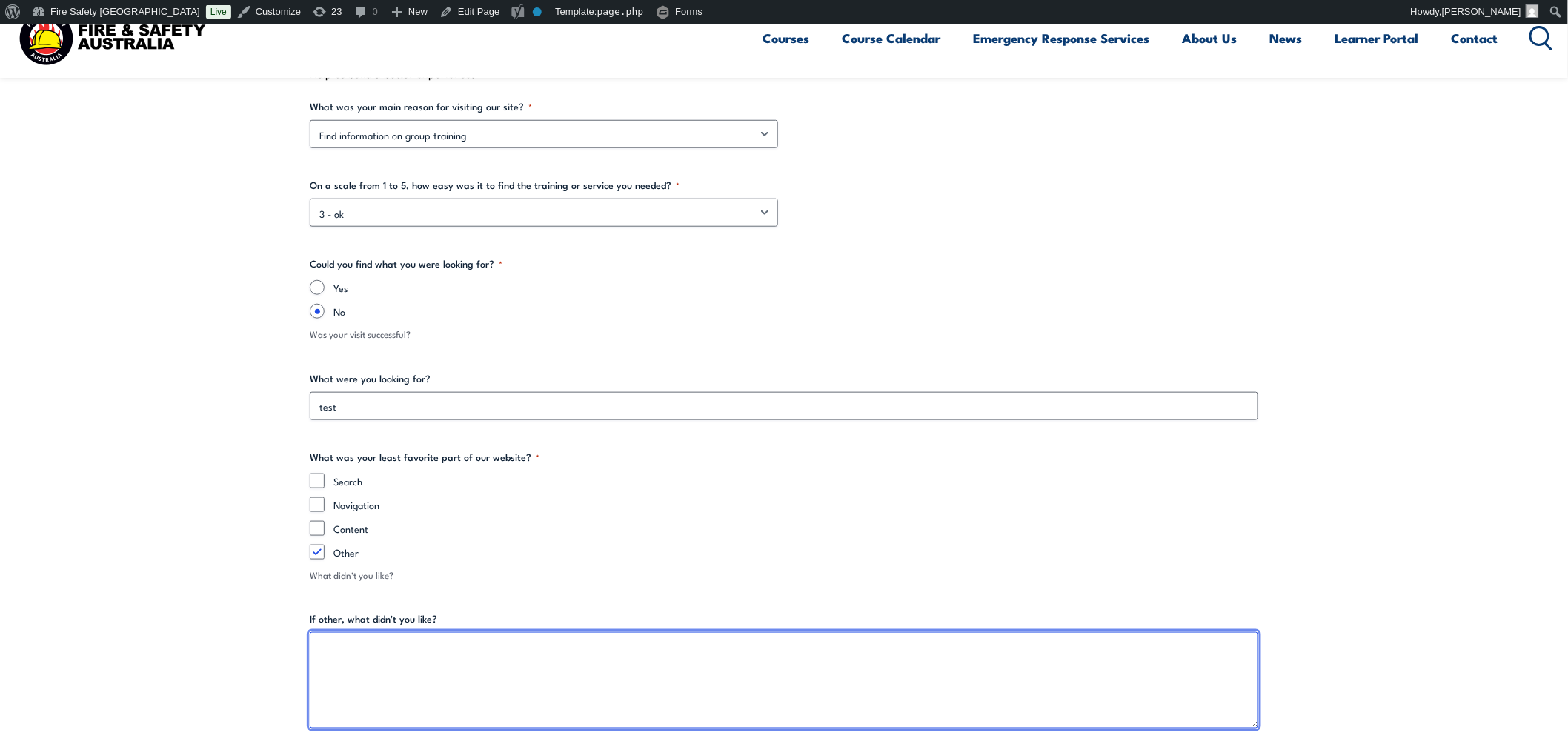
click at [575, 674] on textarea "If other, what didn't you like?" at bounding box center [783, 680] width 948 height 96
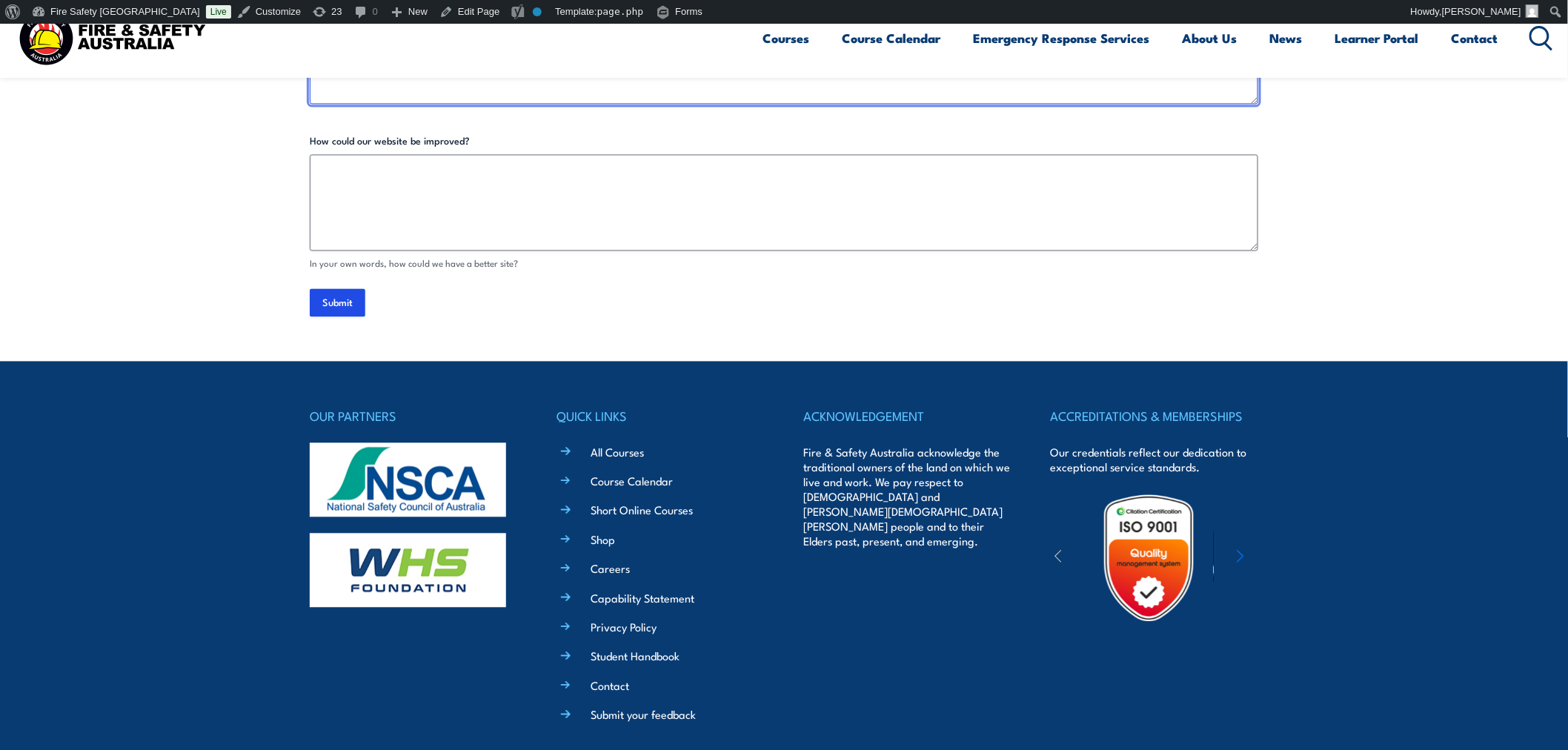
scroll to position [1077, 0]
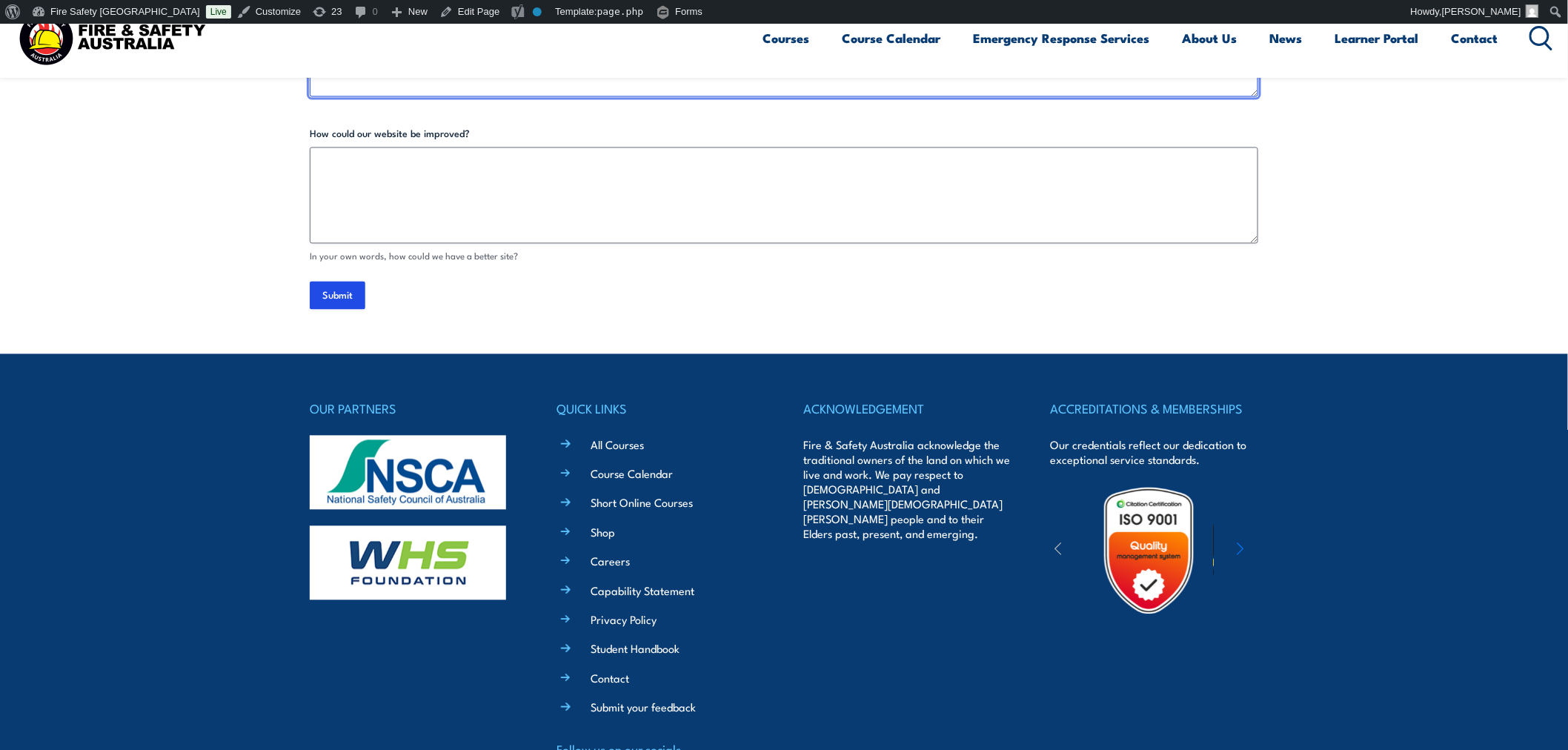
type textarea "test"
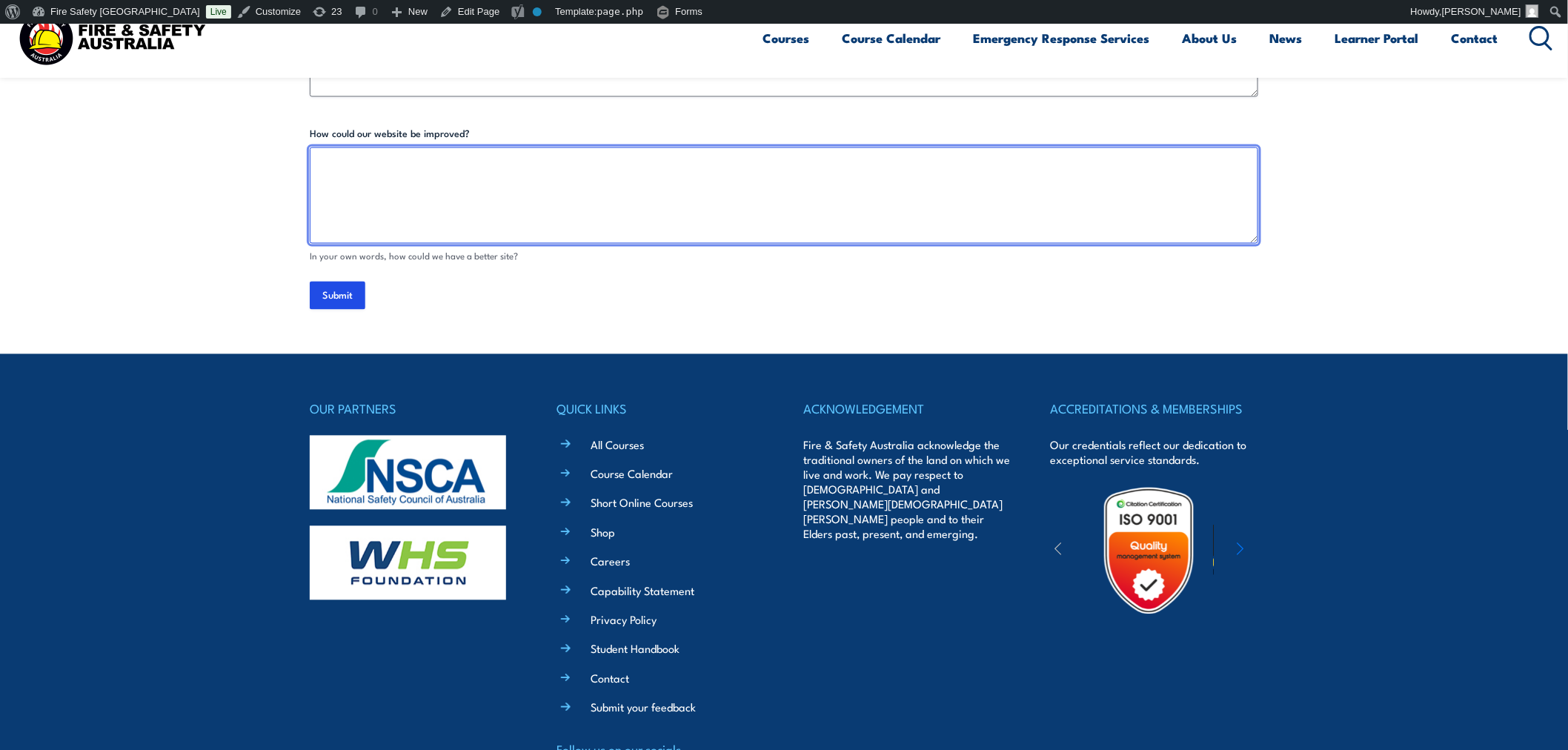
click at [660, 206] on textarea "How could our website be improved?" at bounding box center [783, 196] width 948 height 96
type textarea "test"
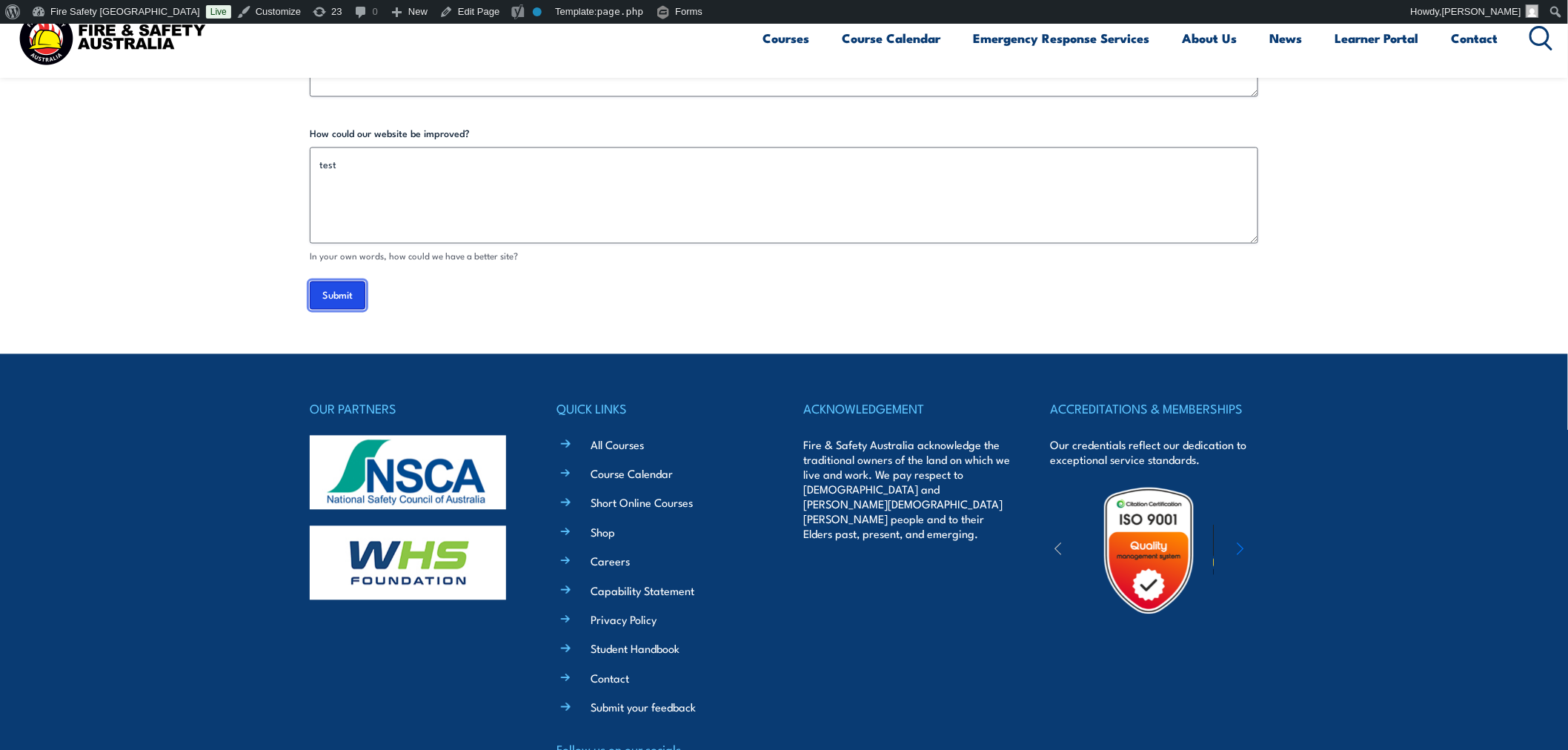
click at [324, 297] on input "Submit" at bounding box center [337, 295] width 56 height 28
